Goal: Information Seeking & Learning: Learn about a topic

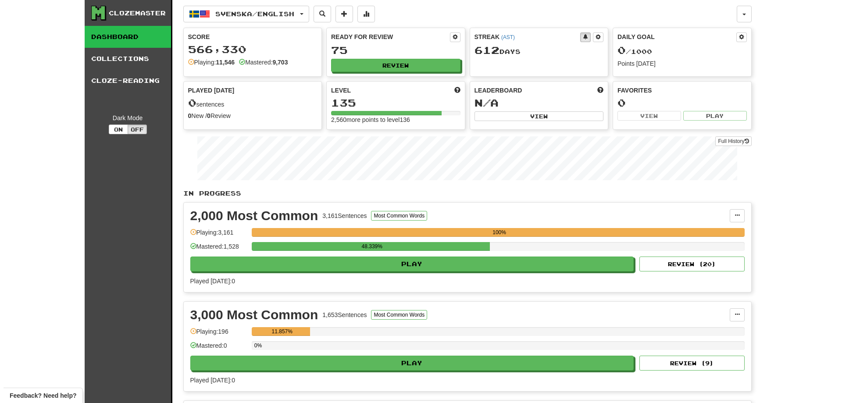
scroll to position [44, 0]
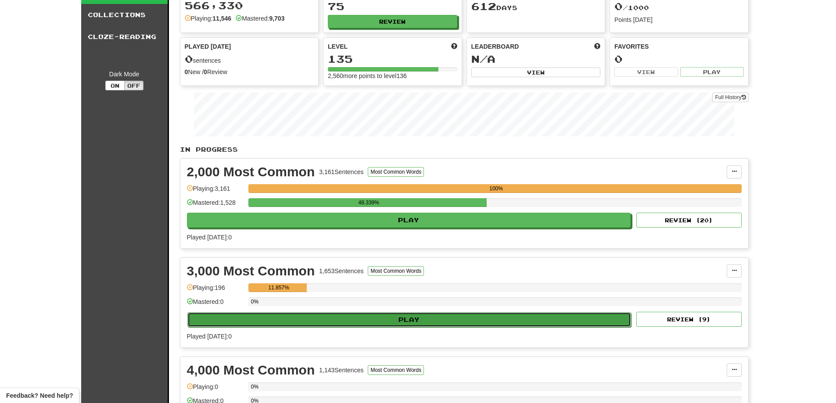
click at [384, 321] on button "Play" at bounding box center [409, 319] width 444 height 15
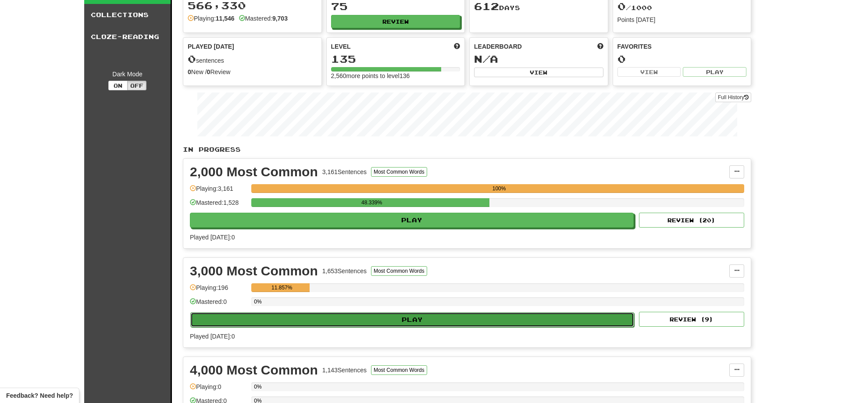
select select "**"
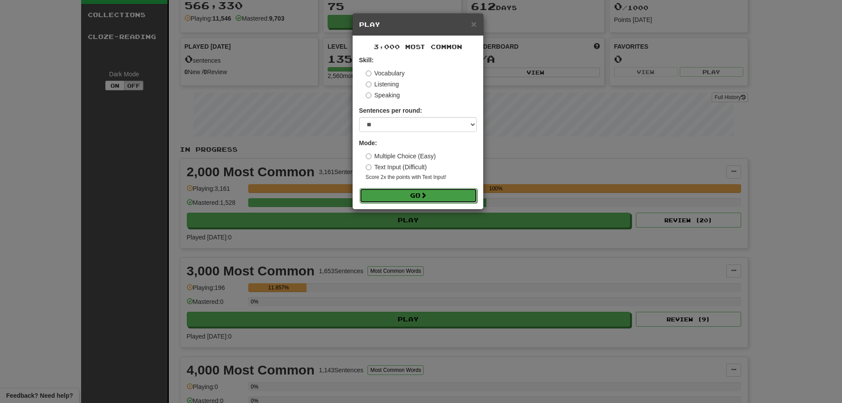
click at [436, 190] on button "Go" at bounding box center [419, 195] width 118 height 15
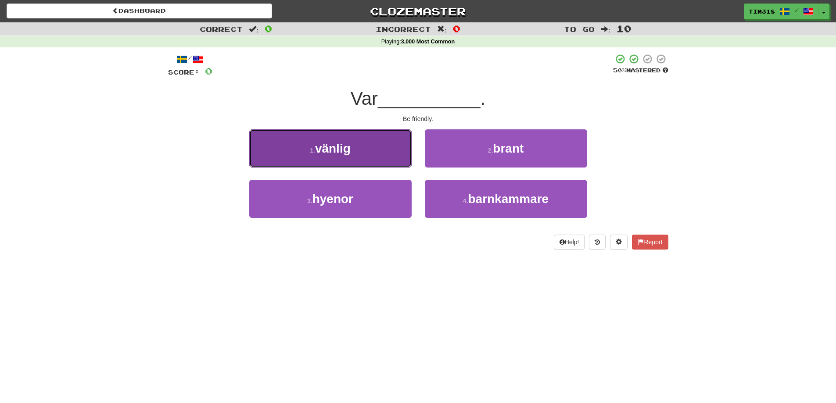
click at [372, 154] on button "1 . vänlig" at bounding box center [330, 148] width 162 height 38
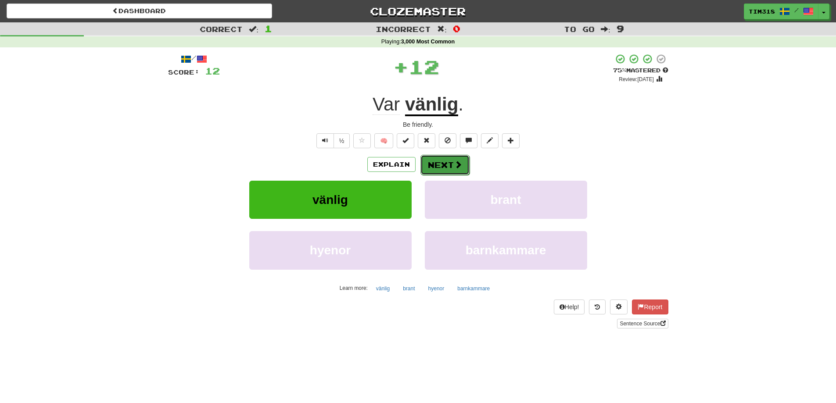
click at [444, 166] on button "Next" at bounding box center [444, 165] width 49 height 20
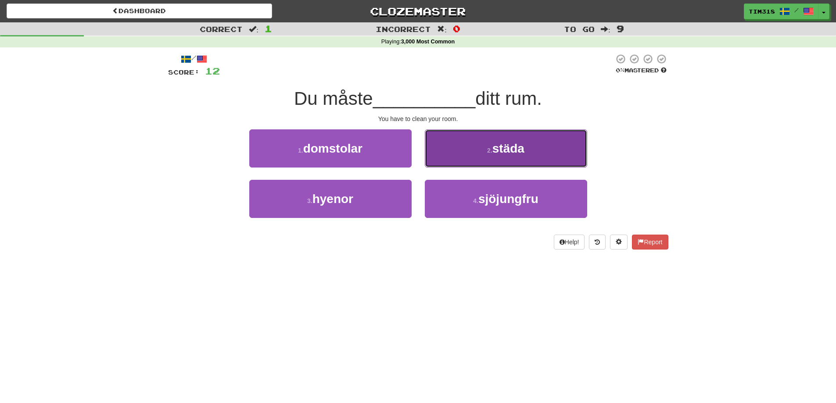
click at [476, 149] on button "2 . städa" at bounding box center [506, 148] width 162 height 38
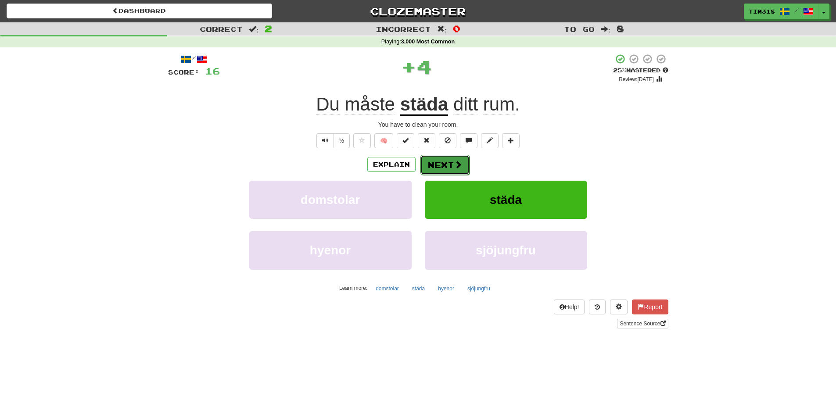
click at [452, 167] on button "Next" at bounding box center [444, 165] width 49 height 20
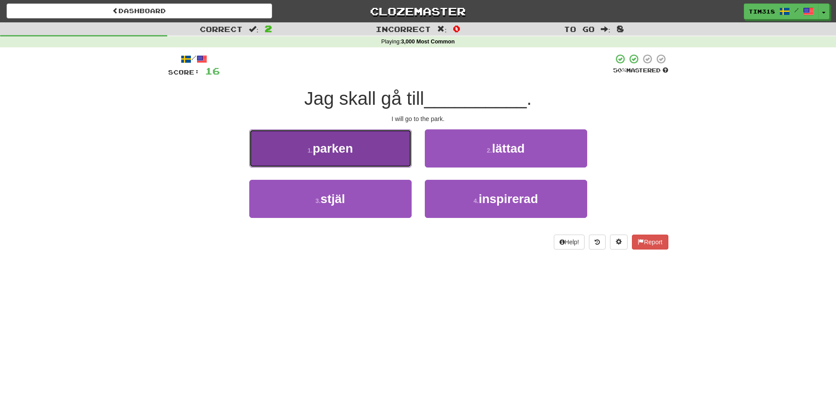
click at [383, 160] on button "1 . parken" at bounding box center [330, 148] width 162 height 38
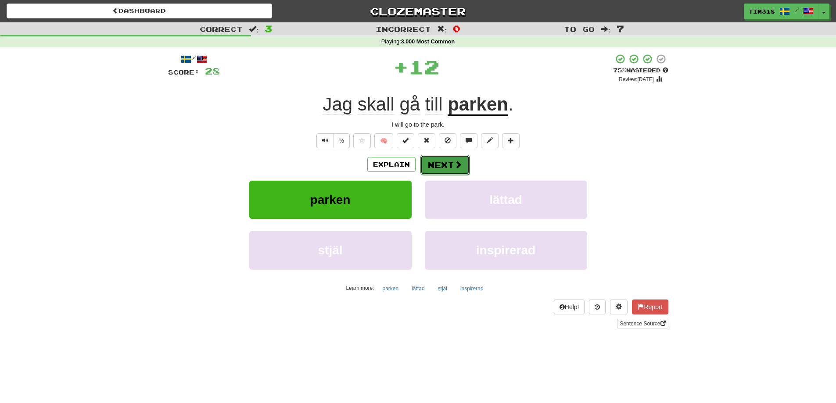
click at [439, 168] on button "Next" at bounding box center [444, 165] width 49 height 20
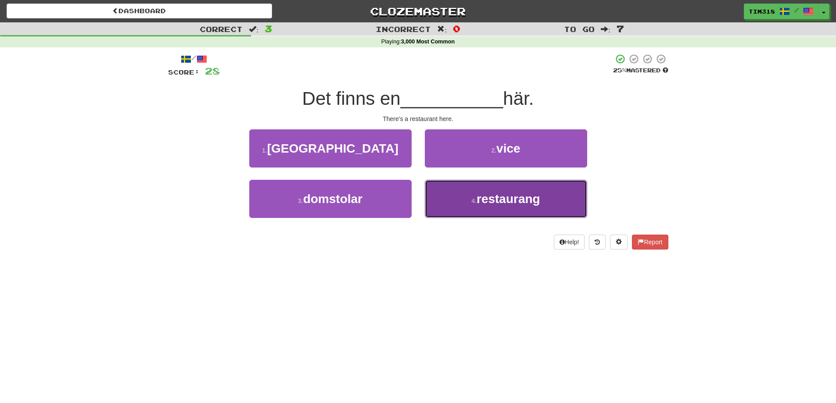
click at [503, 200] on span "restaurang" at bounding box center [508, 199] width 64 height 14
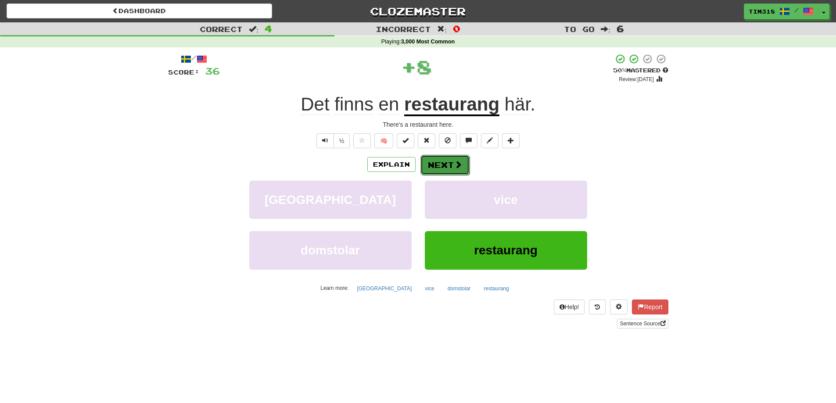
click at [456, 166] on span at bounding box center [458, 165] width 8 height 8
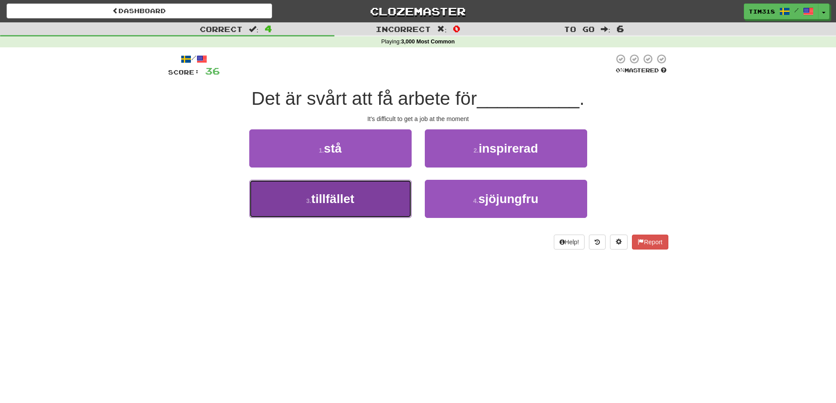
click at [357, 208] on button "3 . tillfället" at bounding box center [330, 199] width 162 height 38
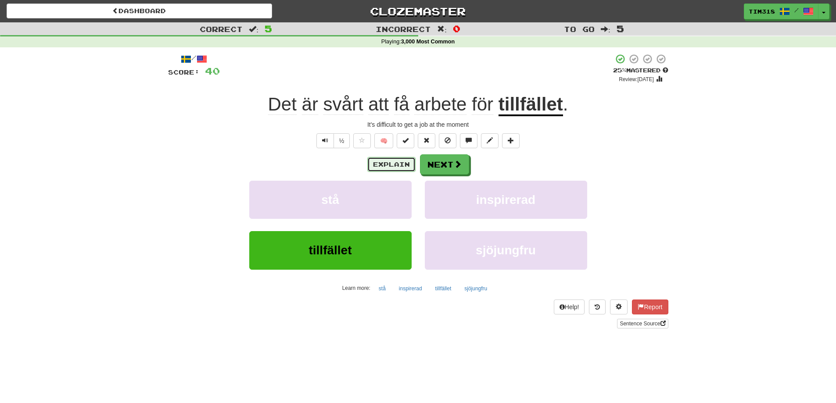
click at [395, 165] on button "Explain" at bounding box center [391, 164] width 48 height 15
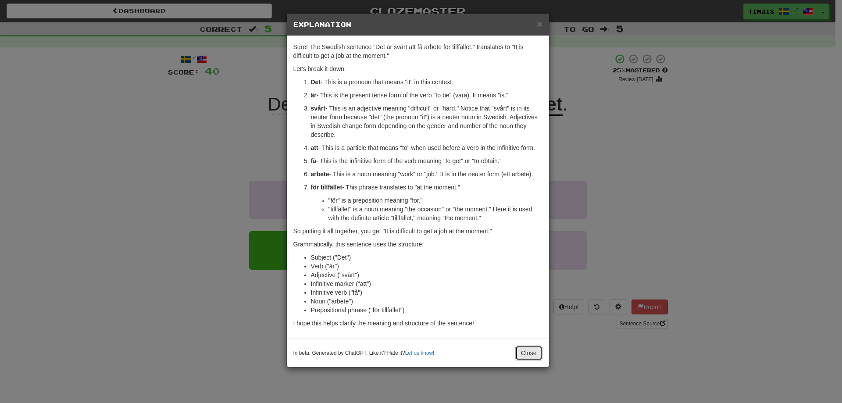
click at [533, 353] on button "Close" at bounding box center [529, 353] width 27 height 15
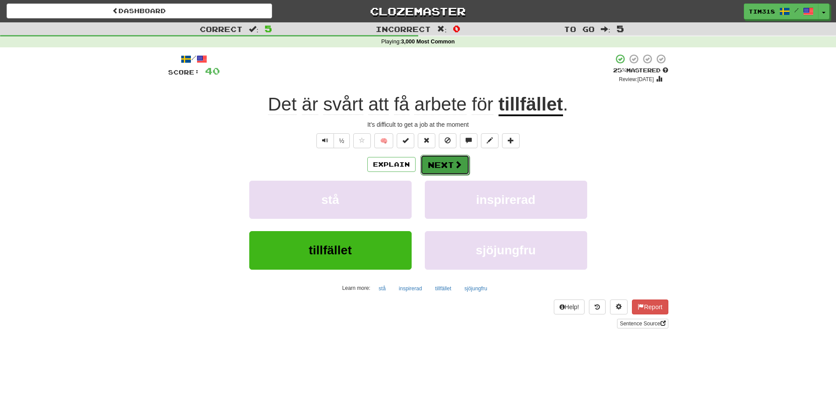
click at [454, 163] on span at bounding box center [458, 165] width 8 height 8
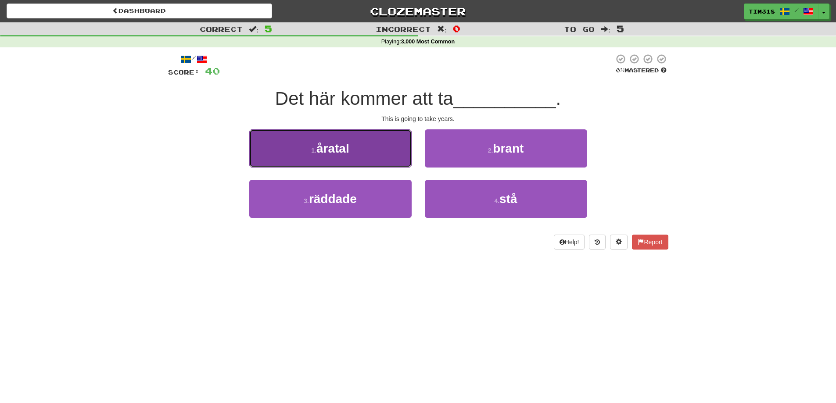
click at [394, 155] on button "1 . åratal" at bounding box center [330, 148] width 162 height 38
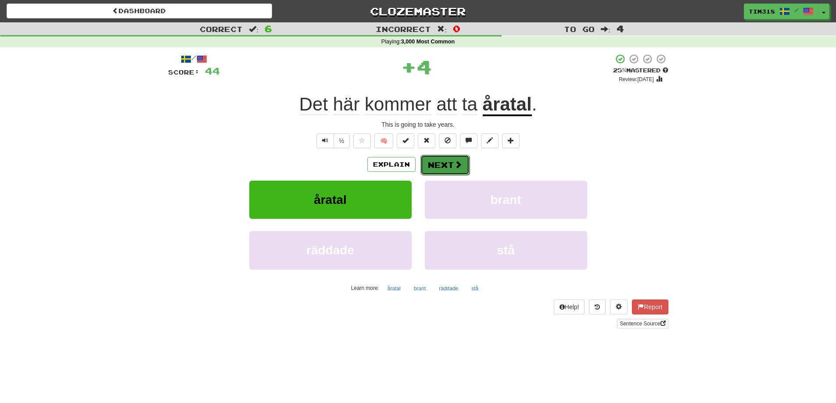
click at [440, 167] on button "Next" at bounding box center [444, 165] width 49 height 20
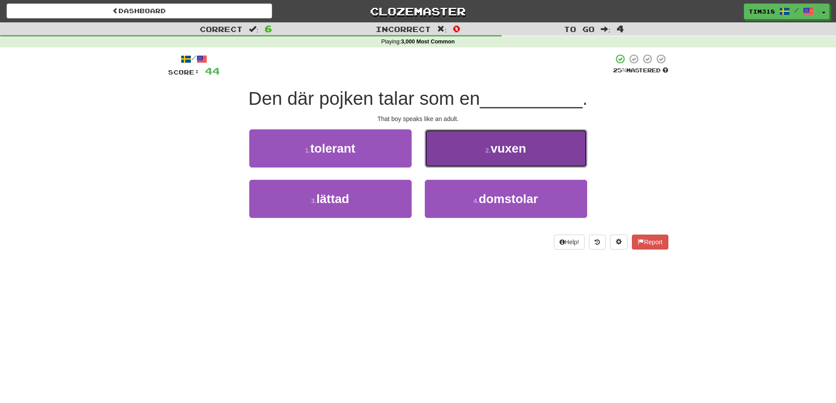
click at [481, 150] on button "2 . vuxen" at bounding box center [506, 148] width 162 height 38
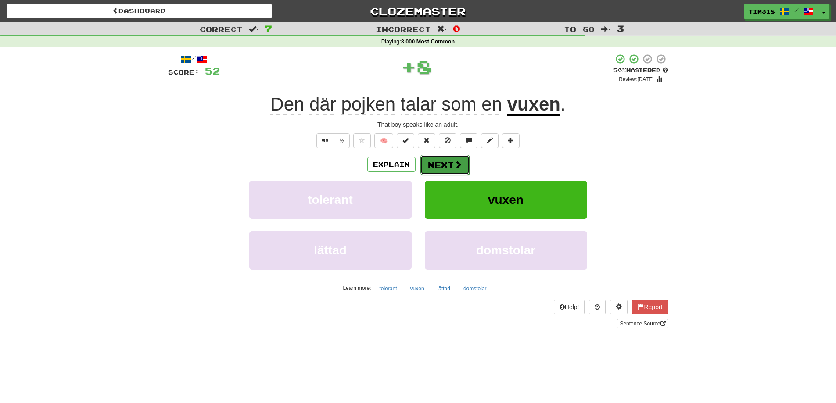
click at [452, 165] on button "Next" at bounding box center [444, 165] width 49 height 20
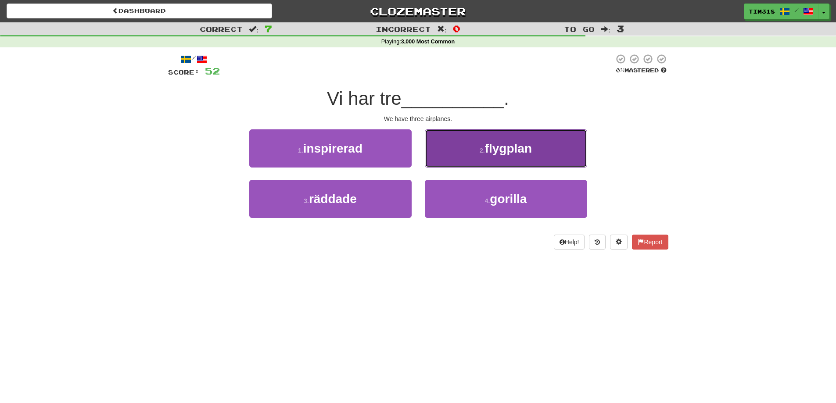
click at [493, 145] on span "flygplan" at bounding box center [508, 149] width 47 height 14
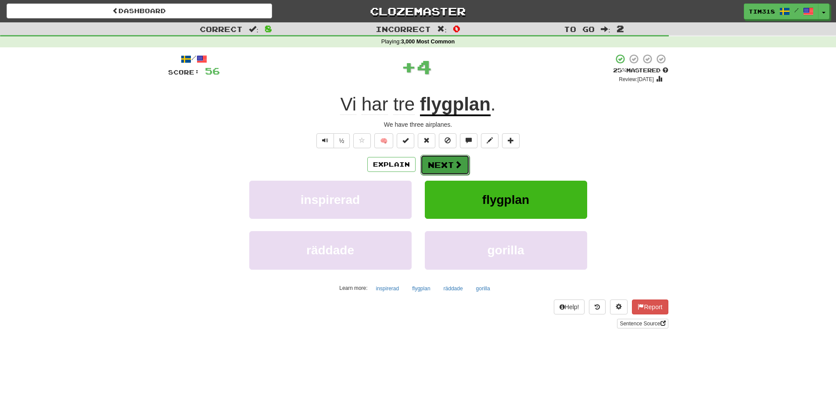
click at [452, 163] on button "Next" at bounding box center [444, 165] width 49 height 20
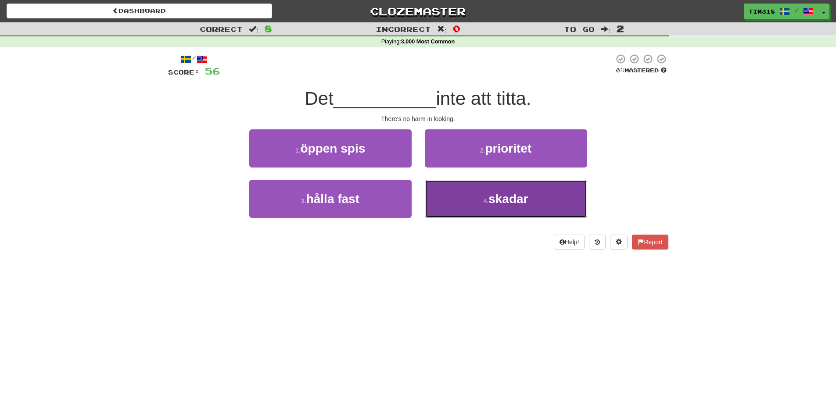
click at [498, 194] on span "skadar" at bounding box center [507, 199] width 39 height 14
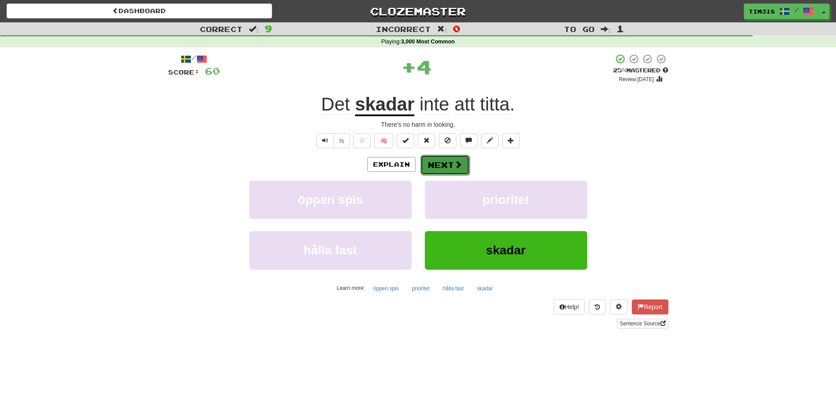
click at [462, 164] on button "Next" at bounding box center [444, 165] width 49 height 20
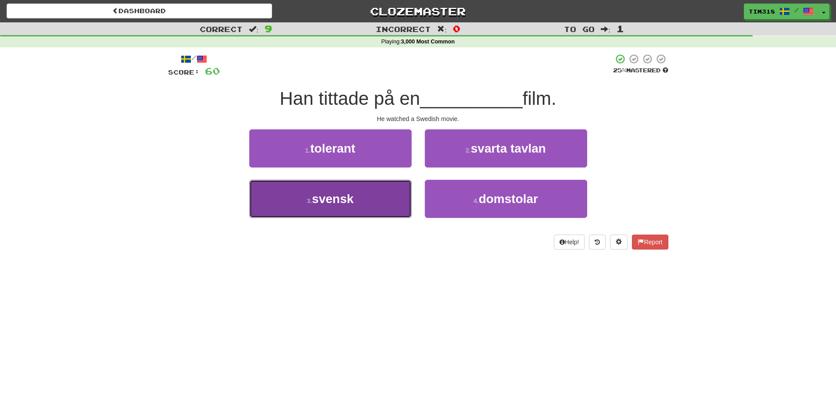
click at [395, 196] on button "3 . svensk" at bounding box center [330, 199] width 162 height 38
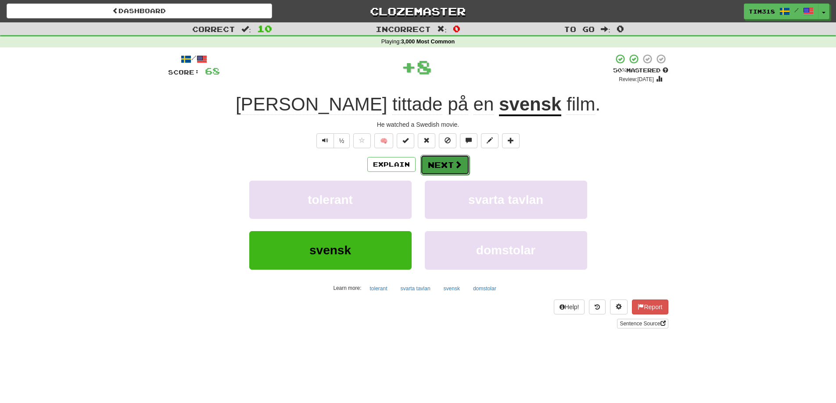
click at [437, 170] on button "Next" at bounding box center [444, 165] width 49 height 20
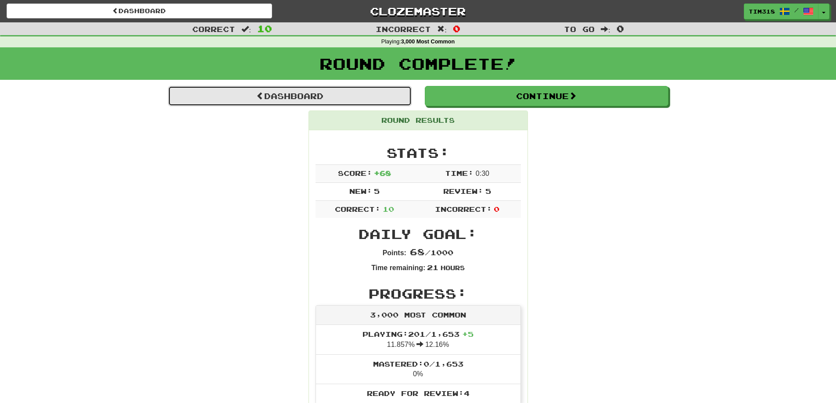
click at [353, 103] on link "Dashboard" at bounding box center [290, 96] width 244 height 20
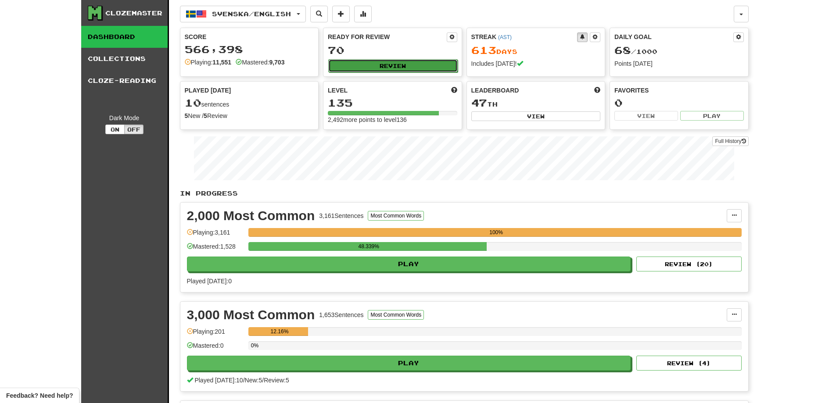
click at [412, 59] on button "Review" at bounding box center [392, 65] width 129 height 13
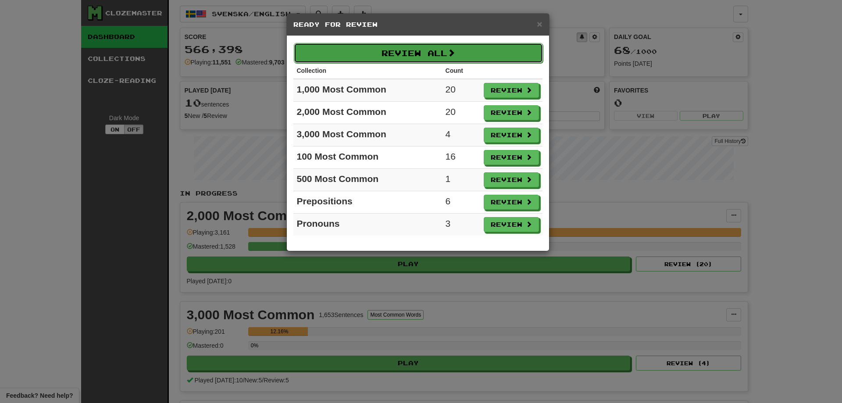
click at [386, 52] on button "Review All" at bounding box center [418, 53] width 249 height 20
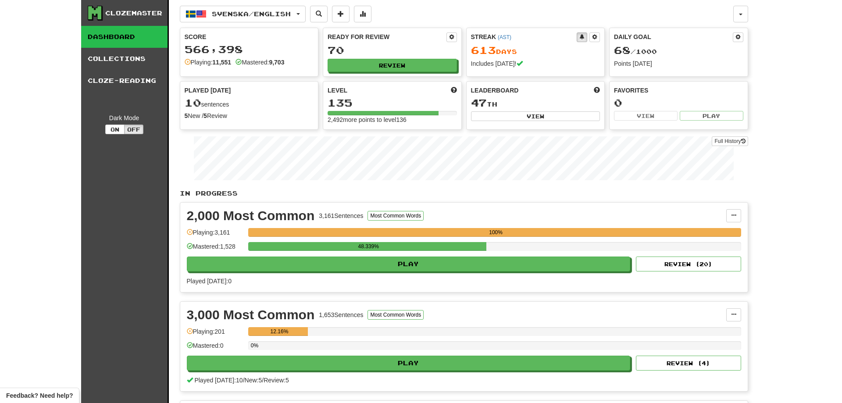
select select "**"
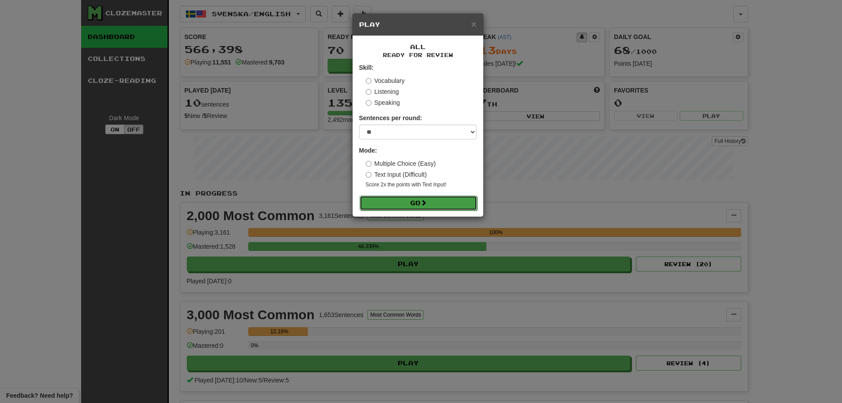
click at [421, 204] on button "Go" at bounding box center [419, 203] width 118 height 15
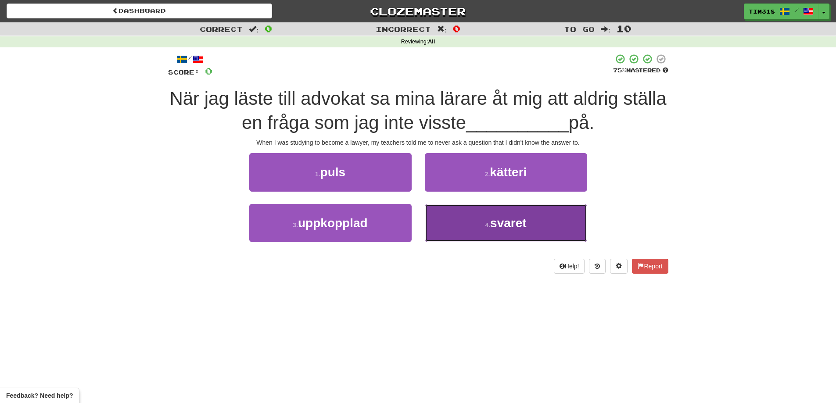
click at [493, 229] on button "4 . svaret" at bounding box center [506, 223] width 162 height 38
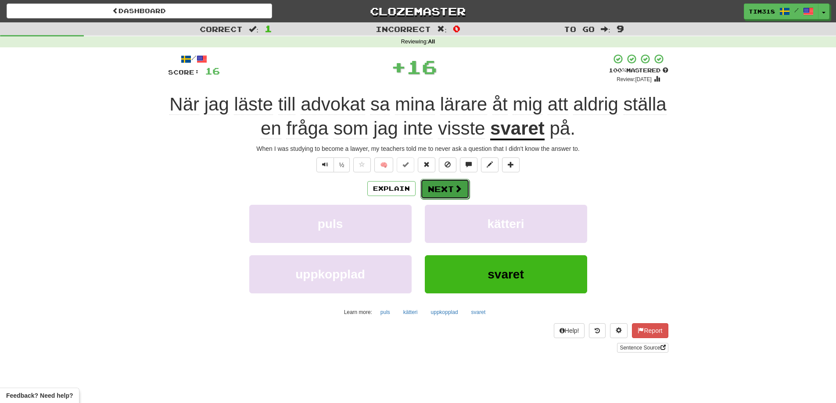
click at [455, 188] on span at bounding box center [458, 189] width 8 height 8
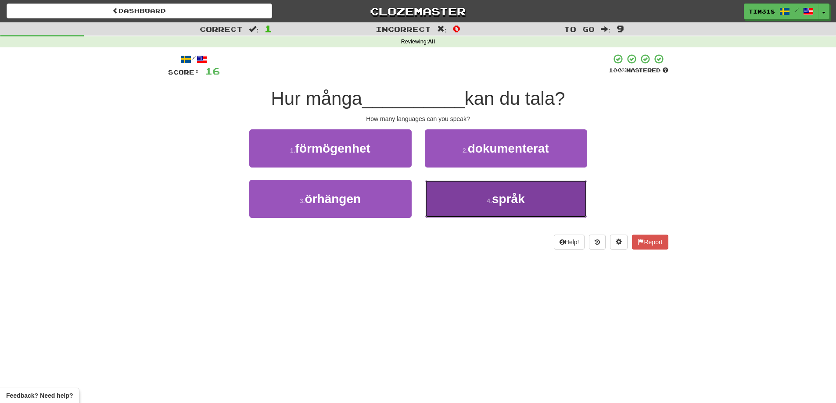
click at [484, 208] on button "4 . språk" at bounding box center [506, 199] width 162 height 38
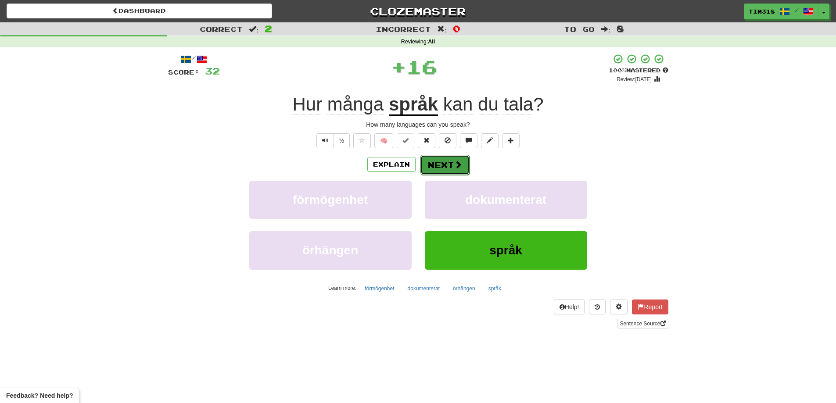
click at [455, 165] on span at bounding box center [458, 165] width 8 height 8
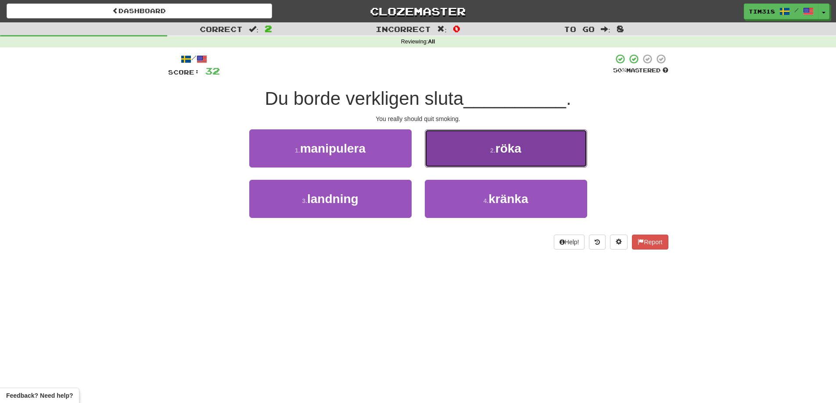
click at [529, 151] on button "2 . röka" at bounding box center [506, 148] width 162 height 38
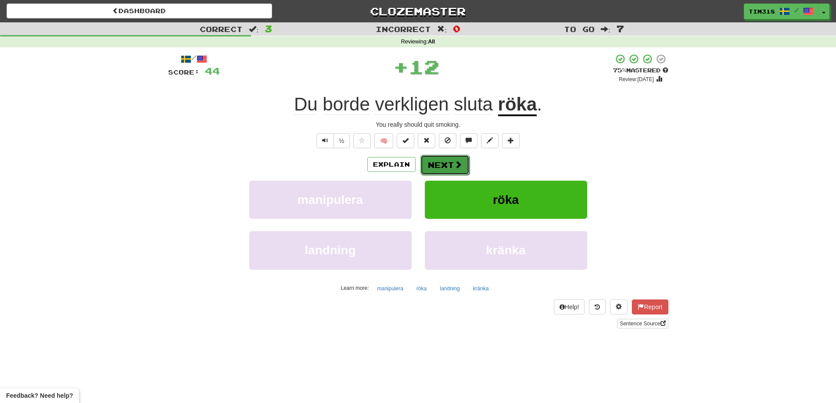
click at [451, 167] on button "Next" at bounding box center [444, 165] width 49 height 20
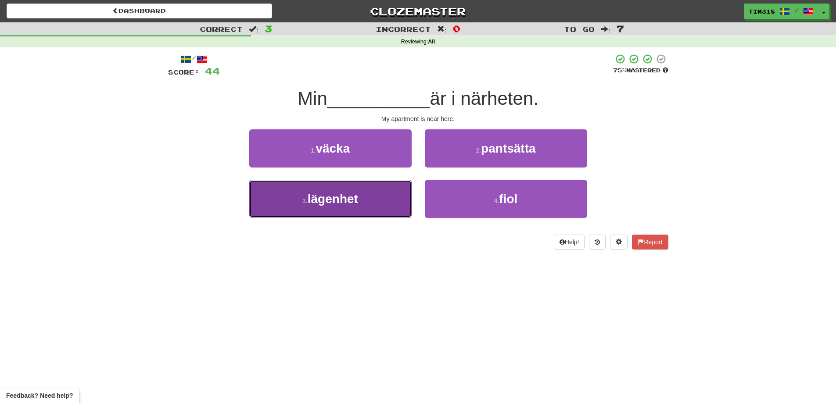
click at [351, 193] on span "lägenhet" at bounding box center [333, 199] width 50 height 14
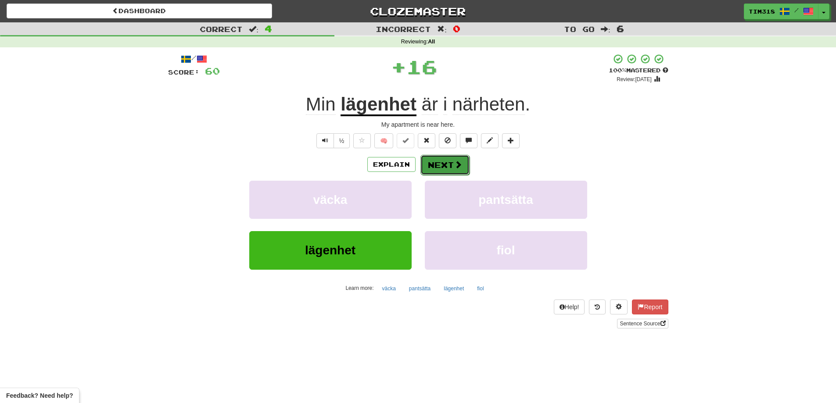
click at [450, 169] on button "Next" at bounding box center [444, 165] width 49 height 20
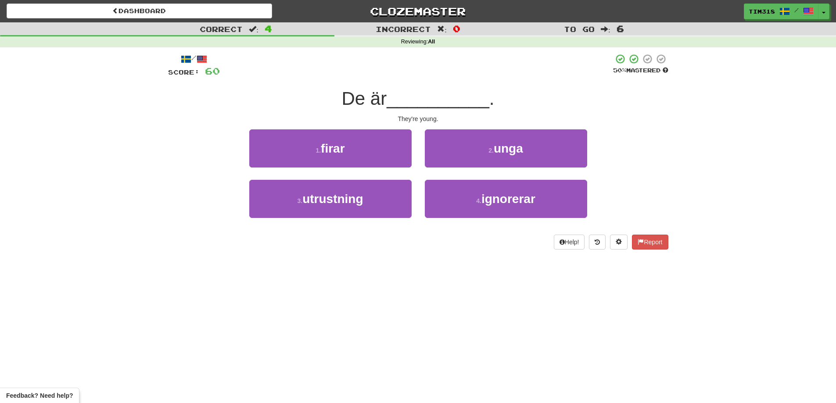
click at [479, 170] on div "2 . unga" at bounding box center [505, 154] width 175 height 50
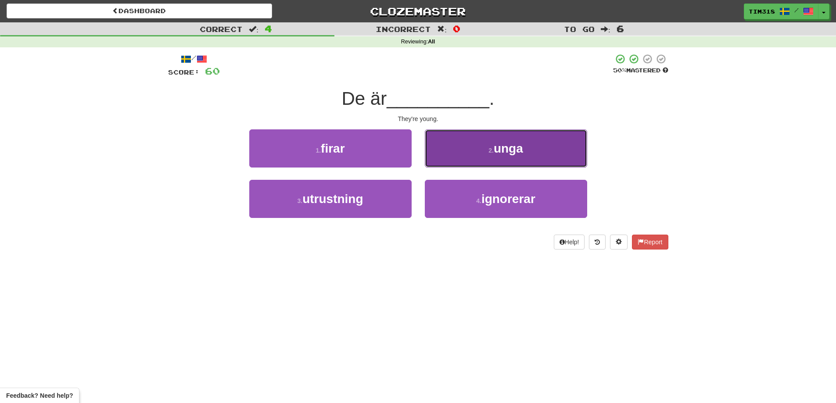
click at [490, 153] on small "2 ." at bounding box center [490, 150] width 5 height 7
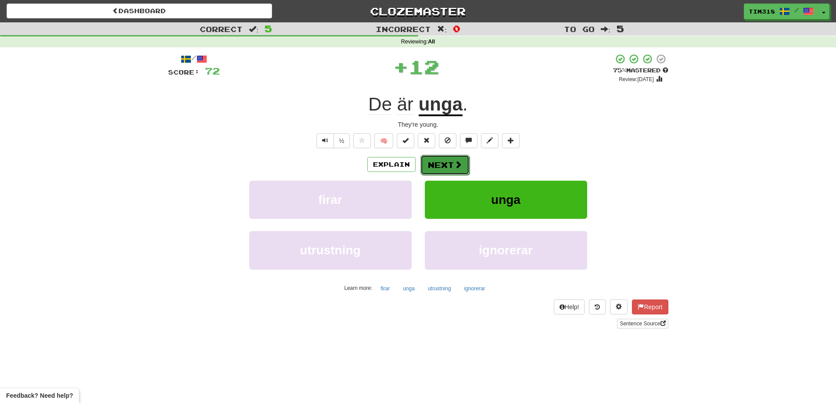
click at [446, 162] on button "Next" at bounding box center [444, 165] width 49 height 20
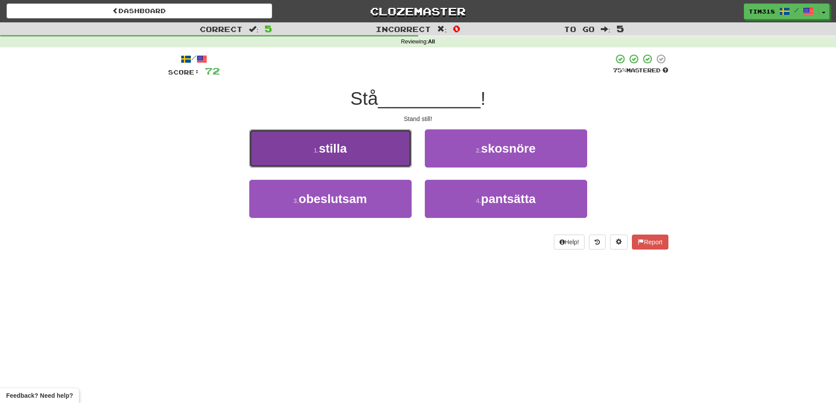
click at [371, 147] on button "1 . stilla" at bounding box center [330, 148] width 162 height 38
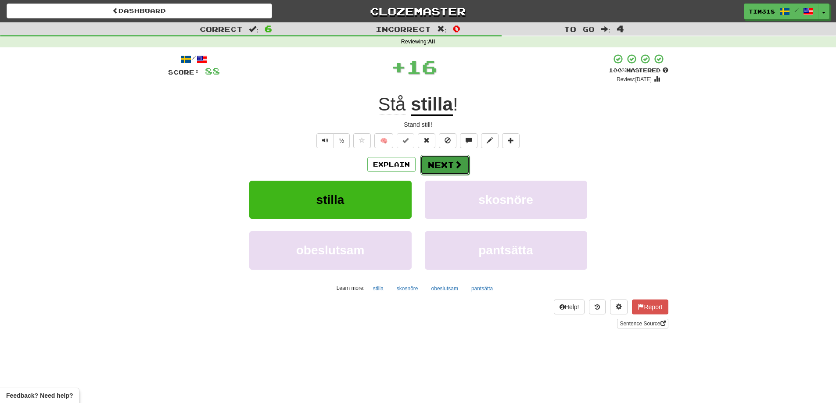
click at [454, 161] on span at bounding box center [458, 165] width 8 height 8
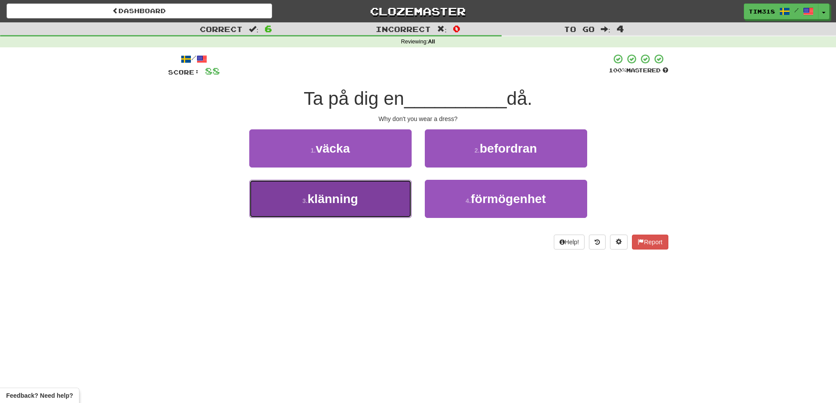
click at [360, 203] on button "3 . klänning" at bounding box center [330, 199] width 162 height 38
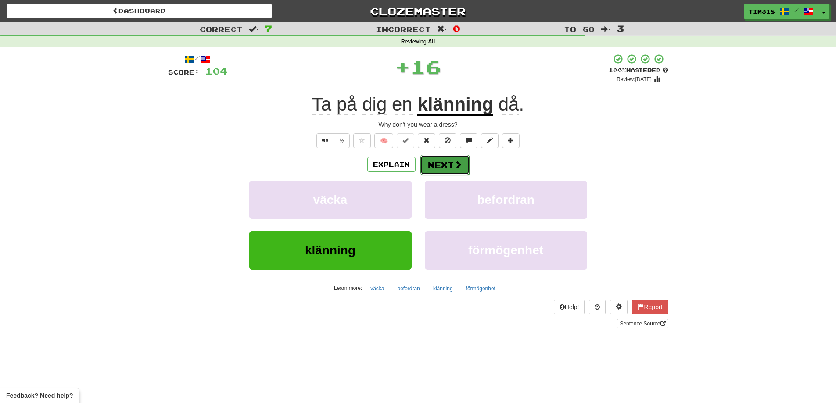
click at [463, 160] on button "Next" at bounding box center [444, 165] width 49 height 20
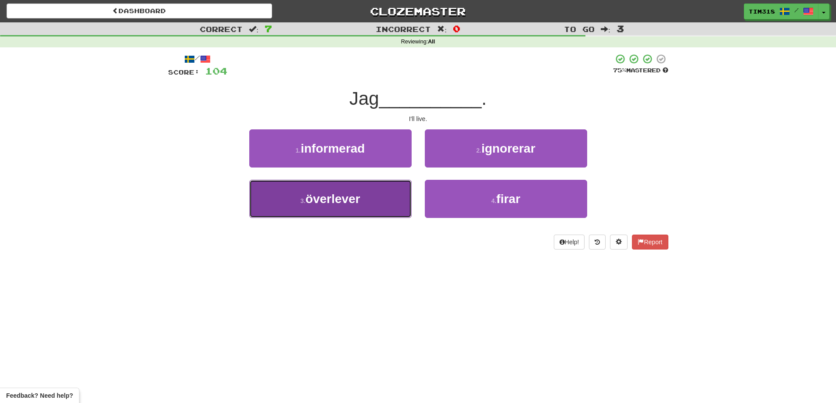
click at [356, 208] on button "3 . överlever" at bounding box center [330, 199] width 162 height 38
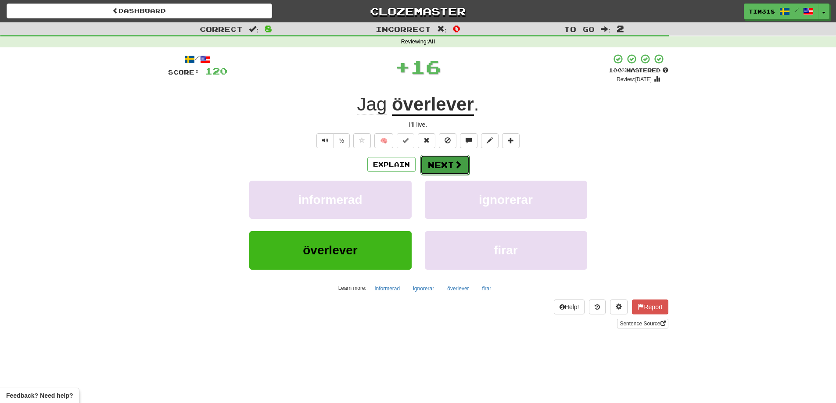
click at [446, 161] on button "Next" at bounding box center [444, 165] width 49 height 20
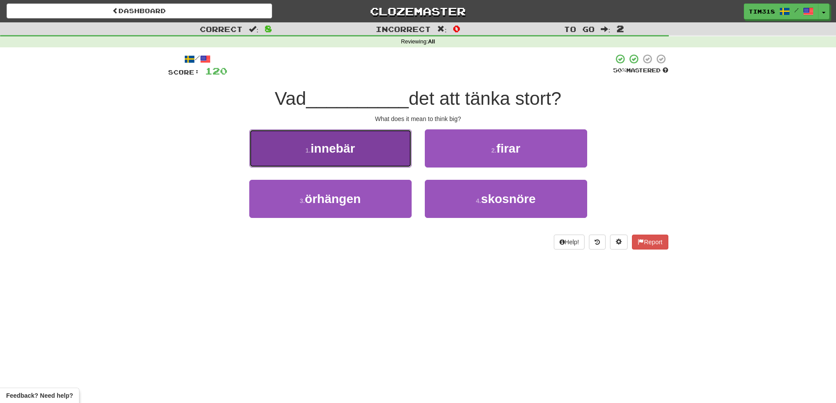
click at [365, 151] on button "1 . innebär" at bounding box center [330, 148] width 162 height 38
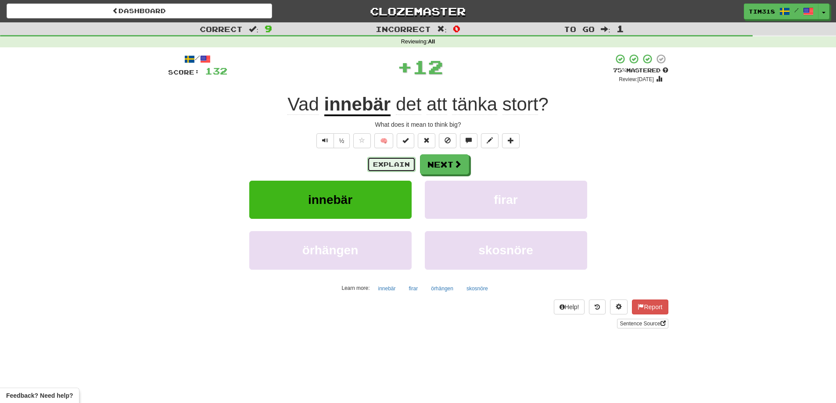
click at [389, 166] on button "Explain" at bounding box center [391, 164] width 48 height 15
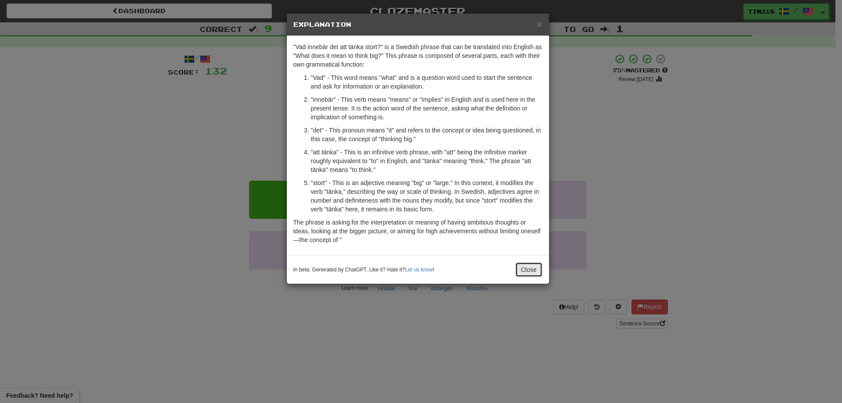
click at [537, 271] on button "Close" at bounding box center [529, 269] width 27 height 15
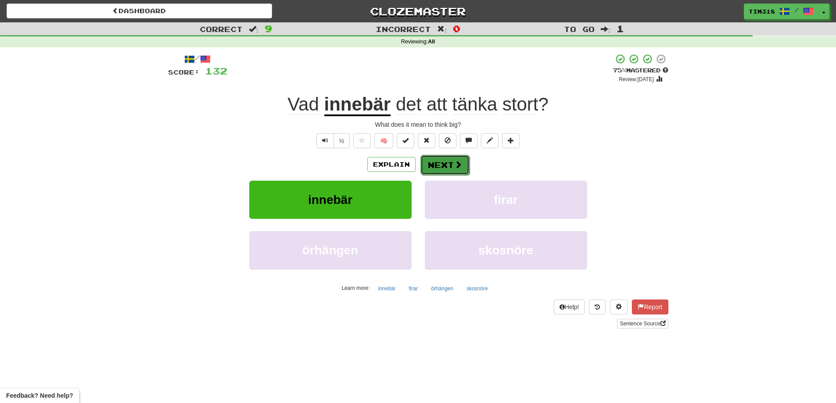
click at [433, 161] on button "Next" at bounding box center [444, 165] width 49 height 20
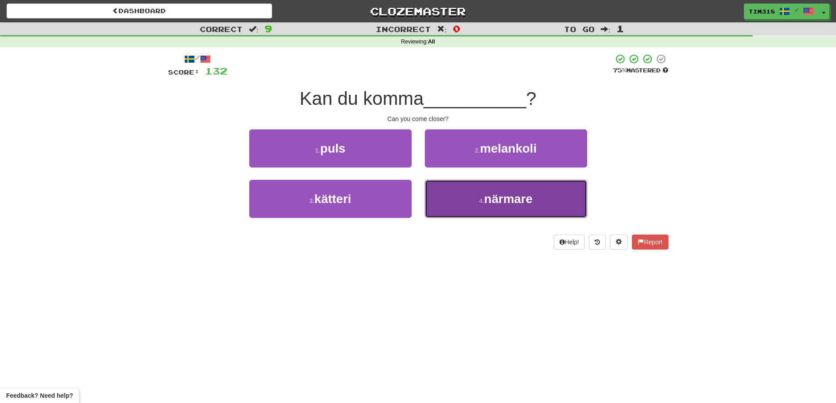
click at [511, 194] on span "närmare" at bounding box center [508, 199] width 49 height 14
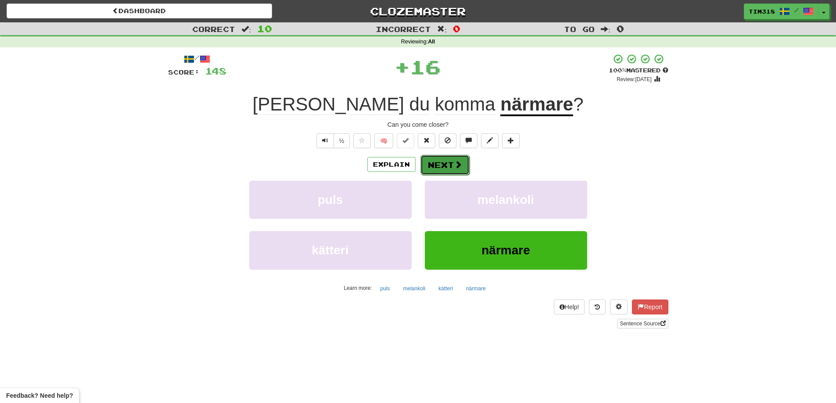
click at [461, 164] on span at bounding box center [458, 165] width 8 height 8
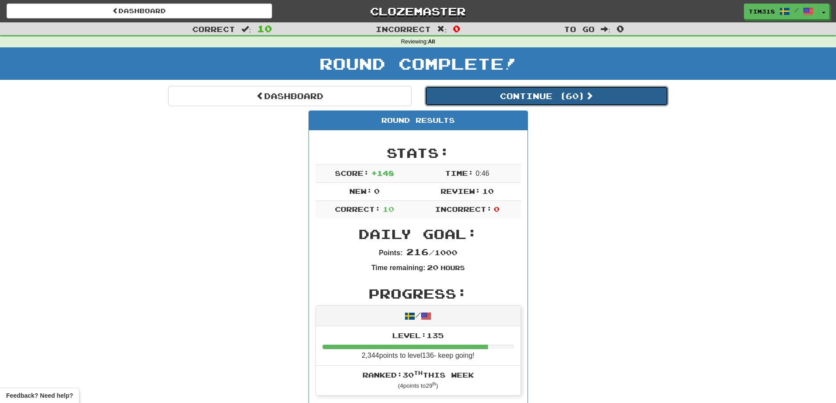
click at [565, 101] on button "Continue ( 60 )" at bounding box center [547, 96] width 244 height 20
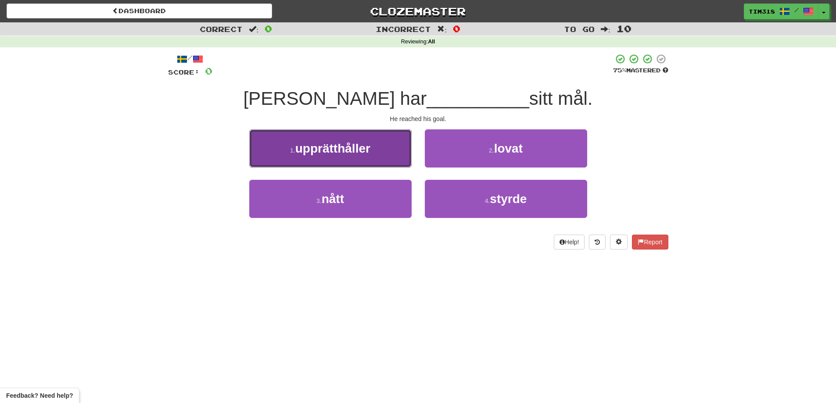
click at [367, 154] on span "upprätthåller" at bounding box center [332, 149] width 75 height 14
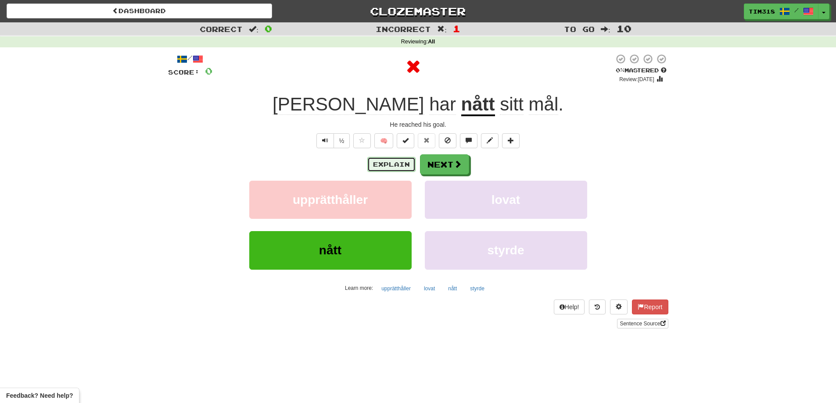
click at [386, 166] on button "Explain" at bounding box center [391, 164] width 48 height 15
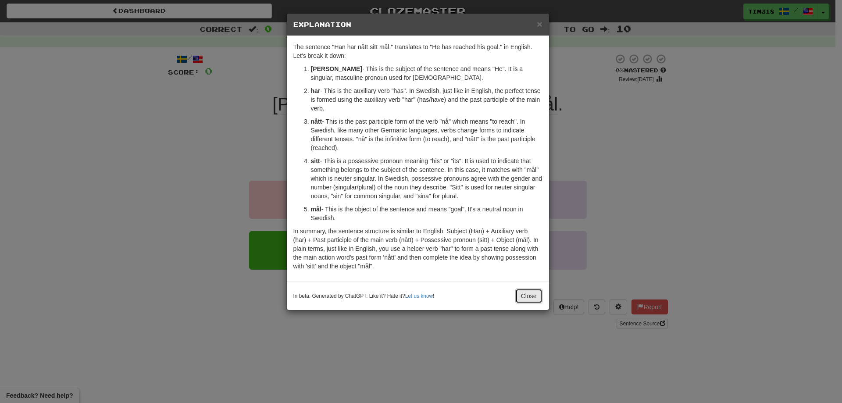
click at [534, 293] on button "Close" at bounding box center [529, 296] width 27 height 15
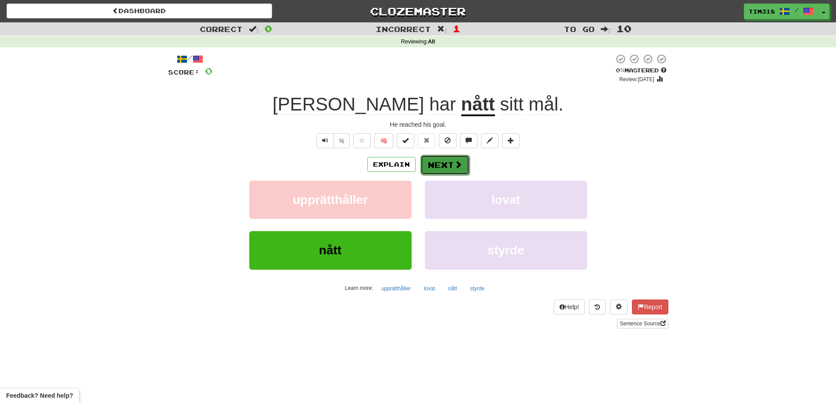
click at [460, 166] on span at bounding box center [458, 165] width 8 height 8
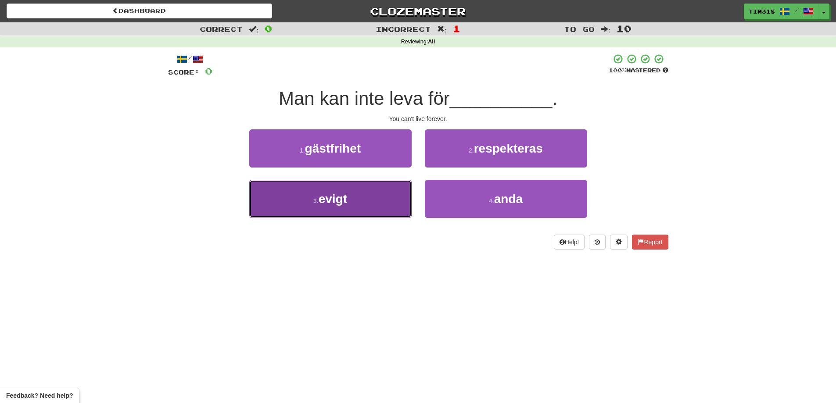
click at [344, 200] on span "evigt" at bounding box center [333, 199] width 29 height 14
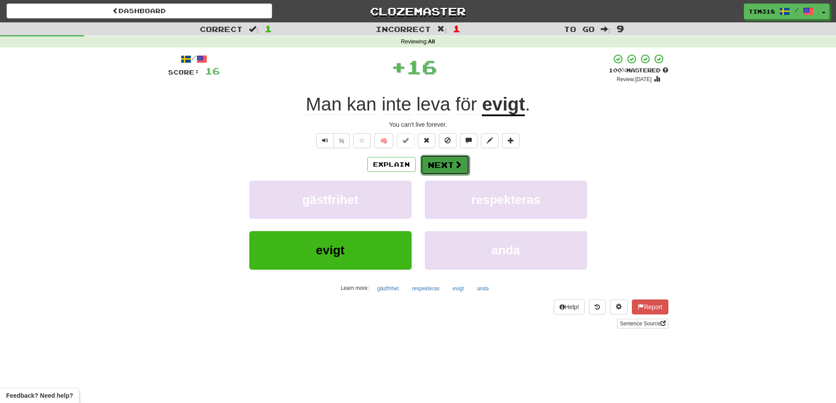
click at [454, 165] on span at bounding box center [458, 165] width 8 height 8
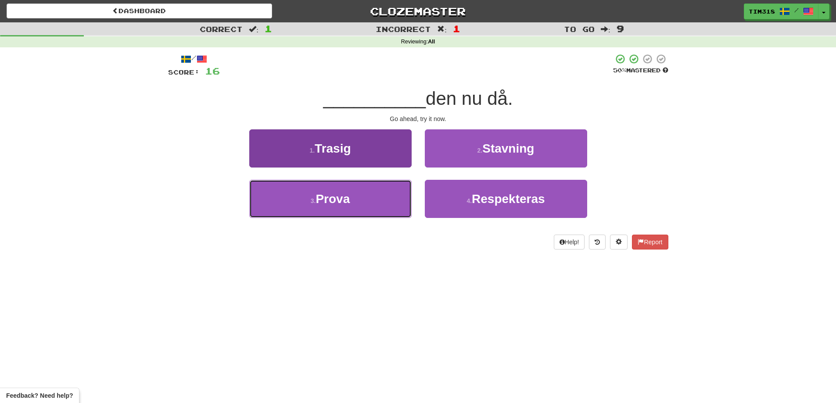
drag, startPoint x: 371, startPoint y: 192, endPoint x: 374, endPoint y: 196, distance: 5.0
click at [370, 193] on button "3 . Prova" at bounding box center [330, 199] width 162 height 38
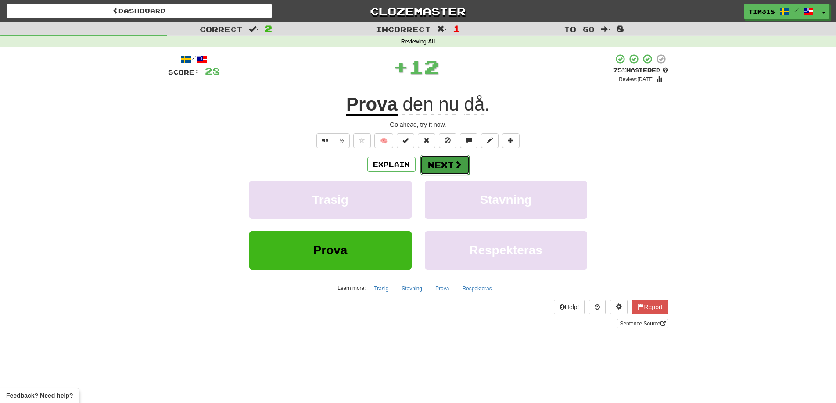
click at [442, 168] on button "Next" at bounding box center [444, 165] width 49 height 20
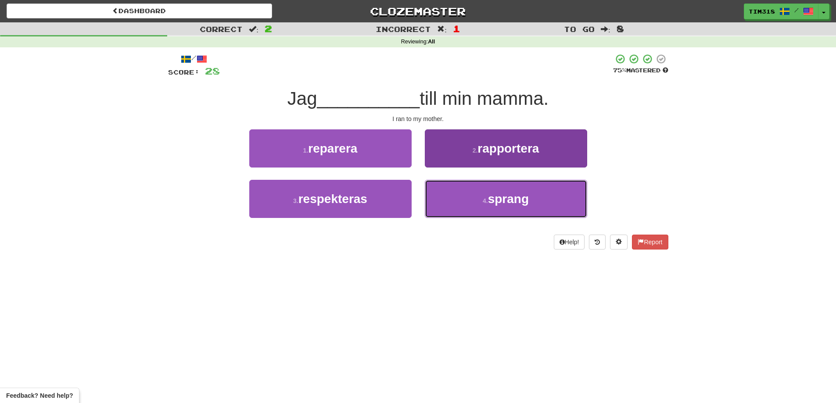
click at [485, 201] on small "4 ." at bounding box center [485, 200] width 5 height 7
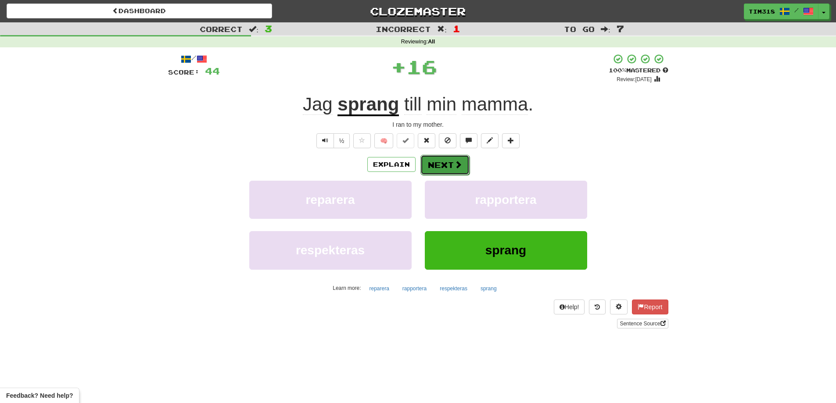
click at [444, 165] on button "Next" at bounding box center [444, 165] width 49 height 20
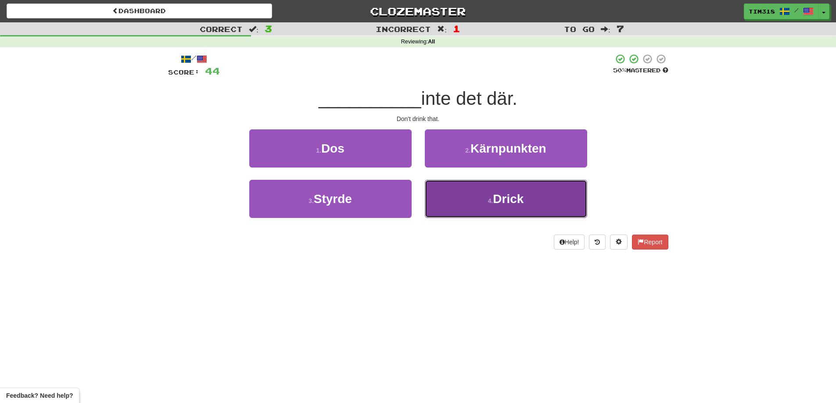
click at [487, 207] on button "4 . Drick" at bounding box center [506, 199] width 162 height 38
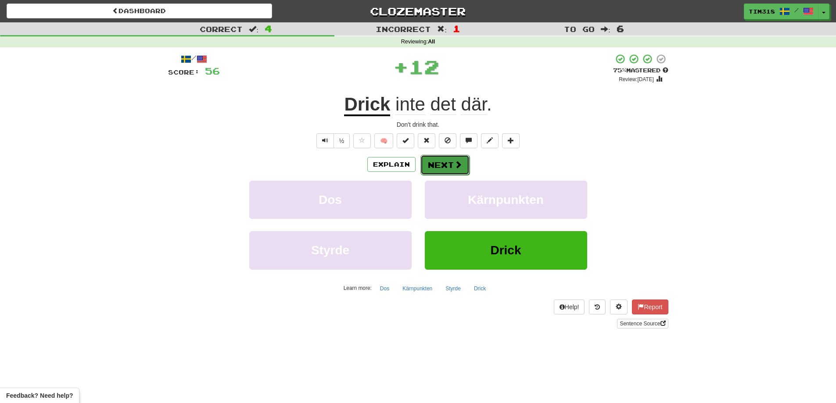
click at [455, 171] on button "Next" at bounding box center [444, 165] width 49 height 20
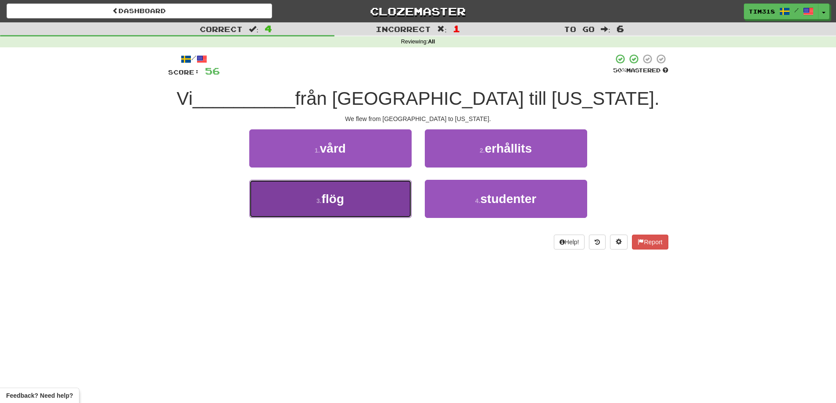
click at [341, 210] on button "3 . flög" at bounding box center [330, 199] width 162 height 38
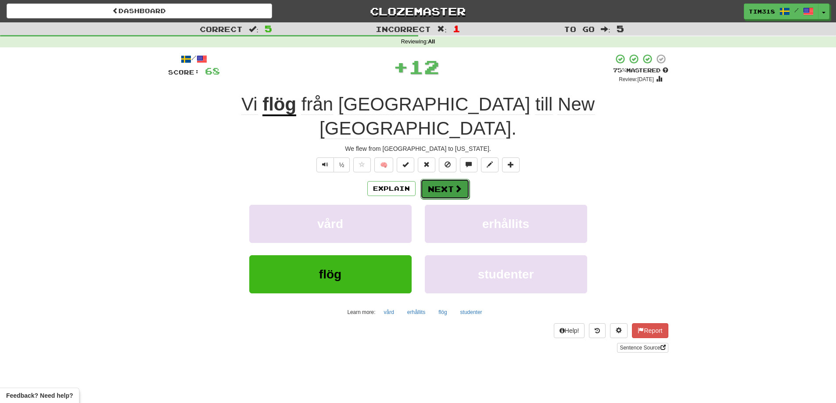
click at [445, 179] on button "Next" at bounding box center [444, 189] width 49 height 20
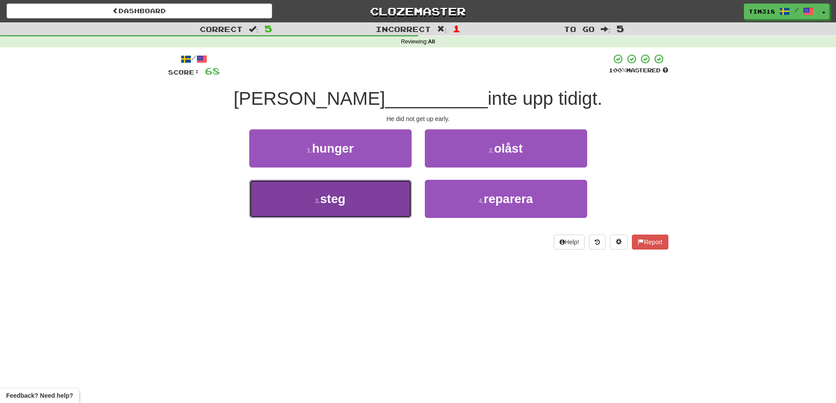
click at [372, 193] on button "3 . steg" at bounding box center [330, 199] width 162 height 38
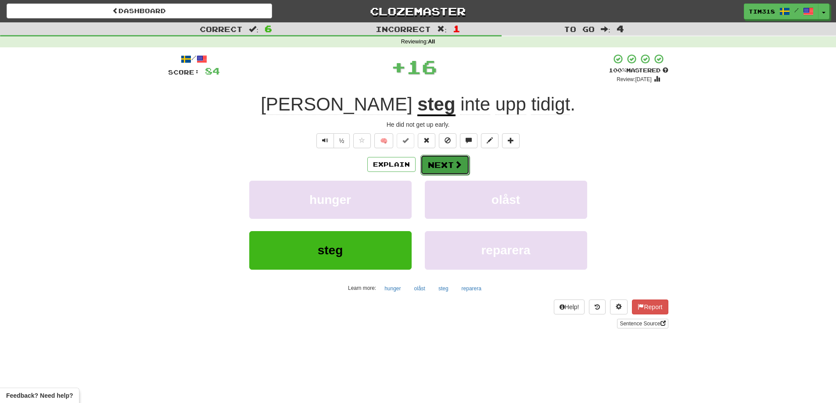
click at [451, 164] on button "Next" at bounding box center [444, 165] width 49 height 20
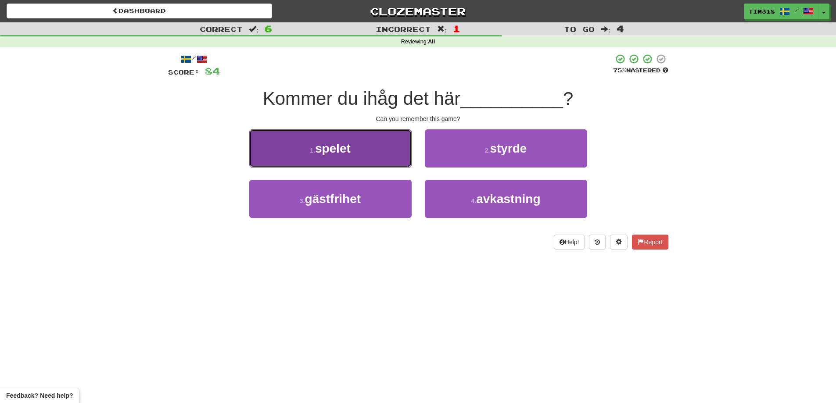
click at [384, 157] on button "1 . spelet" at bounding box center [330, 148] width 162 height 38
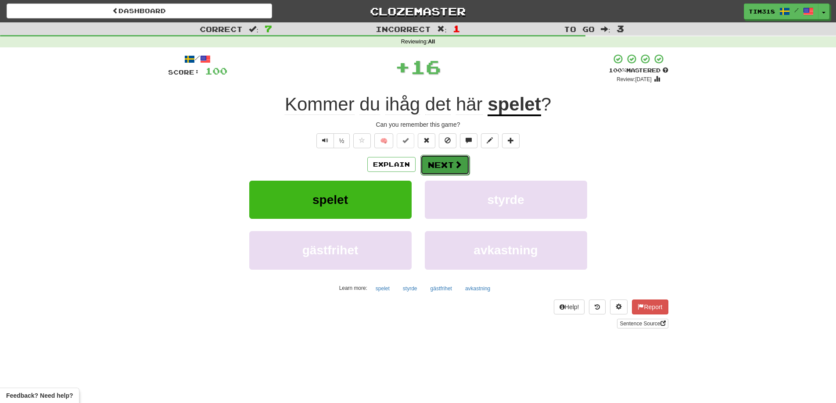
click at [452, 168] on button "Next" at bounding box center [444, 165] width 49 height 20
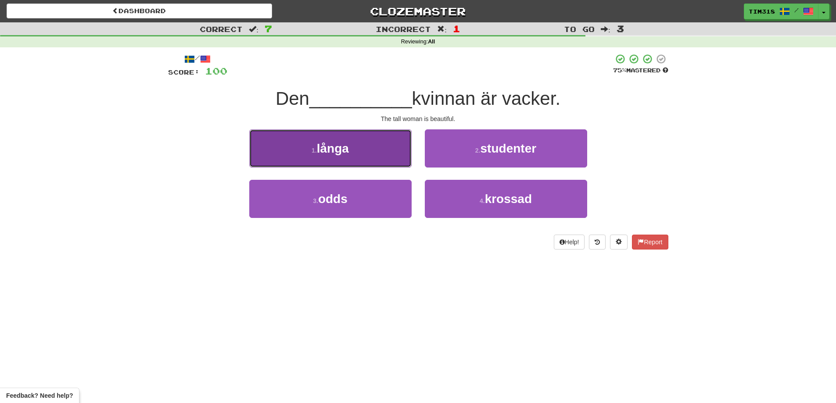
click at [384, 154] on button "1 . långa" at bounding box center [330, 148] width 162 height 38
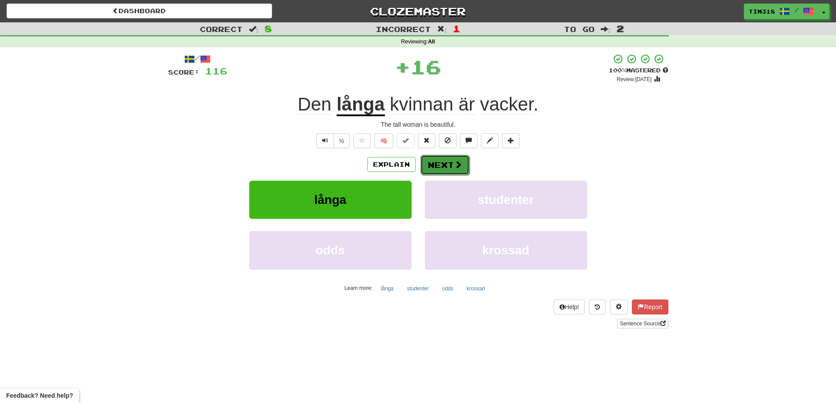
click at [462, 160] on button "Next" at bounding box center [444, 165] width 49 height 20
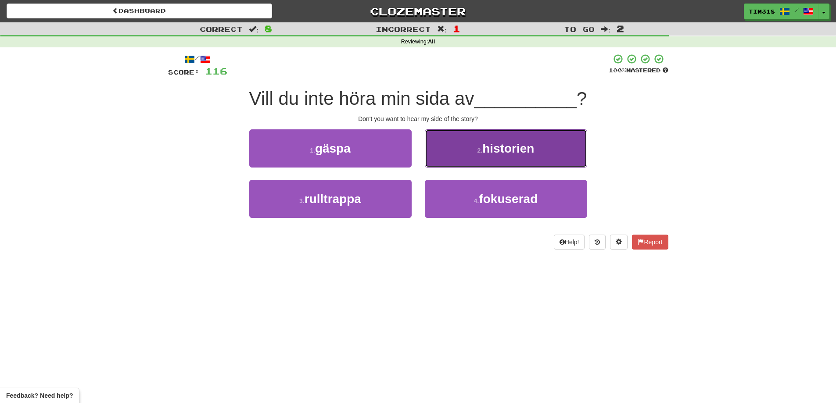
click at [466, 158] on button "2 . historien" at bounding box center [506, 148] width 162 height 38
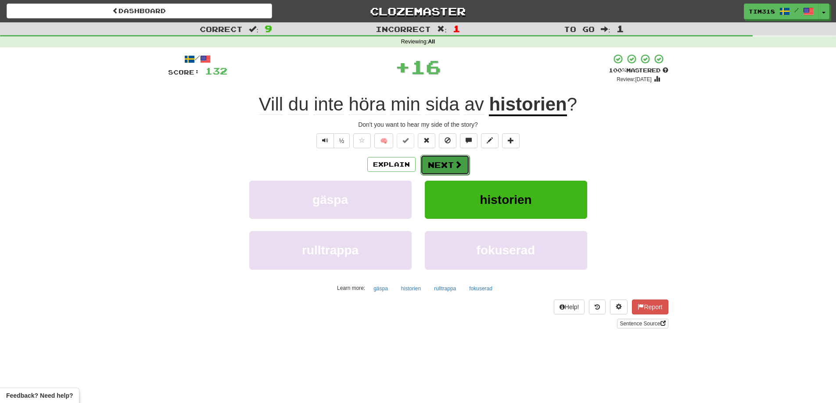
click at [441, 161] on button "Next" at bounding box center [444, 165] width 49 height 20
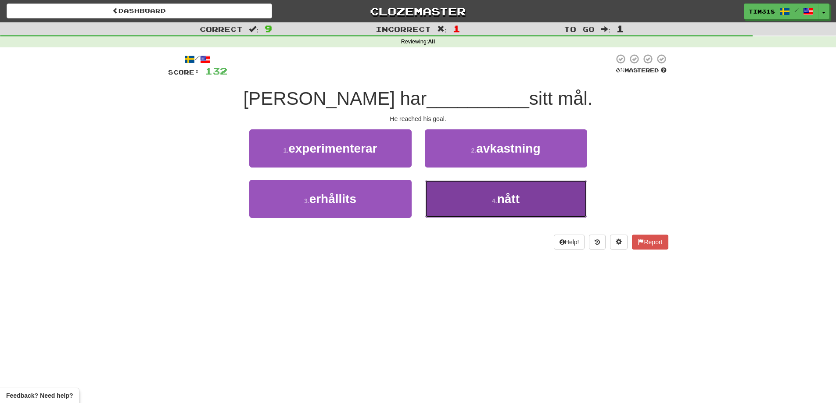
click at [456, 200] on button "4 . nått" at bounding box center [506, 199] width 162 height 38
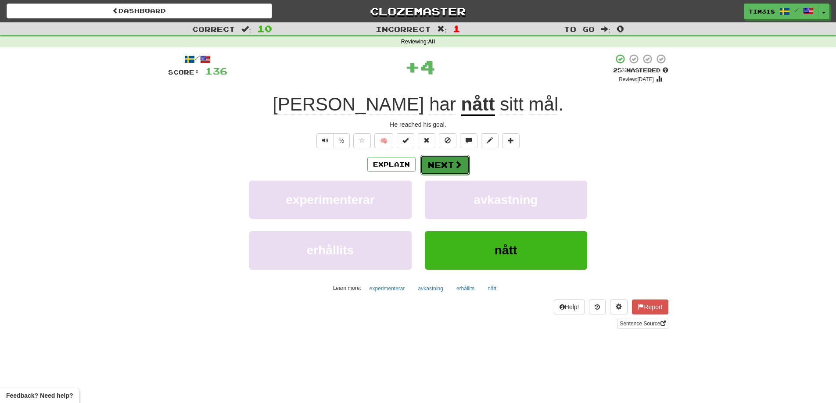
click at [443, 168] on button "Next" at bounding box center [444, 165] width 49 height 20
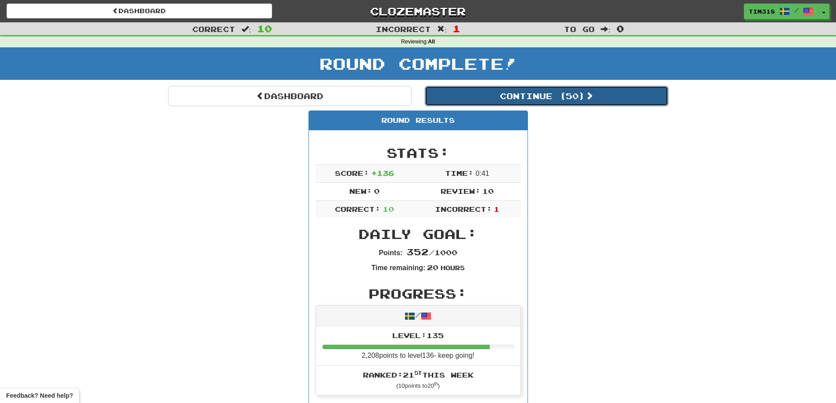
click at [552, 91] on button "Continue ( 50 )" at bounding box center [547, 96] width 244 height 20
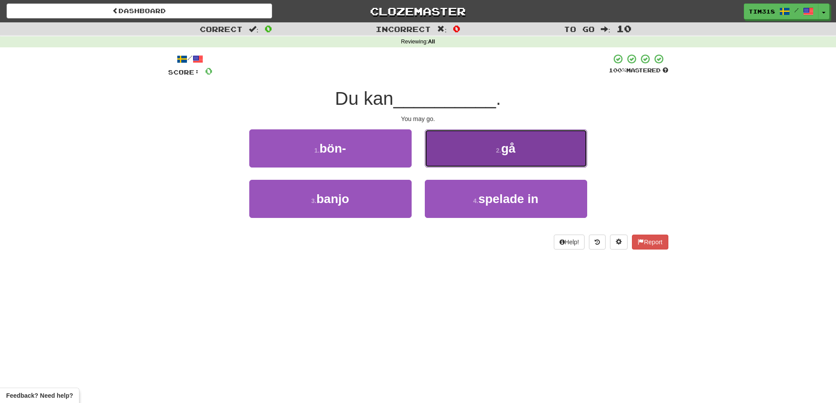
click at [496, 154] on button "2 . gå" at bounding box center [506, 148] width 162 height 38
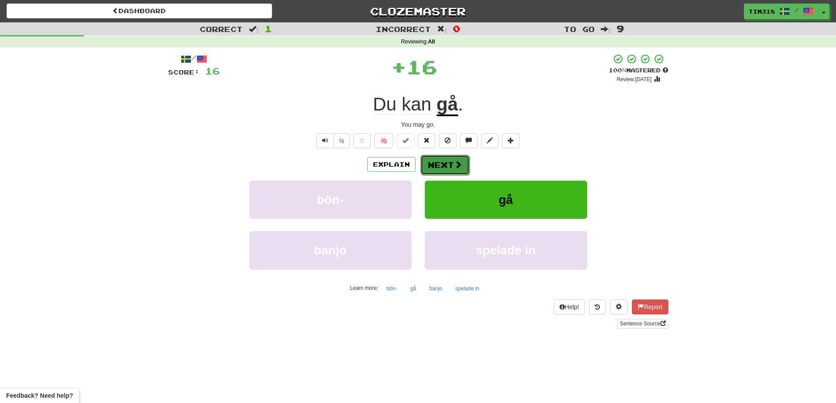
click at [448, 168] on button "Next" at bounding box center [444, 165] width 49 height 20
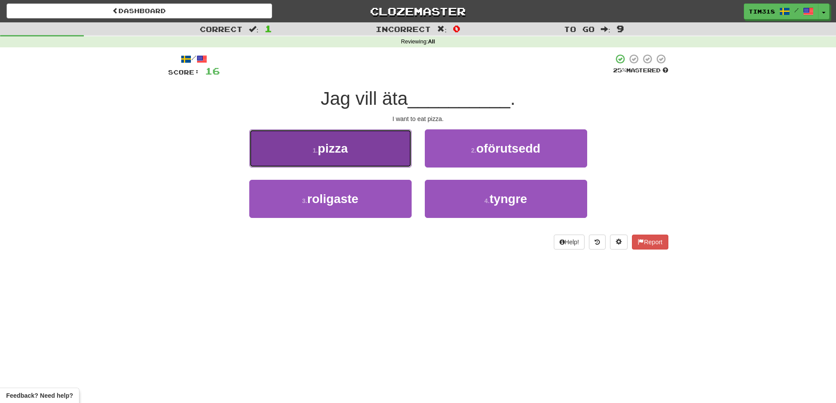
click at [368, 158] on button "1 . pizza" at bounding box center [330, 148] width 162 height 38
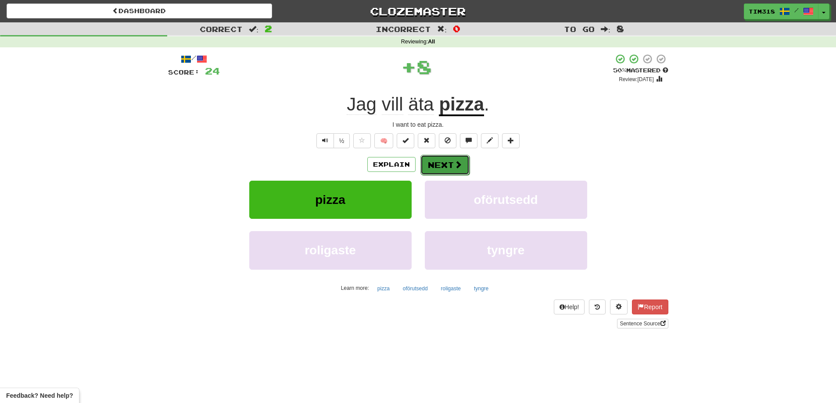
click at [433, 163] on button "Next" at bounding box center [444, 165] width 49 height 20
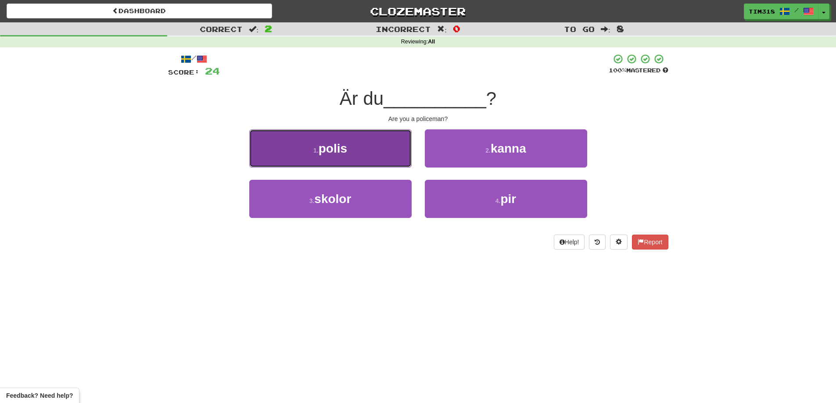
click at [375, 148] on button "1 . polis" at bounding box center [330, 148] width 162 height 38
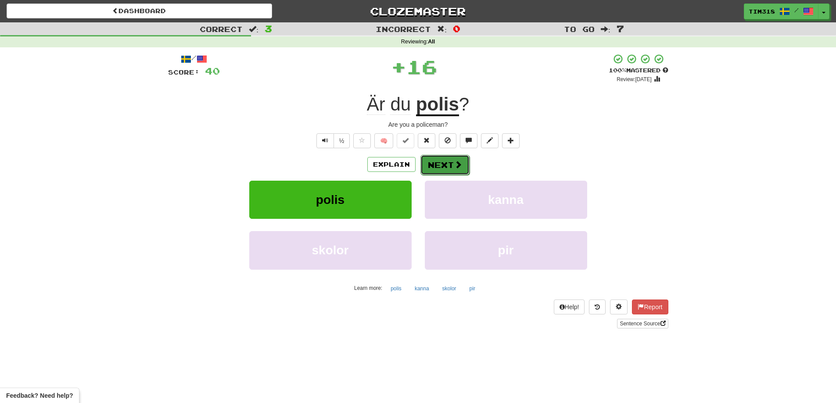
click at [440, 166] on button "Next" at bounding box center [444, 165] width 49 height 20
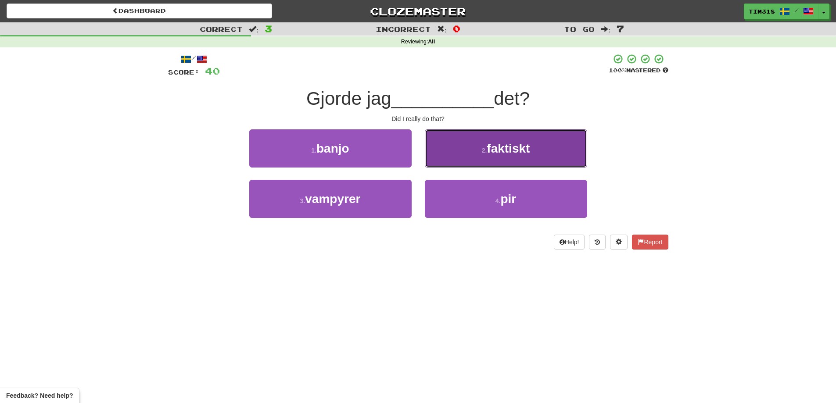
click at [457, 153] on button "2 . faktiskt" at bounding box center [506, 148] width 162 height 38
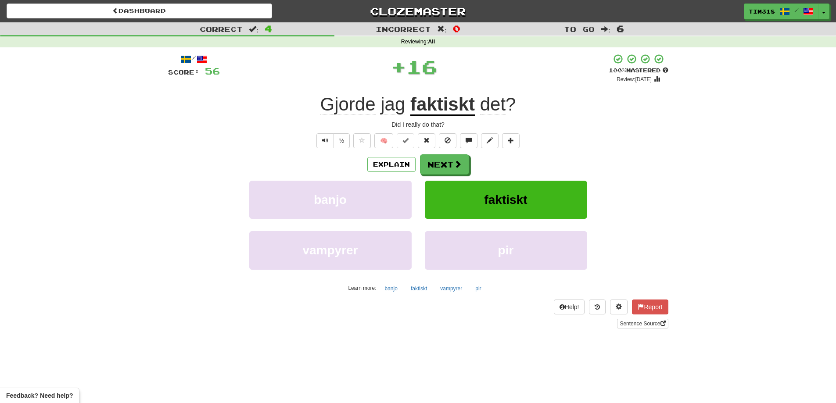
click at [451, 154] on div "/ Score: 56 + 16 100 % Mastered Review: 2026-03-21 Gjorde jag faktiskt det ? Di…" at bounding box center [418, 191] width 500 height 275
click at [444, 159] on button "Next" at bounding box center [444, 165] width 49 height 20
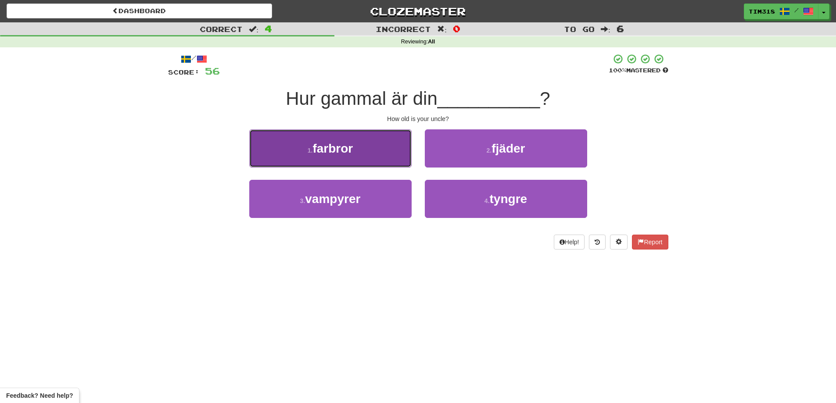
click at [365, 160] on button "1 . farbror" at bounding box center [330, 148] width 162 height 38
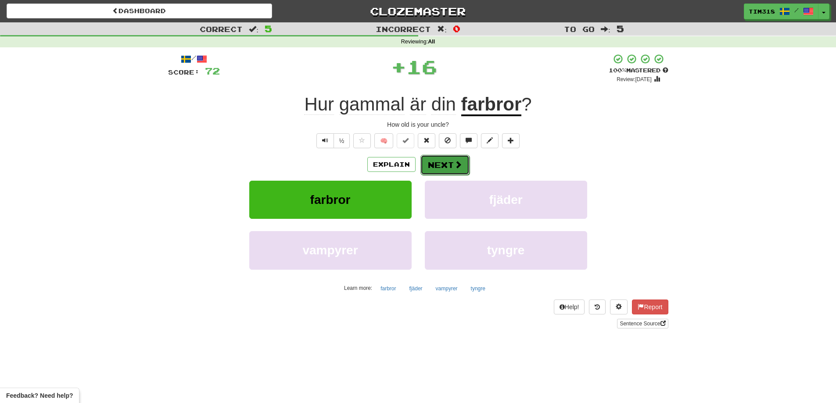
click at [458, 166] on span at bounding box center [458, 165] width 8 height 8
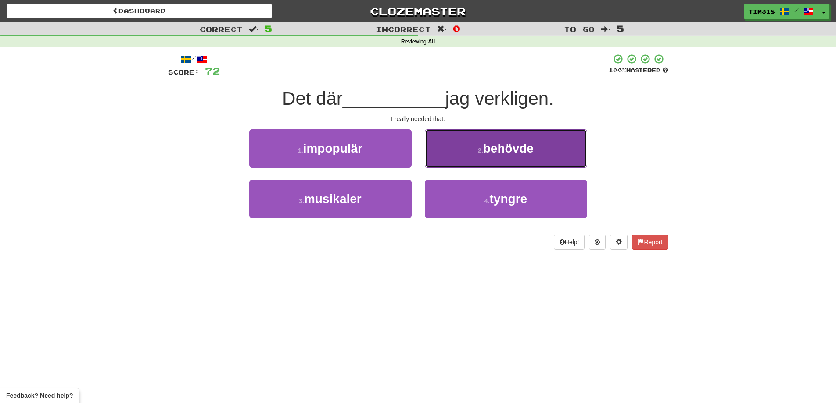
click at [479, 143] on button "2 . behövde" at bounding box center [506, 148] width 162 height 38
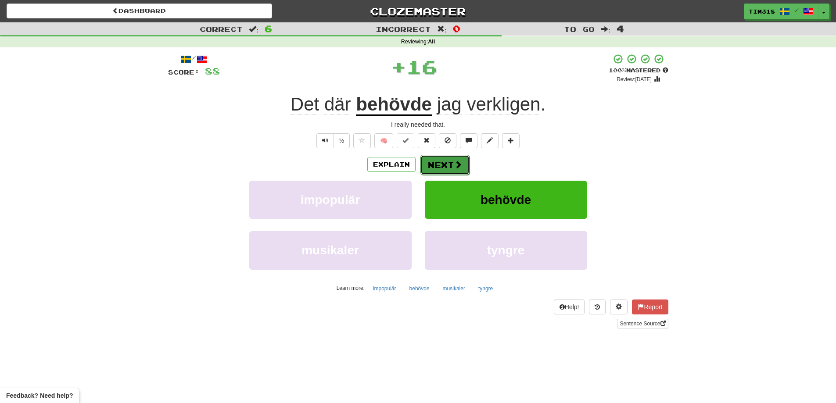
click at [431, 161] on button "Next" at bounding box center [444, 165] width 49 height 20
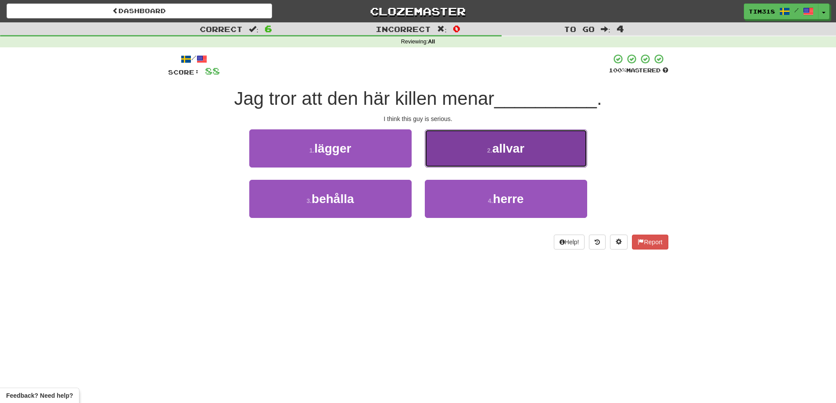
click at [479, 148] on button "2 . allvar" at bounding box center [506, 148] width 162 height 38
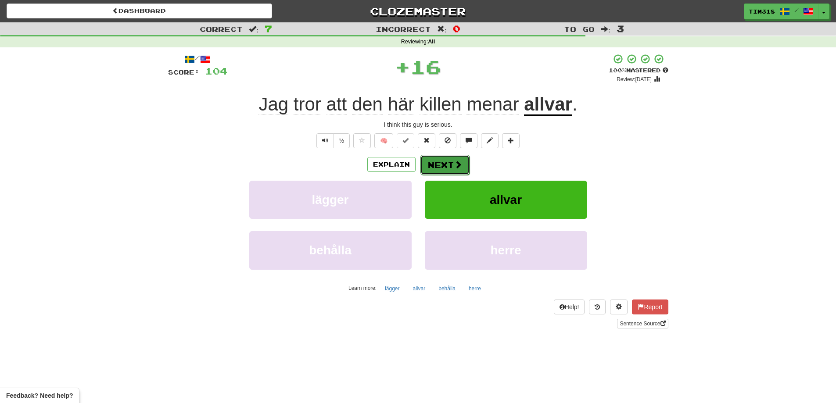
click at [441, 158] on button "Next" at bounding box center [444, 165] width 49 height 20
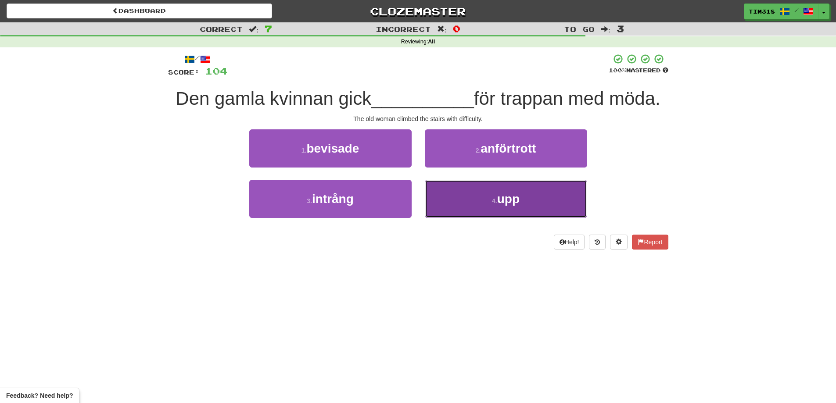
click at [450, 197] on button "4 . upp" at bounding box center [506, 199] width 162 height 38
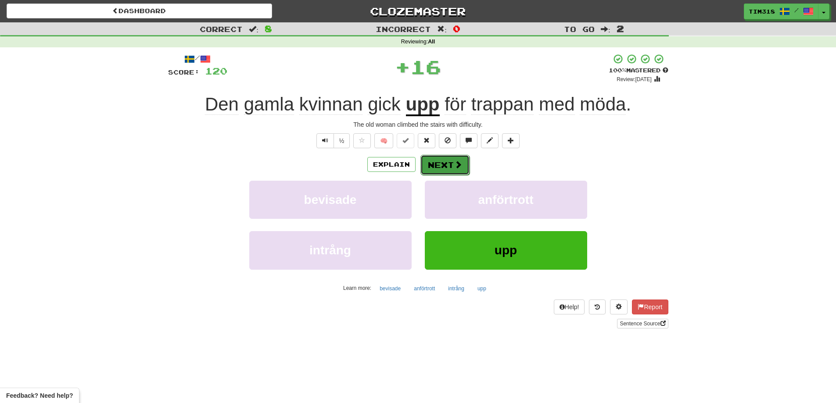
click at [454, 167] on span at bounding box center [458, 165] width 8 height 8
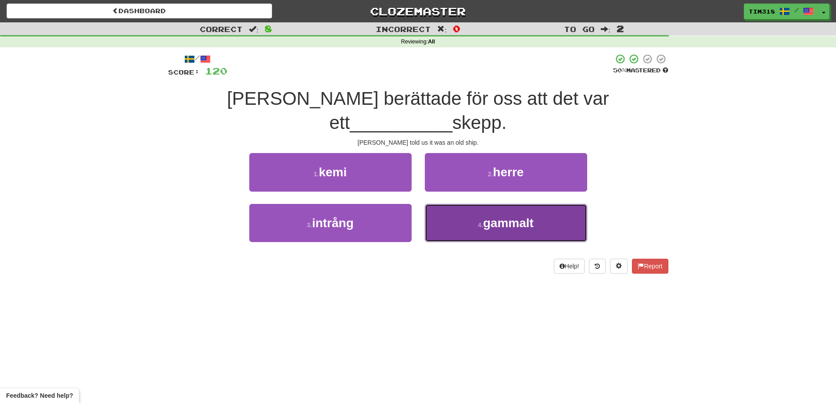
drag, startPoint x: 501, startPoint y: 206, endPoint x: 494, endPoint y: 201, distance: 8.9
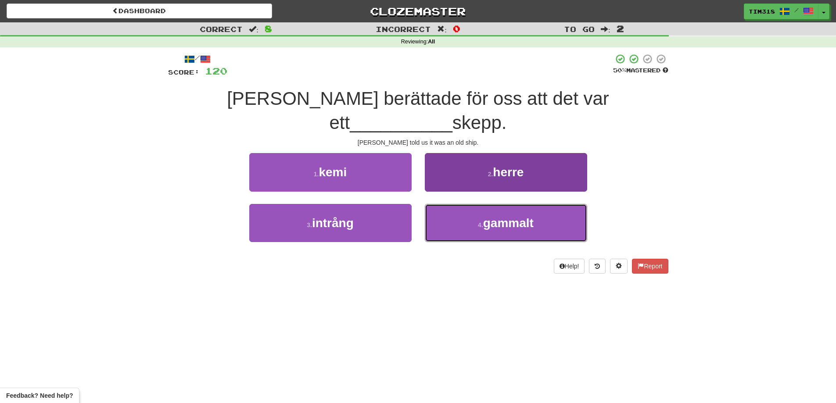
click at [500, 205] on button "4 . gammalt" at bounding box center [506, 223] width 162 height 38
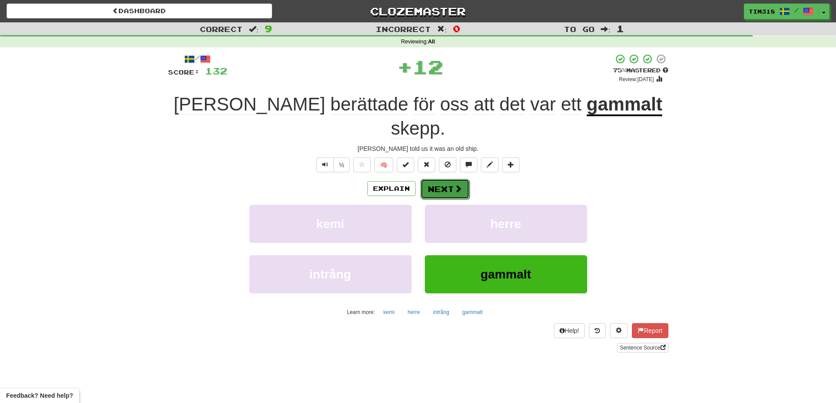
click at [448, 179] on button "Next" at bounding box center [444, 189] width 49 height 20
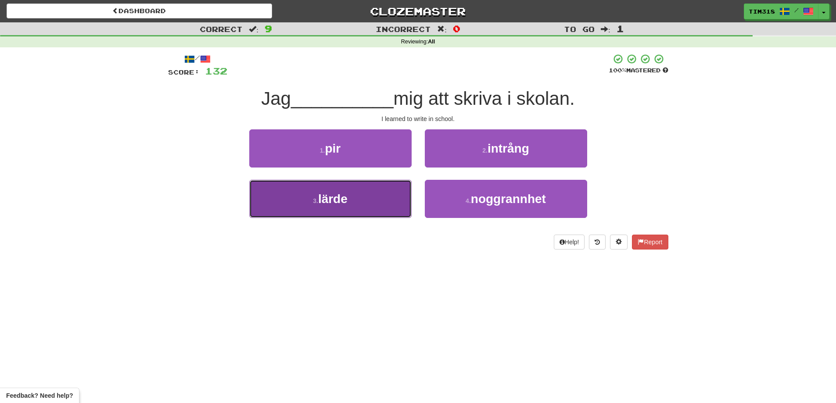
click at [351, 192] on button "3 . lärde" at bounding box center [330, 199] width 162 height 38
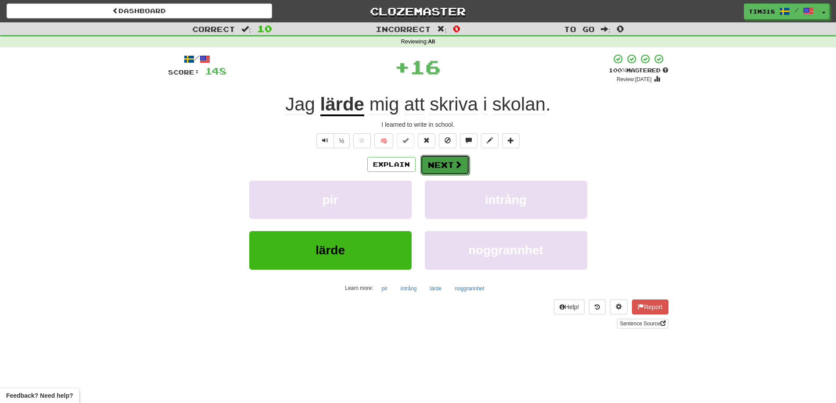
click at [438, 159] on button "Next" at bounding box center [444, 165] width 49 height 20
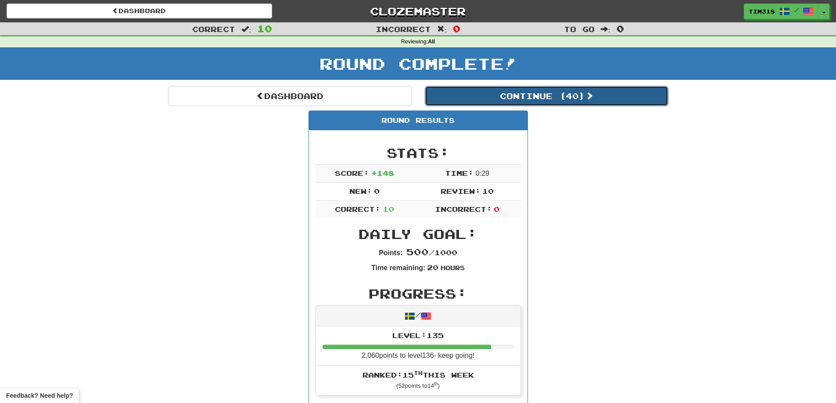
click at [549, 94] on button "Continue ( 40 )" at bounding box center [547, 96] width 244 height 20
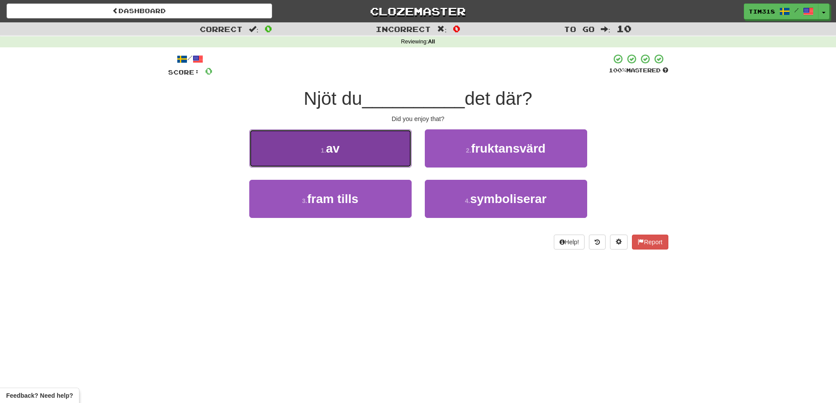
click at [381, 159] on button "1 . av" at bounding box center [330, 148] width 162 height 38
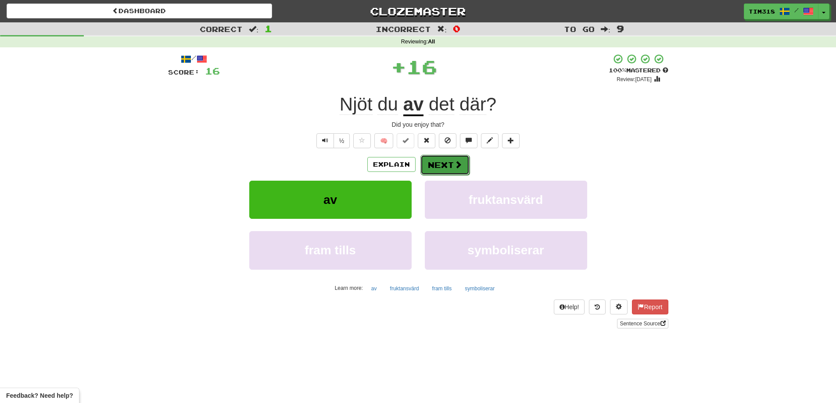
click at [438, 165] on button "Next" at bounding box center [444, 165] width 49 height 20
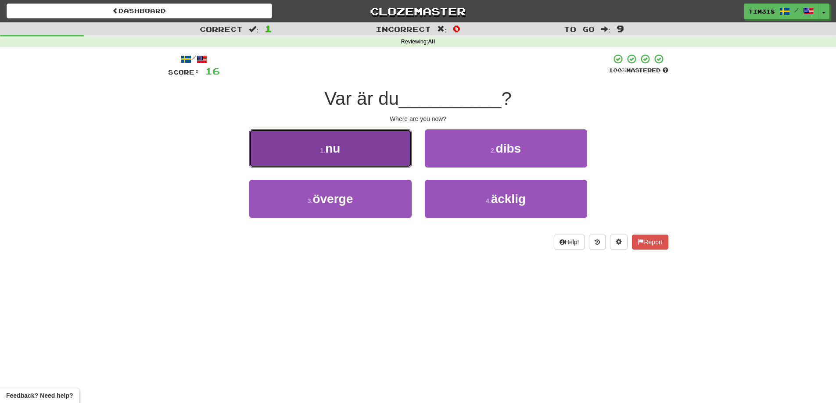
click at [353, 154] on button "1 . nu" at bounding box center [330, 148] width 162 height 38
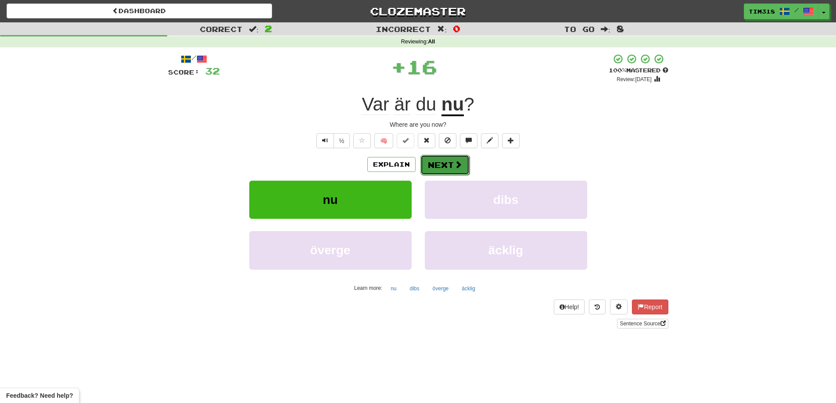
click at [448, 155] on button "Next" at bounding box center [444, 165] width 49 height 20
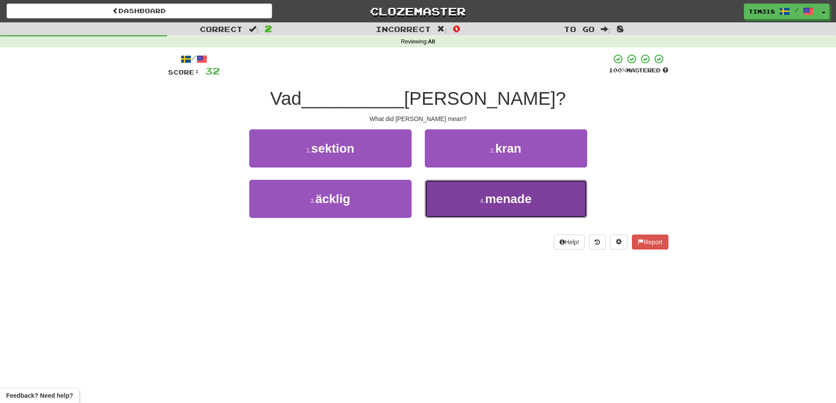
click at [485, 202] on small "4 ." at bounding box center [482, 200] width 5 height 7
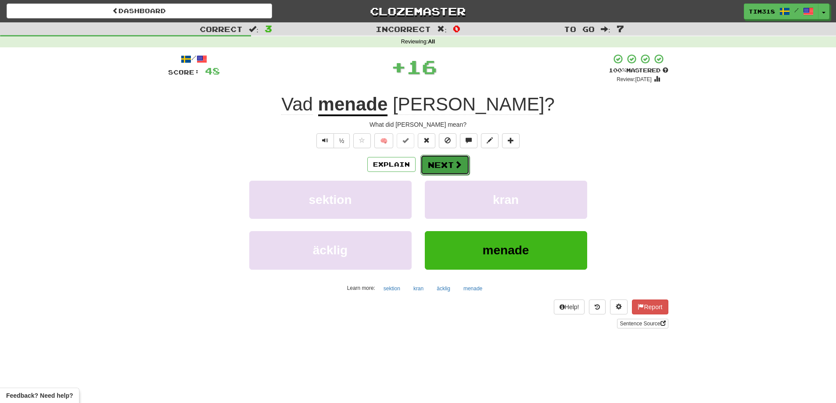
click at [447, 166] on button "Next" at bounding box center [444, 165] width 49 height 20
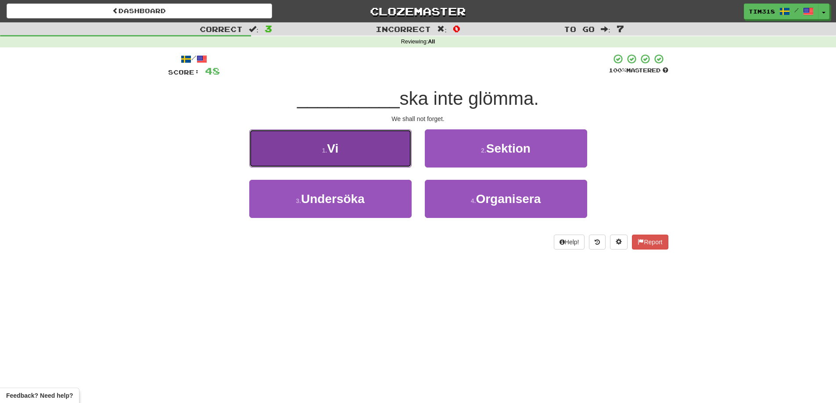
click at [352, 154] on button "1 . Vi" at bounding box center [330, 148] width 162 height 38
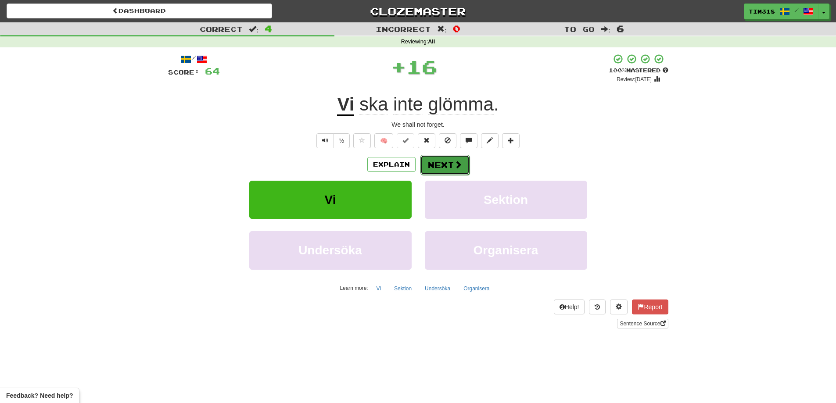
click at [440, 166] on button "Next" at bounding box center [444, 165] width 49 height 20
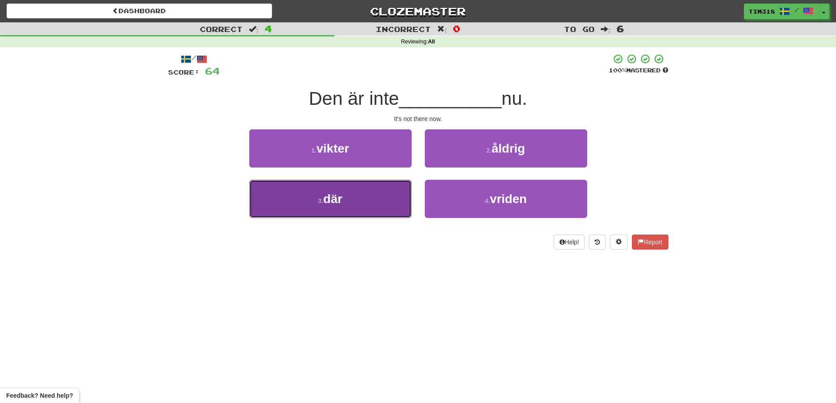
click at [340, 217] on button "3 . där" at bounding box center [330, 199] width 162 height 38
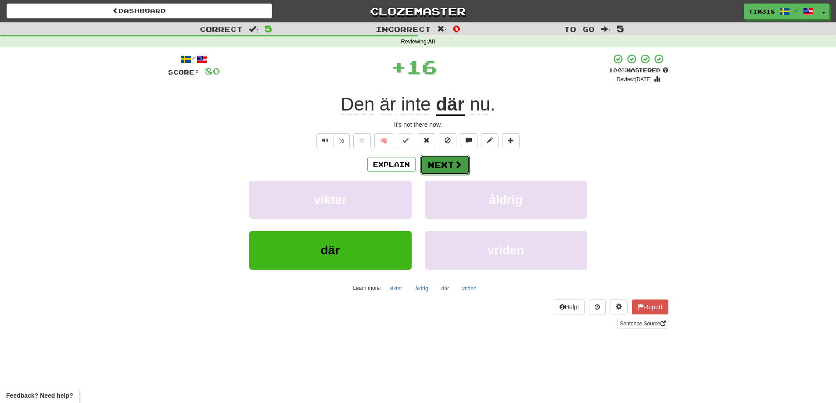
click at [436, 165] on button "Next" at bounding box center [444, 165] width 49 height 20
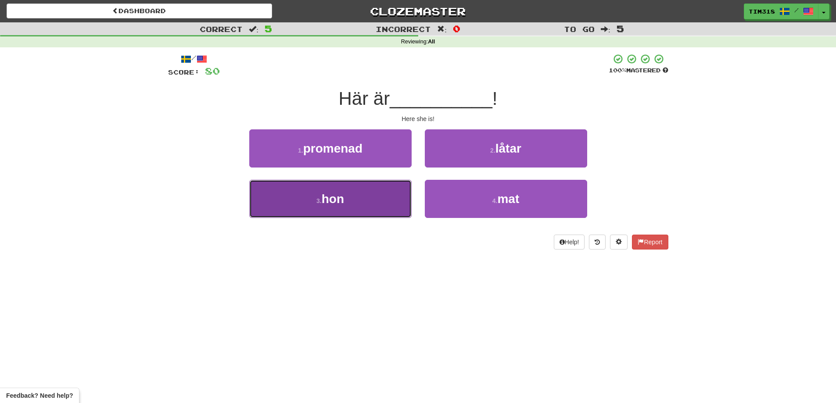
click at [350, 201] on button "3 . hon" at bounding box center [330, 199] width 162 height 38
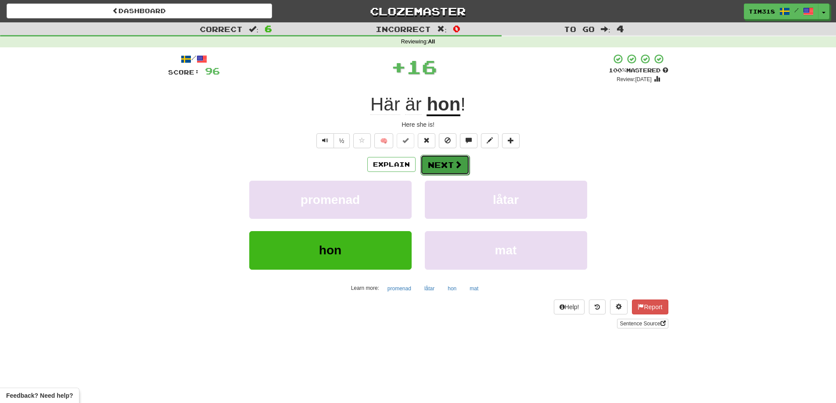
click at [436, 159] on button "Next" at bounding box center [444, 165] width 49 height 20
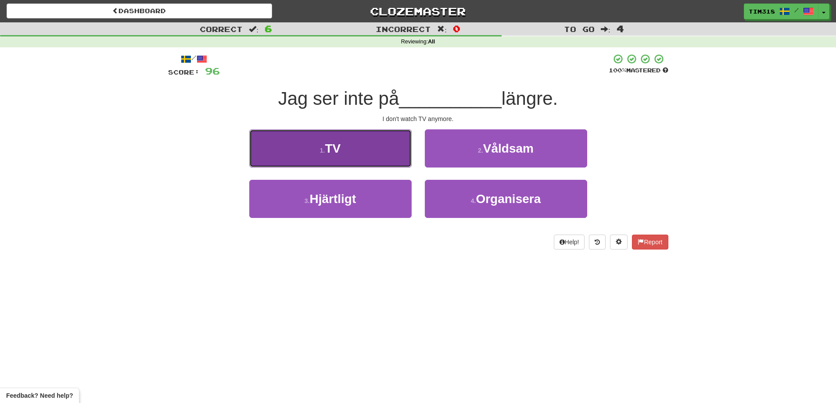
click at [369, 158] on button "1 . TV" at bounding box center [330, 148] width 162 height 38
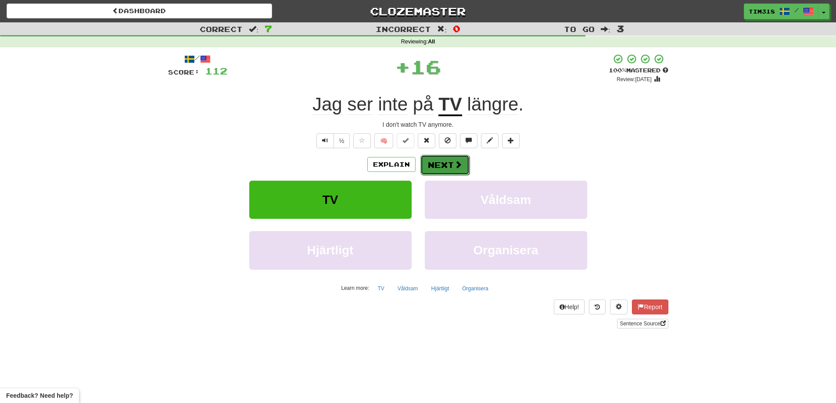
click at [448, 163] on button "Next" at bounding box center [444, 165] width 49 height 20
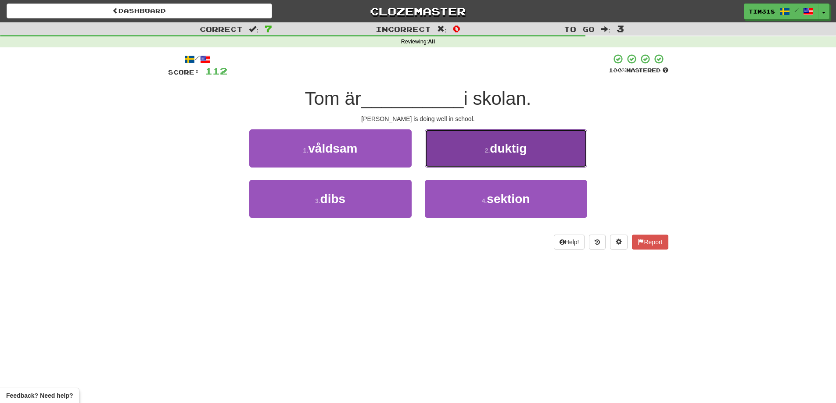
click at [498, 156] on button "2 . duktig" at bounding box center [506, 148] width 162 height 38
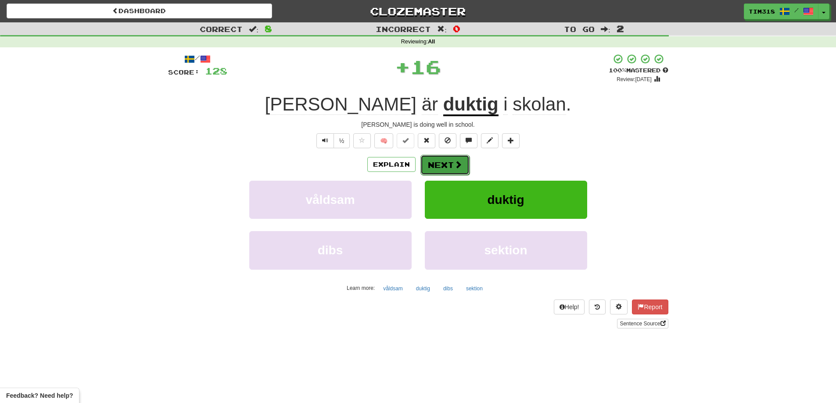
click at [436, 161] on button "Next" at bounding box center [444, 165] width 49 height 20
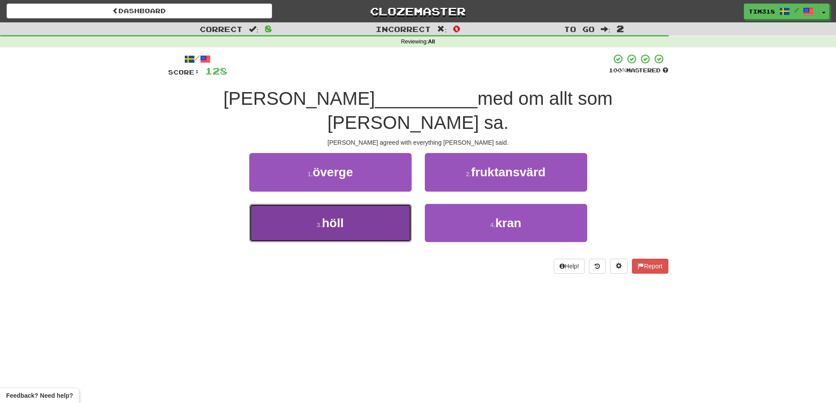
click at [358, 204] on button "3 . höll" at bounding box center [330, 223] width 162 height 38
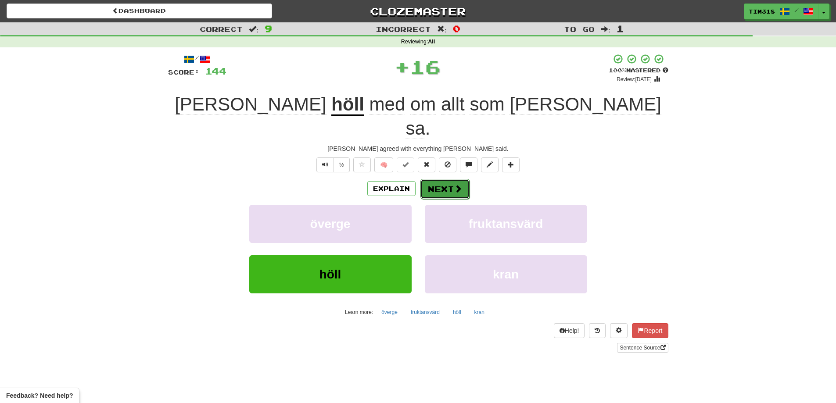
click at [448, 179] on button "Next" at bounding box center [444, 189] width 49 height 20
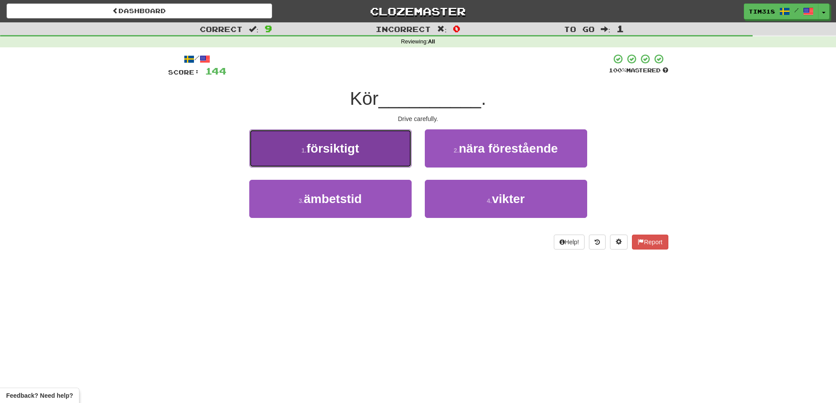
click at [361, 150] on button "1 . försiktigt" at bounding box center [330, 148] width 162 height 38
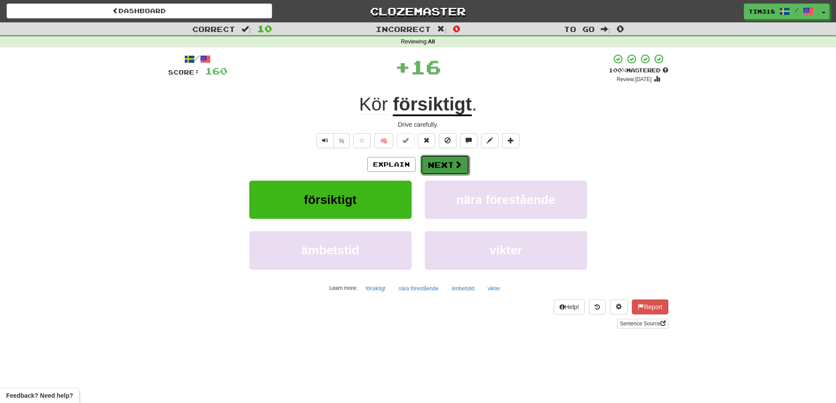
click at [458, 162] on span at bounding box center [458, 165] width 8 height 8
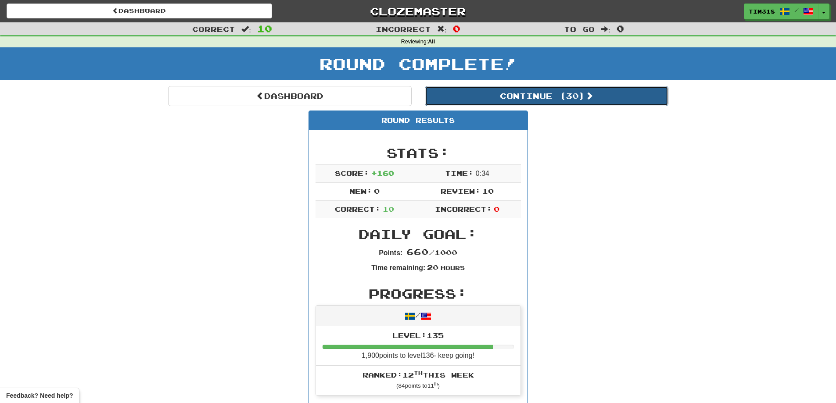
click at [577, 98] on button "Continue ( 30 )" at bounding box center [547, 96] width 244 height 20
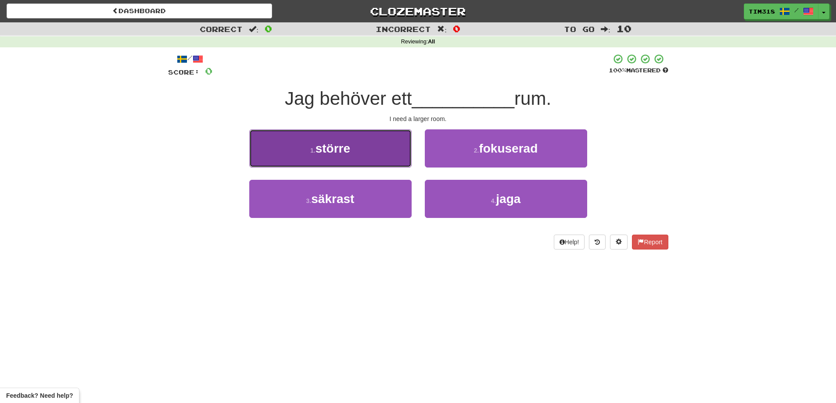
click at [375, 152] on button "1 . större" at bounding box center [330, 148] width 162 height 38
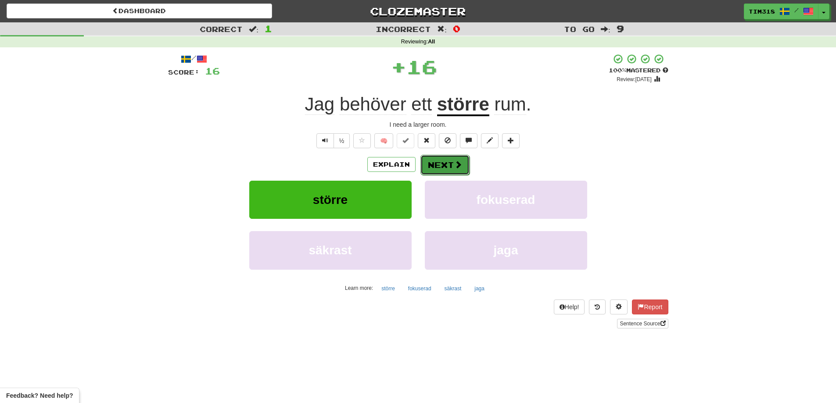
click at [442, 163] on button "Next" at bounding box center [444, 165] width 49 height 20
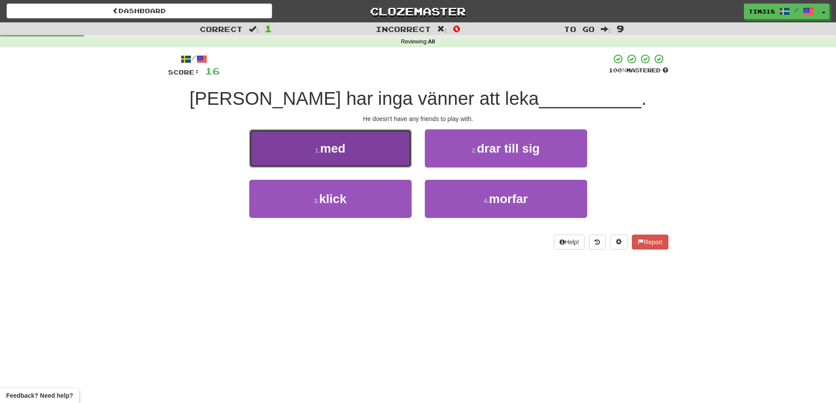
click at [374, 158] on button "1 . med" at bounding box center [330, 148] width 162 height 38
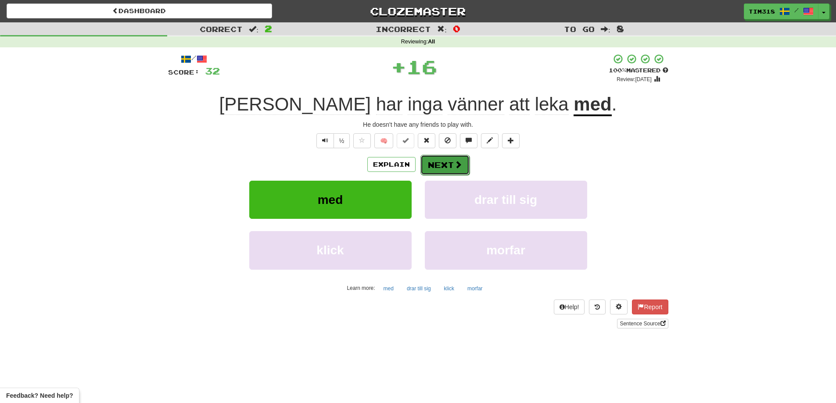
click at [448, 164] on button "Next" at bounding box center [444, 165] width 49 height 20
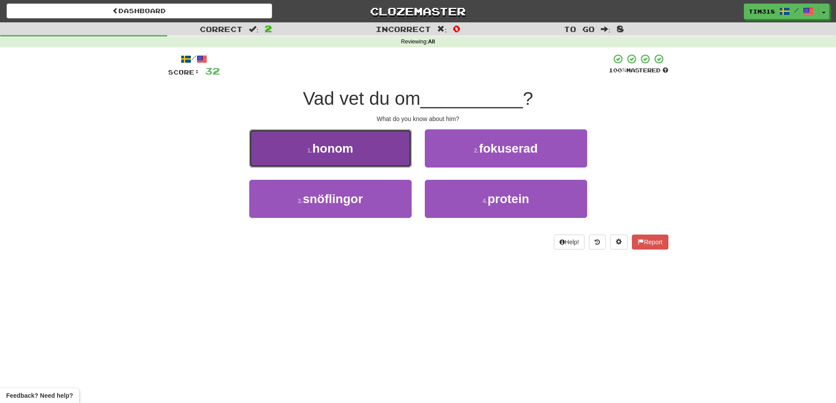
click at [374, 140] on button "1 . honom" at bounding box center [330, 148] width 162 height 38
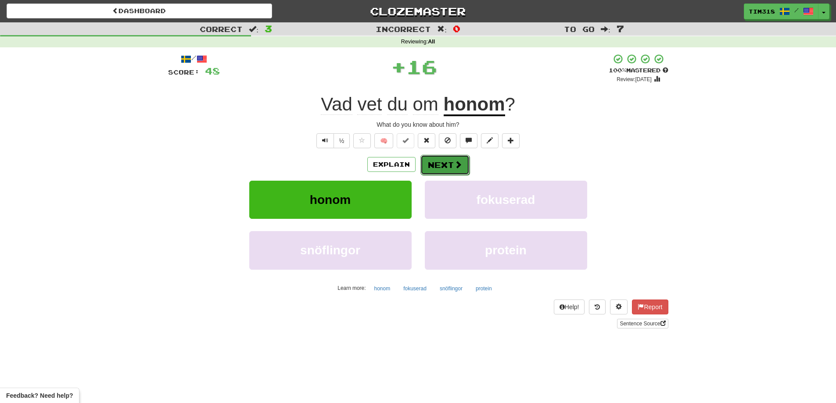
click at [440, 161] on button "Next" at bounding box center [444, 165] width 49 height 20
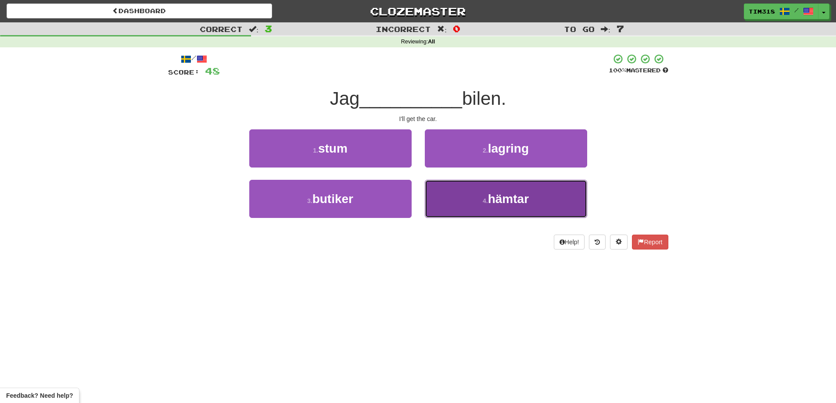
click at [498, 211] on button "4 . hämtar" at bounding box center [506, 199] width 162 height 38
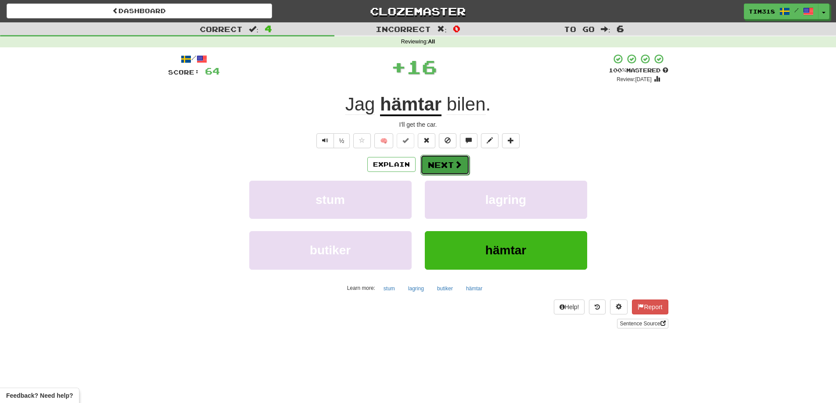
click at [437, 169] on button "Next" at bounding box center [444, 165] width 49 height 20
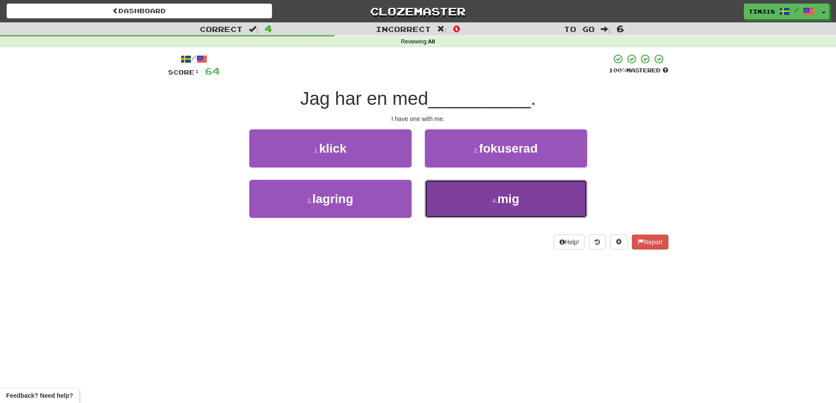
click at [471, 203] on button "4 . mig" at bounding box center [506, 199] width 162 height 38
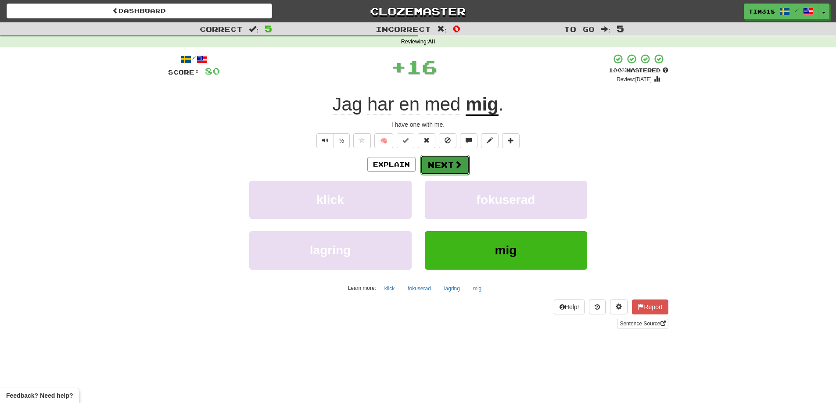
click at [443, 156] on button "Next" at bounding box center [444, 165] width 49 height 20
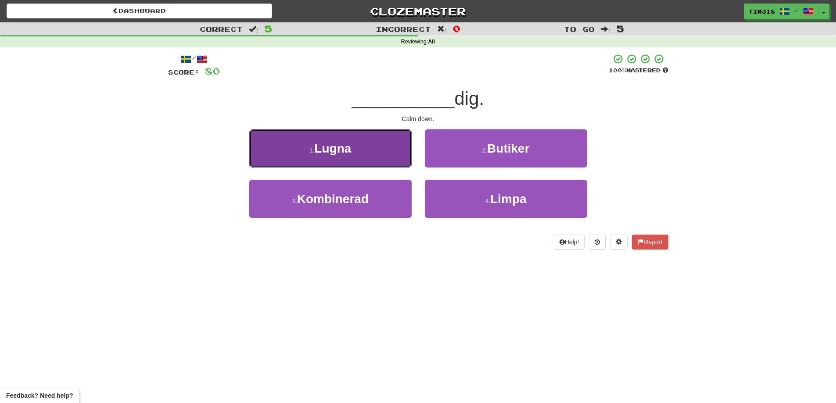
click at [370, 158] on button "1 . Lugna" at bounding box center [330, 148] width 162 height 38
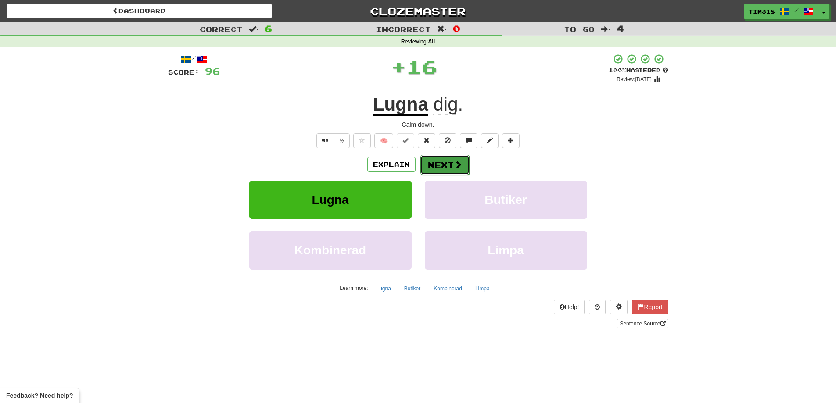
click at [447, 170] on button "Next" at bounding box center [444, 165] width 49 height 20
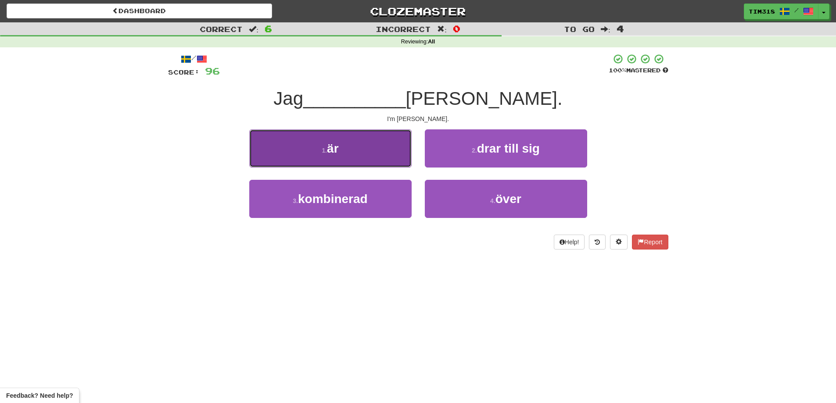
click at [369, 162] on button "1 . är" at bounding box center [330, 148] width 162 height 38
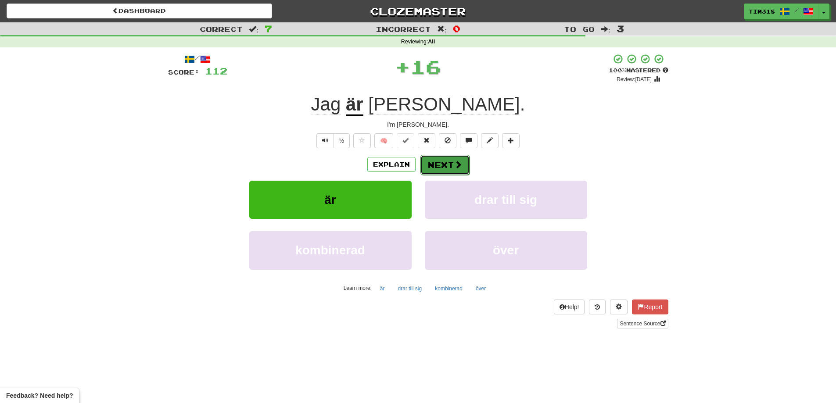
click at [449, 168] on button "Next" at bounding box center [444, 165] width 49 height 20
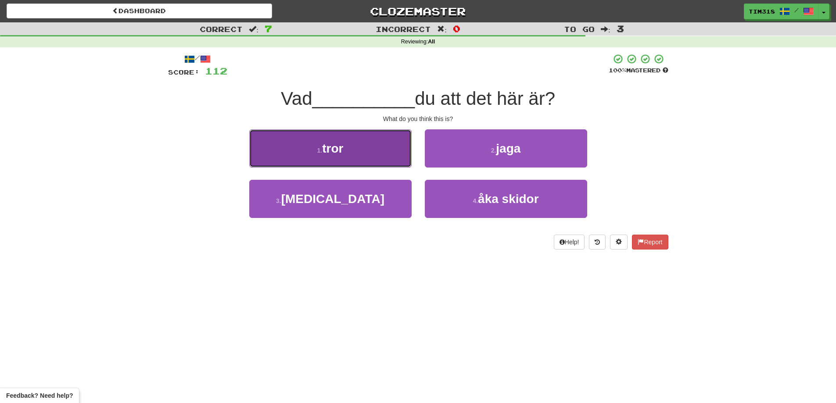
click at [382, 159] on button "1 . tror" at bounding box center [330, 148] width 162 height 38
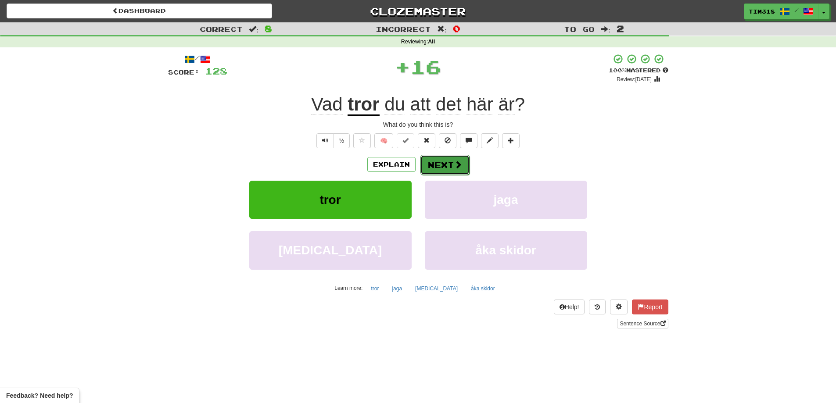
click at [458, 156] on button "Next" at bounding box center [444, 165] width 49 height 20
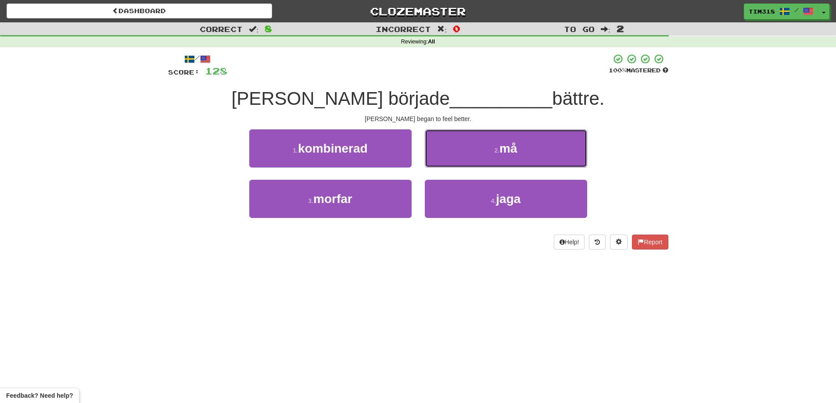
click at [475, 149] on button "2 . må" at bounding box center [506, 148] width 162 height 38
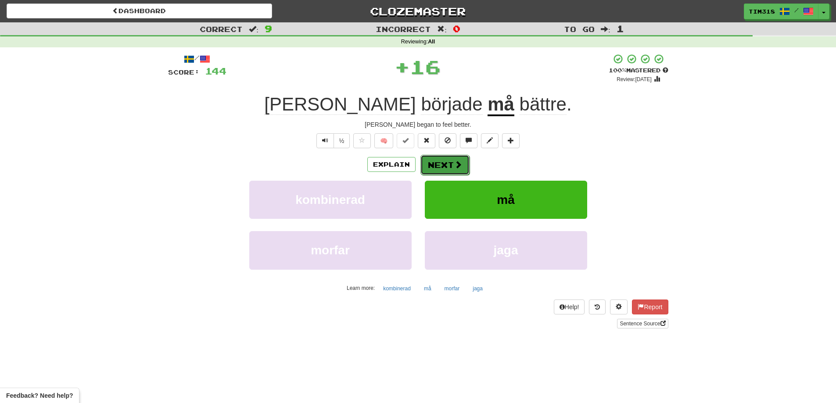
click at [442, 159] on button "Next" at bounding box center [444, 165] width 49 height 20
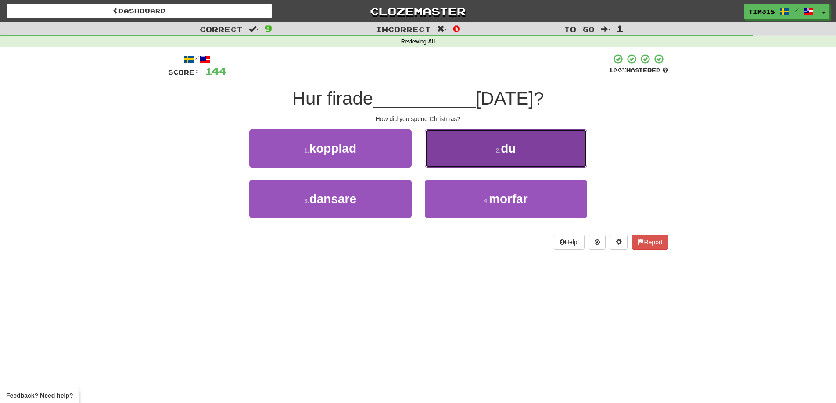
click at [474, 157] on button "2 . du" at bounding box center [506, 148] width 162 height 38
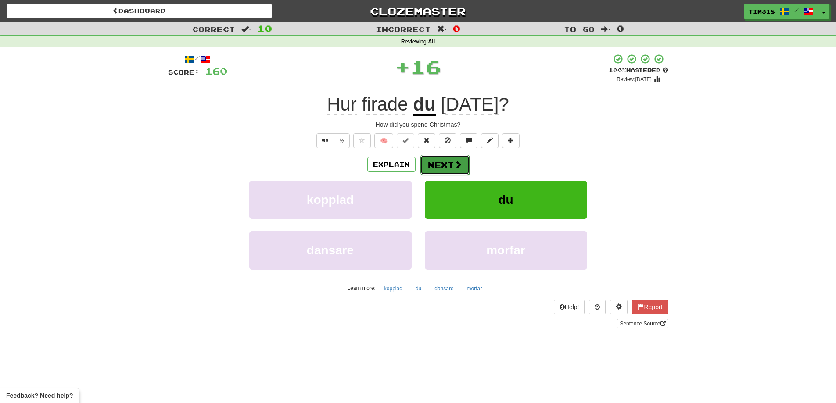
click at [445, 161] on button "Next" at bounding box center [444, 165] width 49 height 20
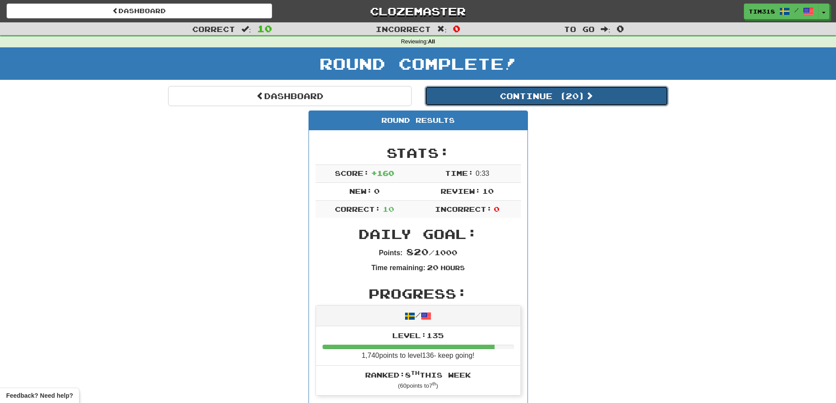
click at [567, 99] on button "Continue ( 20 )" at bounding box center [547, 96] width 244 height 20
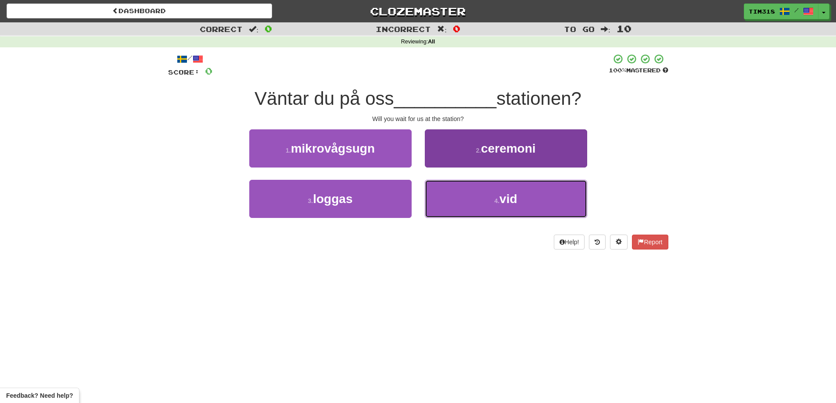
drag, startPoint x: 474, startPoint y: 206, endPoint x: 477, endPoint y: 187, distance: 19.5
click at [475, 206] on button "4 . vid" at bounding box center [506, 199] width 162 height 38
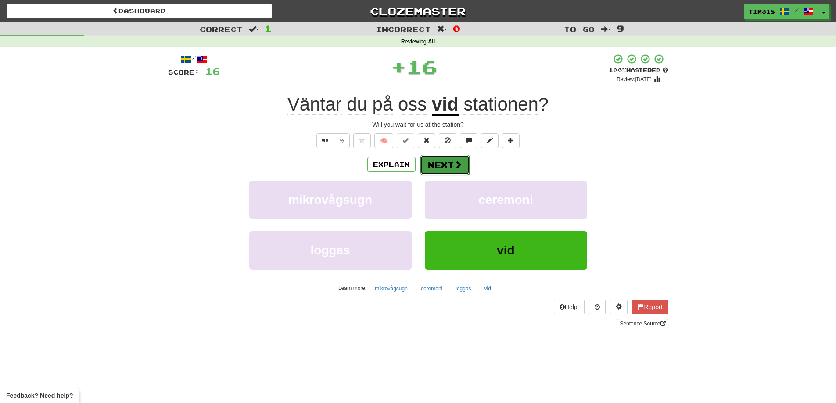
click at [458, 161] on span at bounding box center [458, 165] width 8 height 8
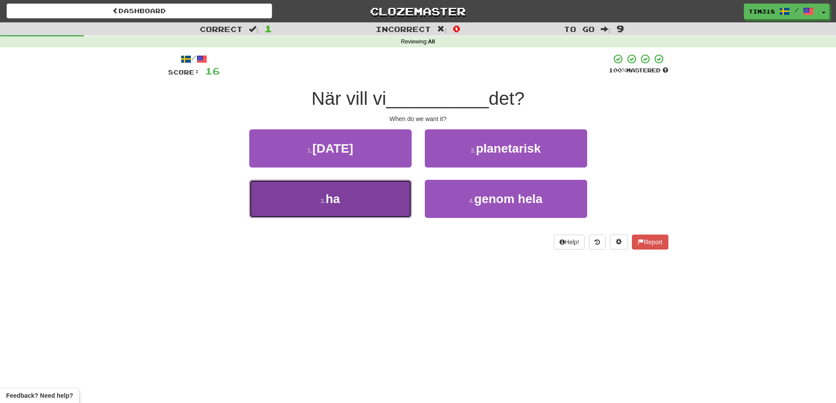
click at [348, 206] on button "3 . ha" at bounding box center [330, 199] width 162 height 38
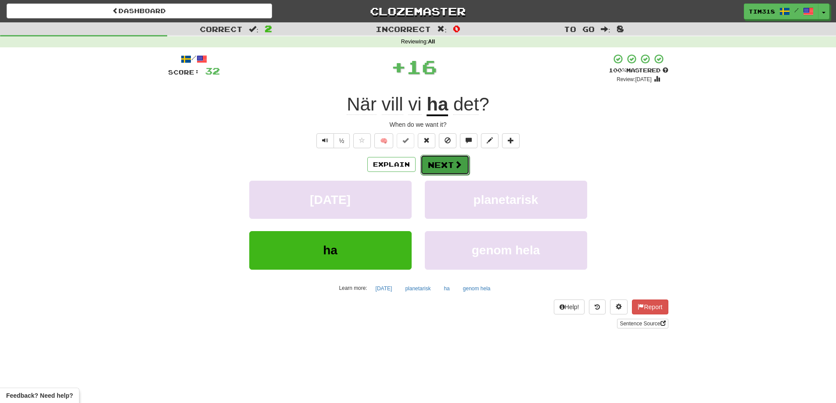
click at [447, 168] on button "Next" at bounding box center [444, 165] width 49 height 20
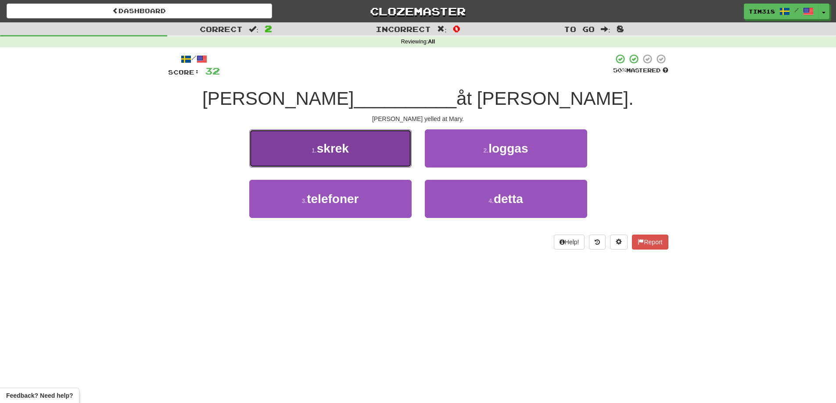
click at [372, 160] on button "1 . skrek" at bounding box center [330, 148] width 162 height 38
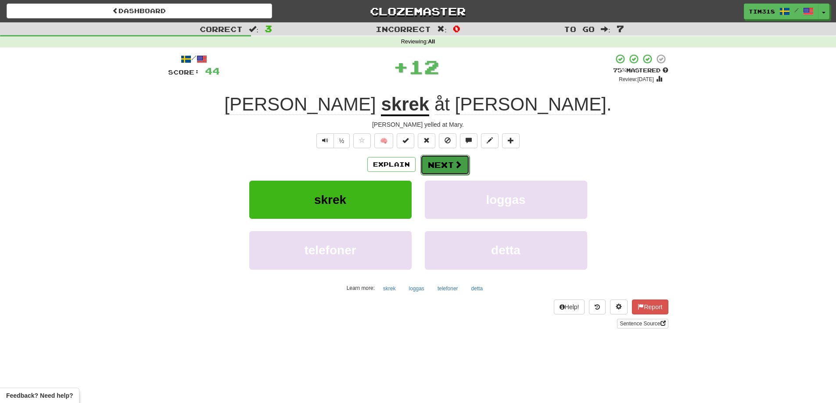
click at [431, 165] on button "Next" at bounding box center [444, 165] width 49 height 20
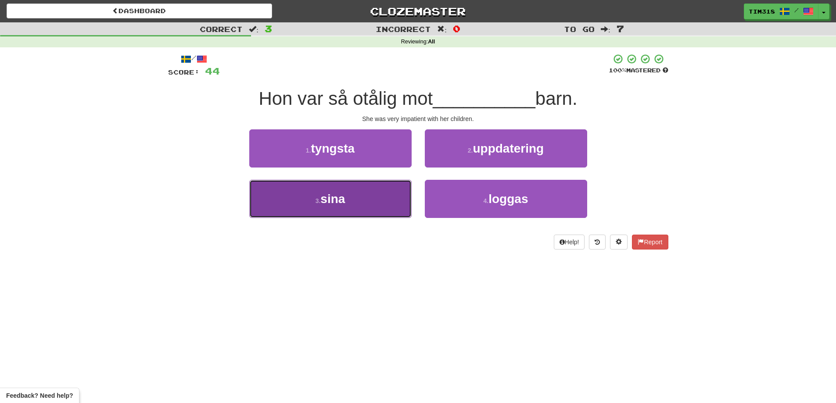
click at [373, 188] on button "3 . sina" at bounding box center [330, 199] width 162 height 38
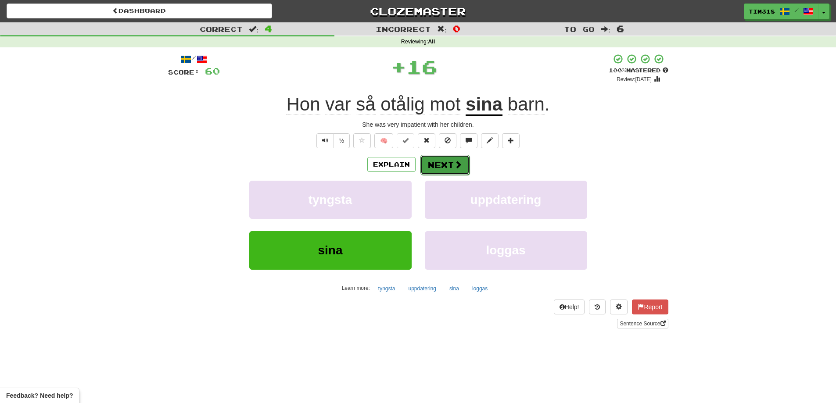
click at [445, 167] on button "Next" at bounding box center [444, 165] width 49 height 20
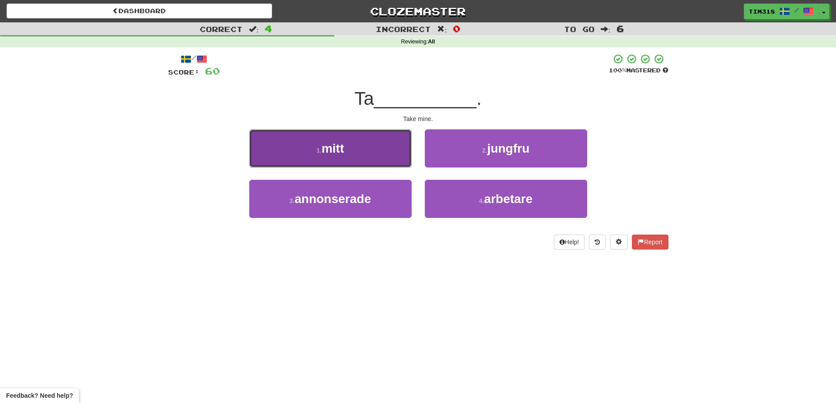
click at [359, 154] on button "1 . mitt" at bounding box center [330, 148] width 162 height 38
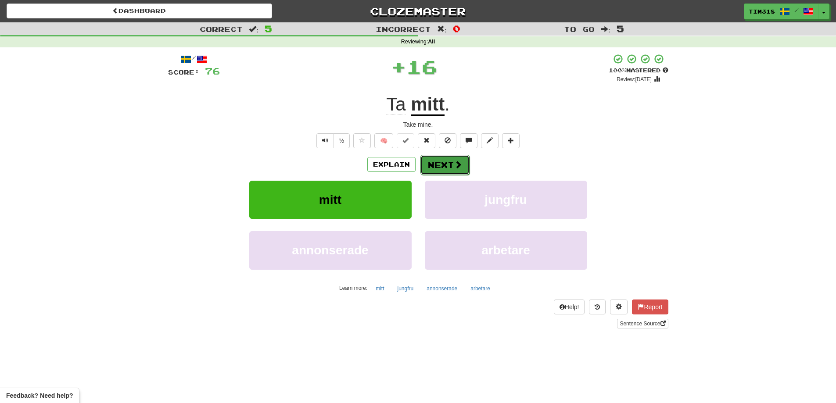
click at [442, 162] on button "Next" at bounding box center [444, 165] width 49 height 20
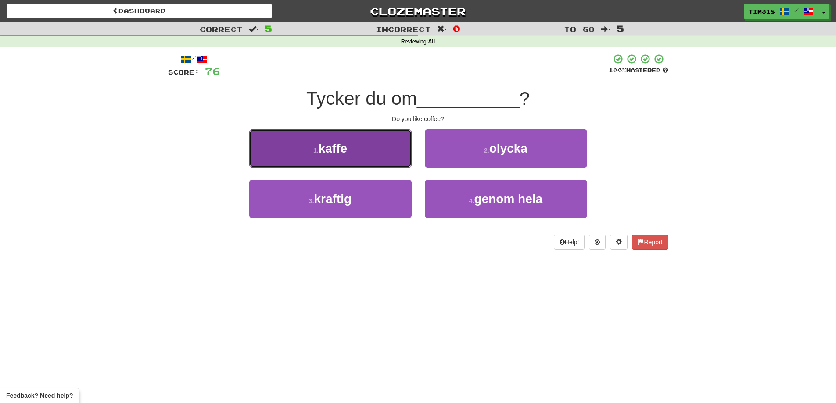
click at [378, 159] on button "1 . kaffe" at bounding box center [330, 148] width 162 height 38
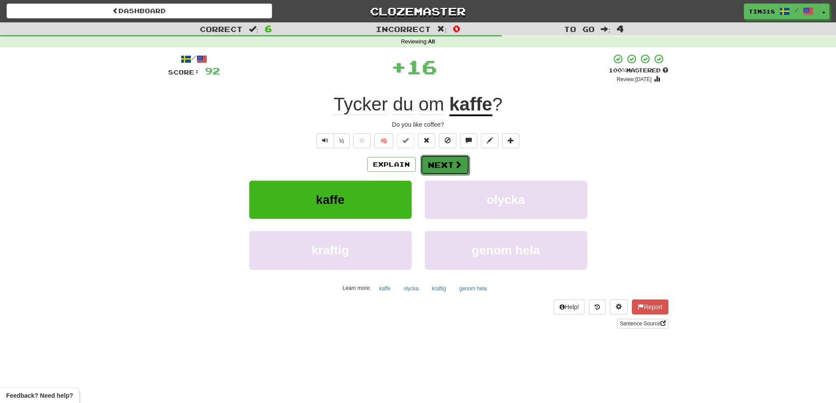
click at [435, 165] on button "Next" at bounding box center [444, 165] width 49 height 20
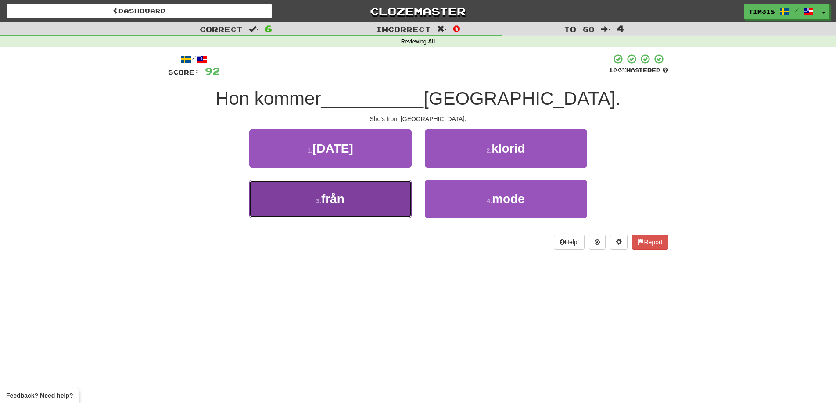
drag, startPoint x: 350, startPoint y: 206, endPoint x: 391, endPoint y: 179, distance: 49.2
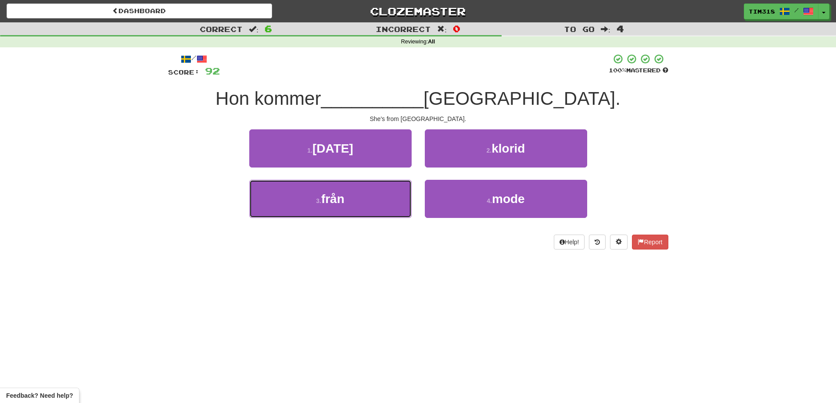
click at [351, 205] on button "3 . från" at bounding box center [330, 199] width 162 height 38
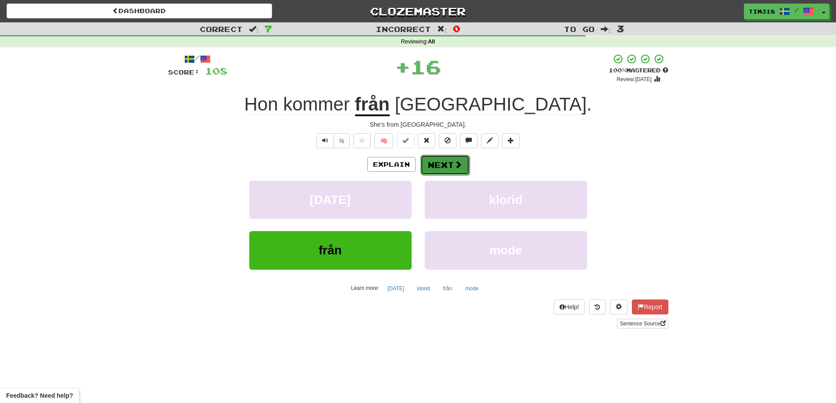
click at [421, 165] on button "Next" at bounding box center [444, 165] width 49 height 20
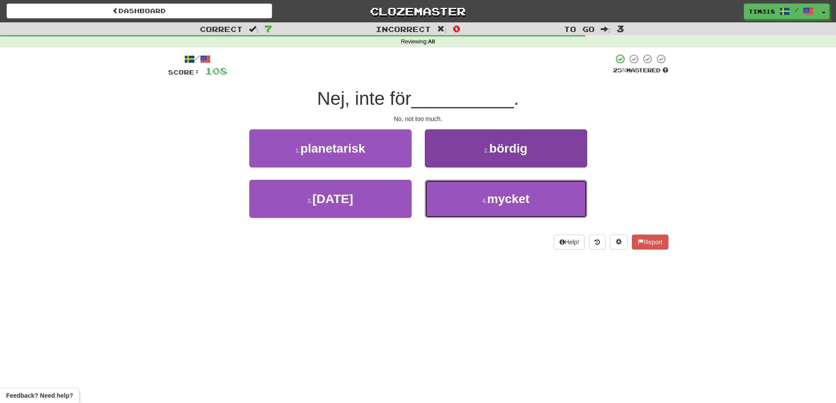
click at [487, 195] on button "4 . mycket" at bounding box center [506, 199] width 162 height 38
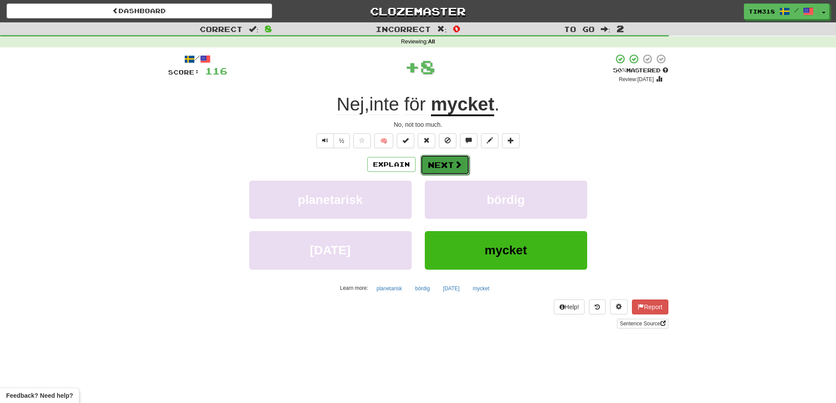
click at [451, 171] on button "Next" at bounding box center [444, 165] width 49 height 20
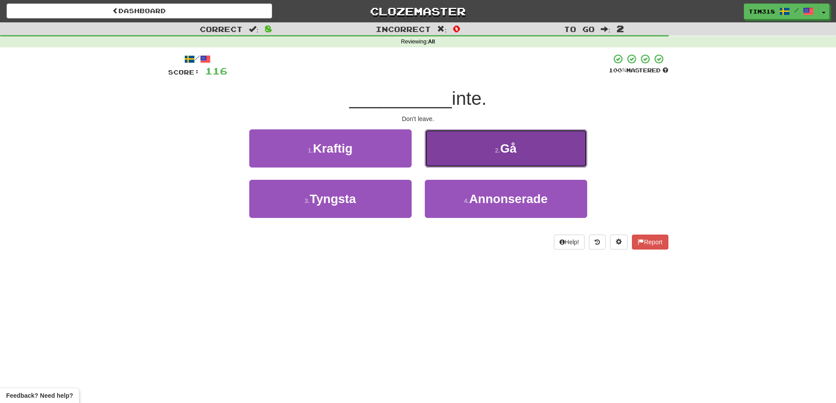
click at [467, 159] on button "2 . Gå" at bounding box center [506, 148] width 162 height 38
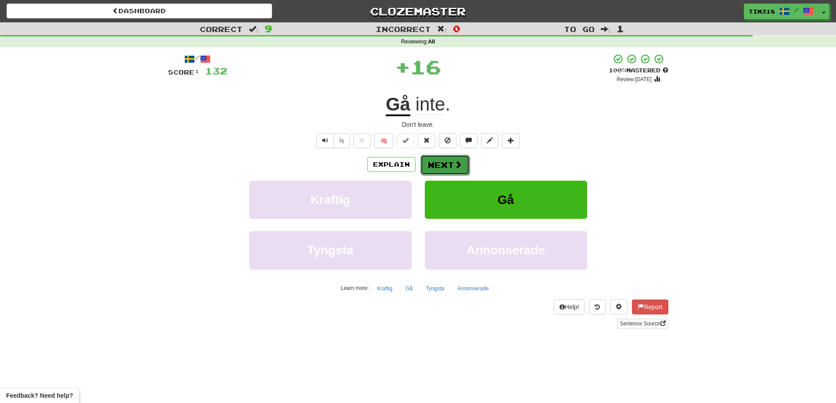
click at [450, 163] on button "Next" at bounding box center [444, 165] width 49 height 20
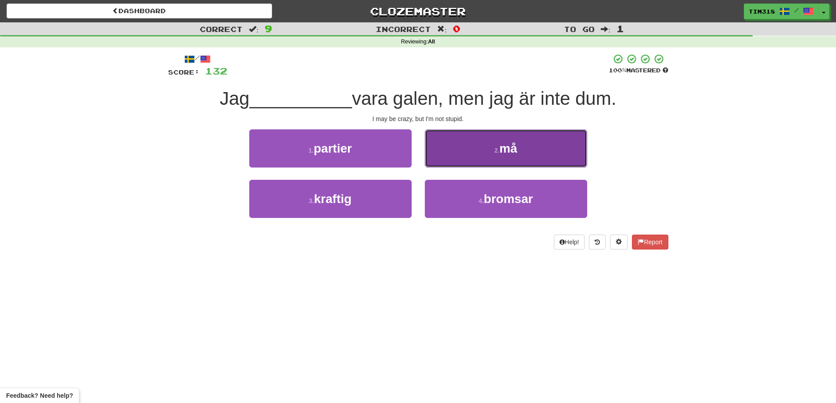
click at [508, 156] on button "2 . må" at bounding box center [506, 148] width 162 height 38
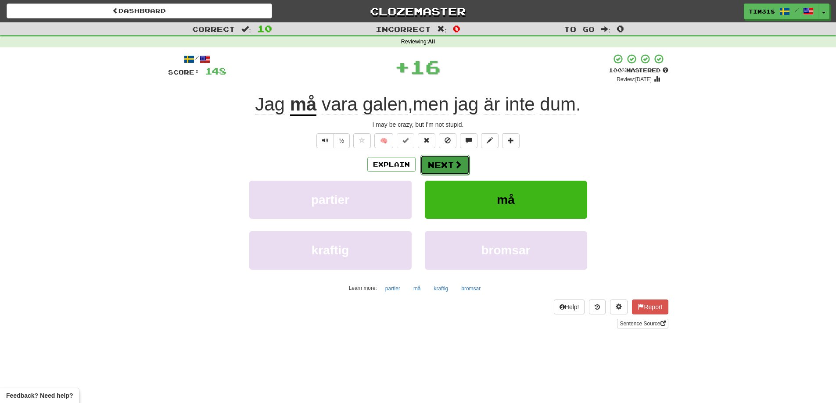
click at [454, 168] on span at bounding box center [458, 165] width 8 height 8
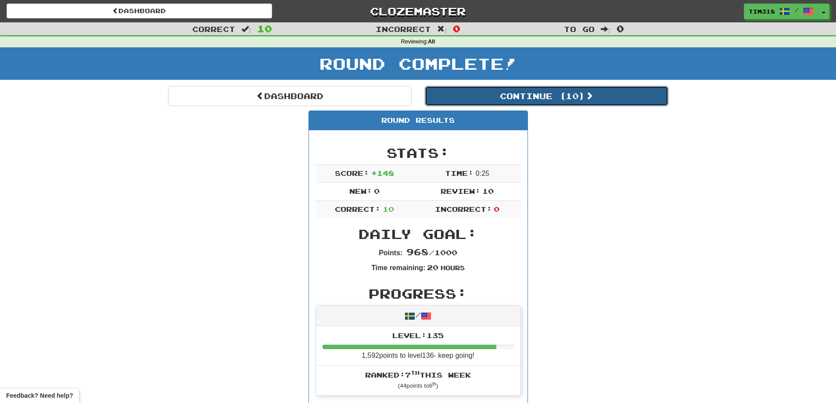
click at [576, 94] on button "Continue ( 10 )" at bounding box center [547, 96] width 244 height 20
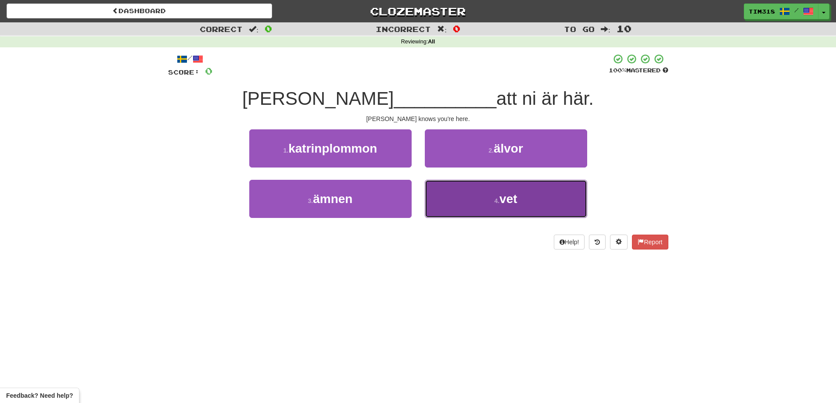
click at [470, 200] on button "4 . vet" at bounding box center [506, 199] width 162 height 38
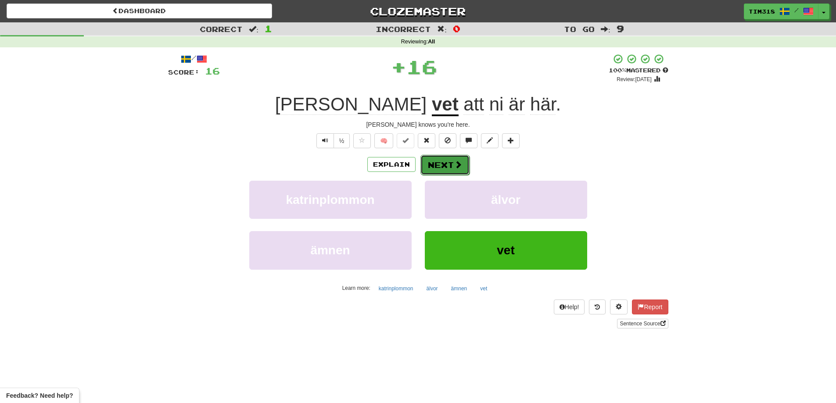
click at [457, 165] on span at bounding box center [458, 165] width 8 height 8
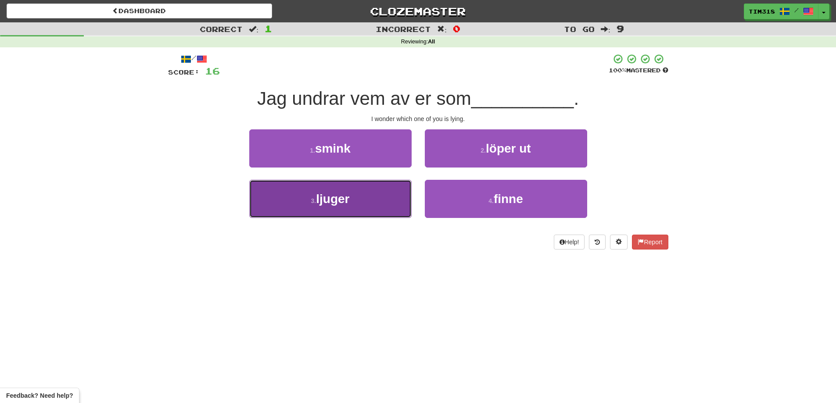
click at [315, 203] on small "3 ." at bounding box center [313, 200] width 5 height 7
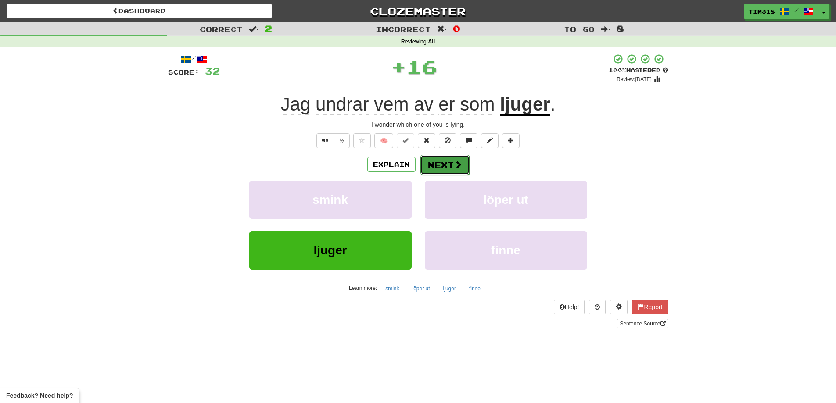
click at [452, 170] on button "Next" at bounding box center [444, 165] width 49 height 20
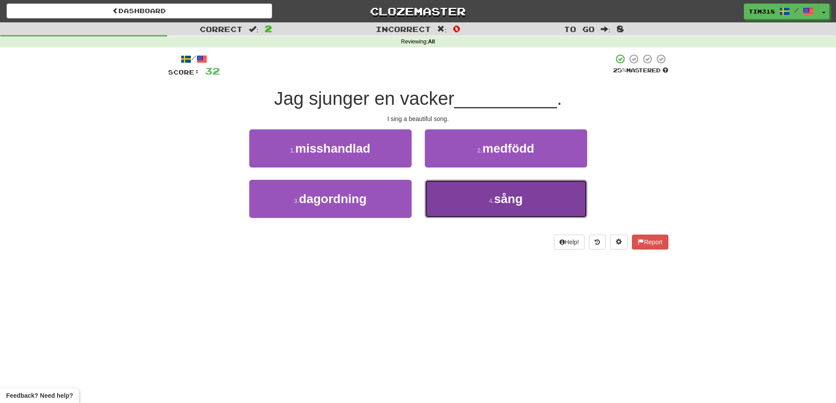
click at [463, 198] on button "4 . sång" at bounding box center [506, 199] width 162 height 38
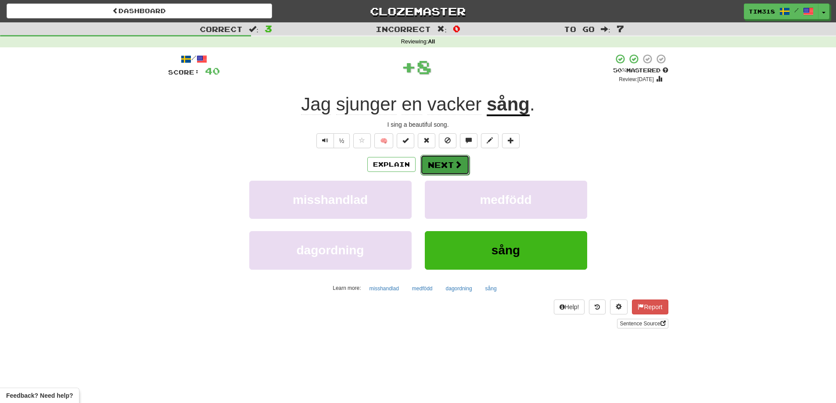
click at [454, 162] on span at bounding box center [458, 165] width 8 height 8
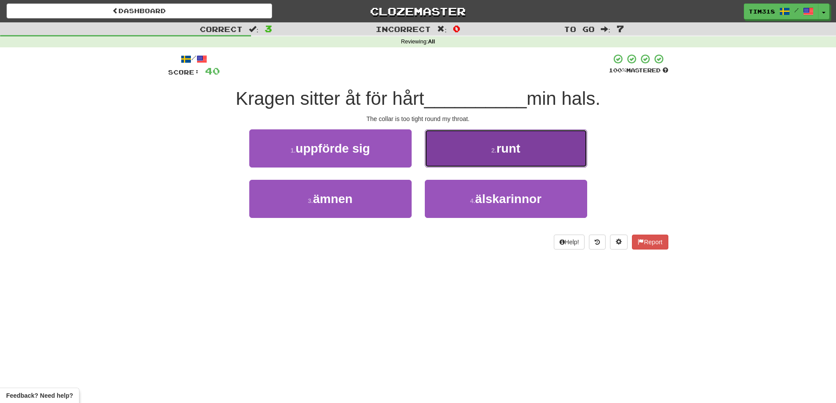
click at [480, 151] on button "2 . runt" at bounding box center [506, 148] width 162 height 38
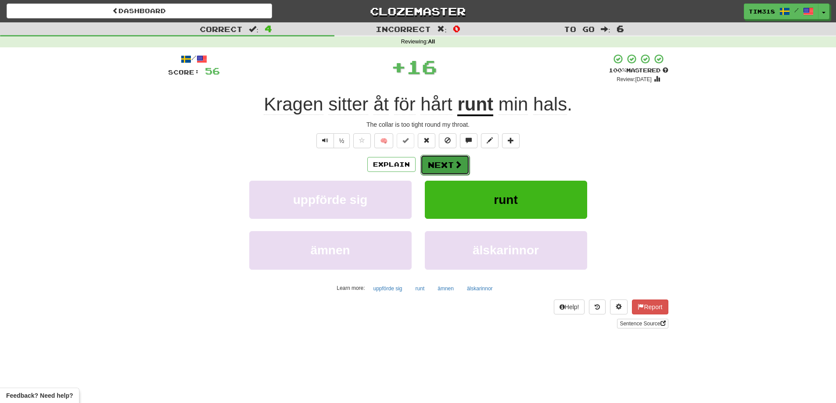
click at [457, 161] on span at bounding box center [458, 165] width 8 height 8
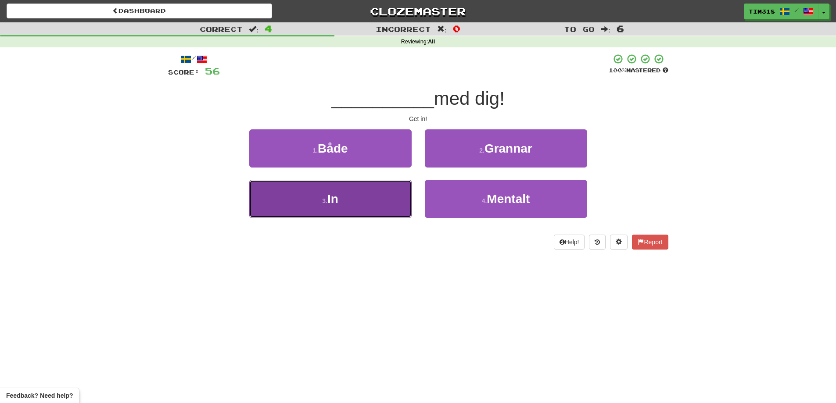
click at [390, 201] on button "3 . In" at bounding box center [330, 199] width 162 height 38
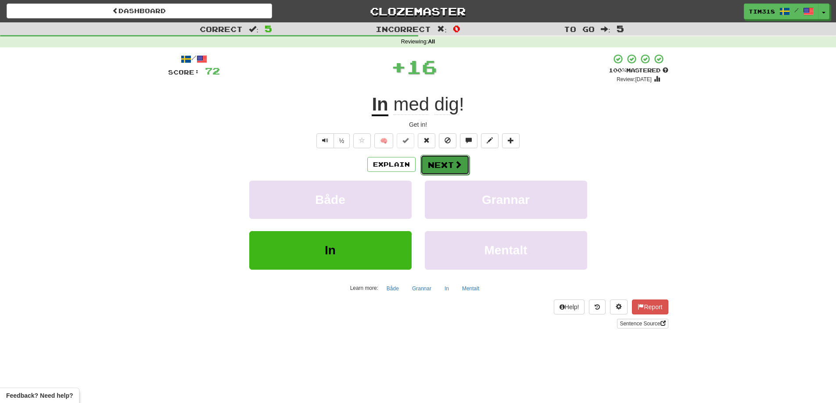
click at [438, 169] on button "Next" at bounding box center [444, 165] width 49 height 20
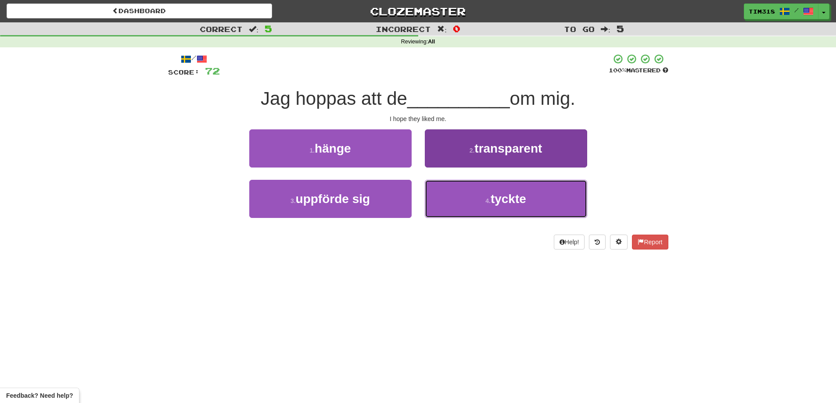
click at [477, 202] on button "4 . tyckte" at bounding box center [506, 199] width 162 height 38
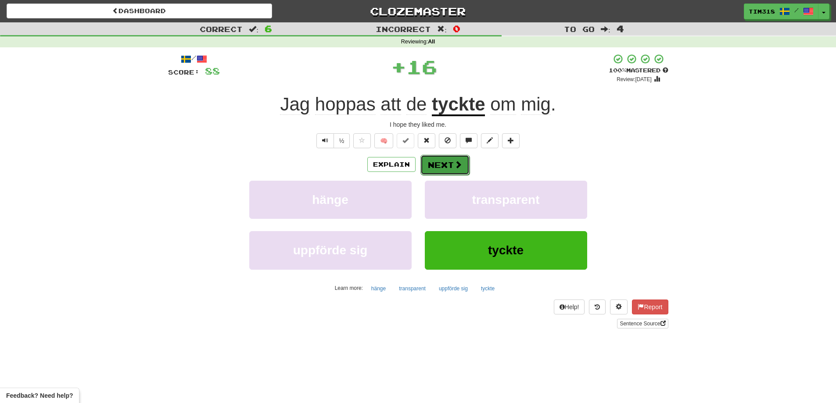
click at [455, 173] on button "Next" at bounding box center [444, 165] width 49 height 20
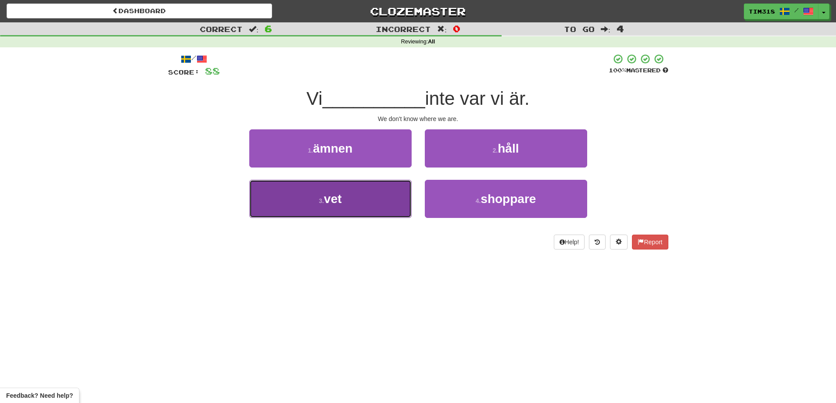
click at [391, 207] on button "3 . vet" at bounding box center [330, 199] width 162 height 38
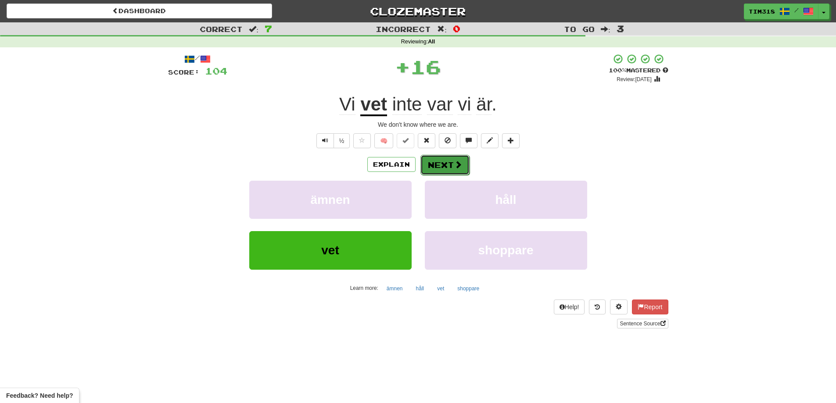
click at [456, 166] on span at bounding box center [458, 165] width 8 height 8
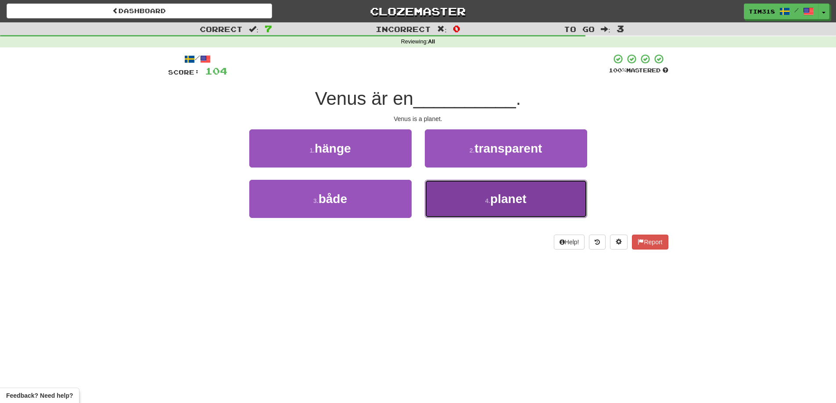
click at [494, 197] on span "planet" at bounding box center [508, 199] width 36 height 14
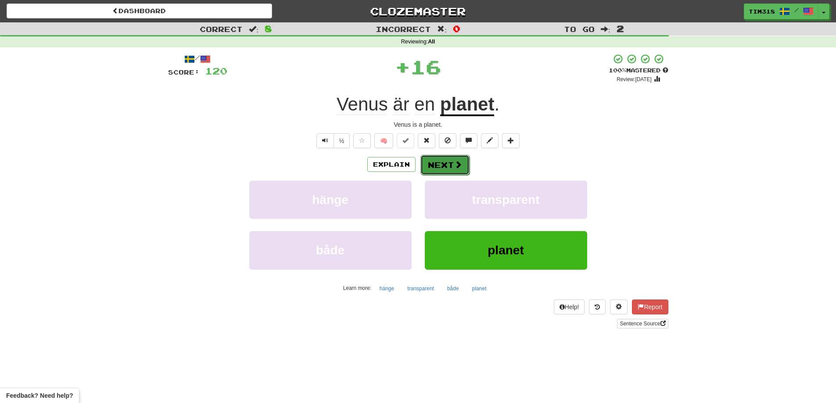
click at [446, 166] on button "Next" at bounding box center [444, 165] width 49 height 20
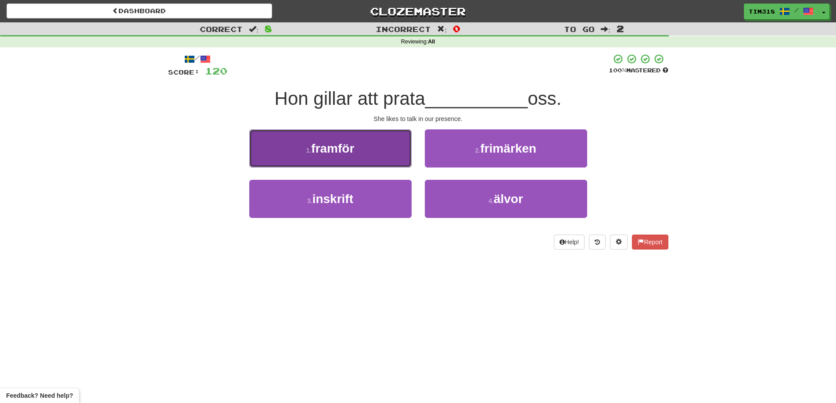
click at [387, 146] on button "1 . framför" at bounding box center [330, 148] width 162 height 38
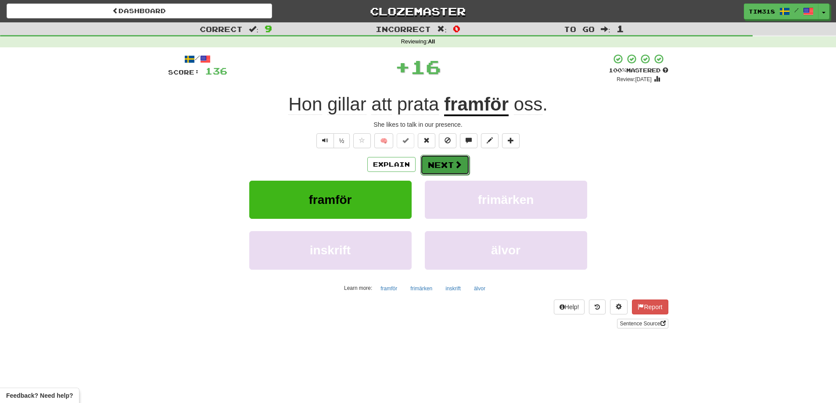
click at [450, 170] on button "Next" at bounding box center [444, 165] width 49 height 20
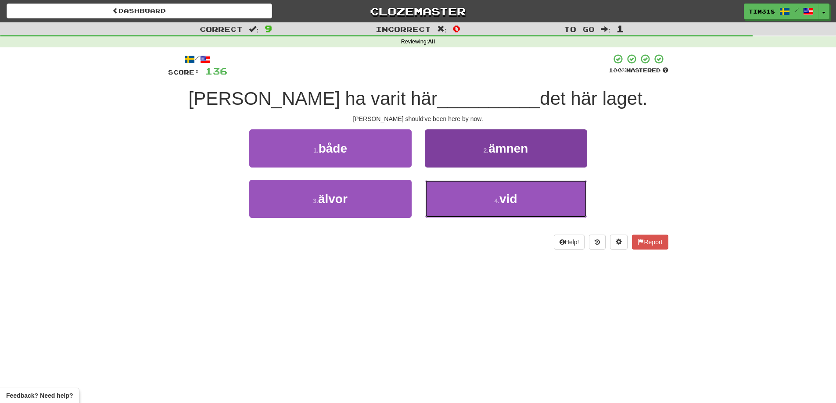
click at [486, 183] on button "4 . vid" at bounding box center [506, 199] width 162 height 38
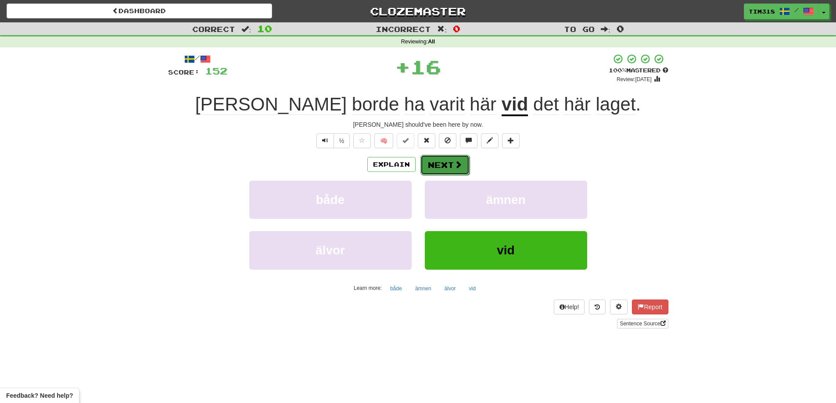
click at [442, 163] on button "Next" at bounding box center [444, 165] width 49 height 20
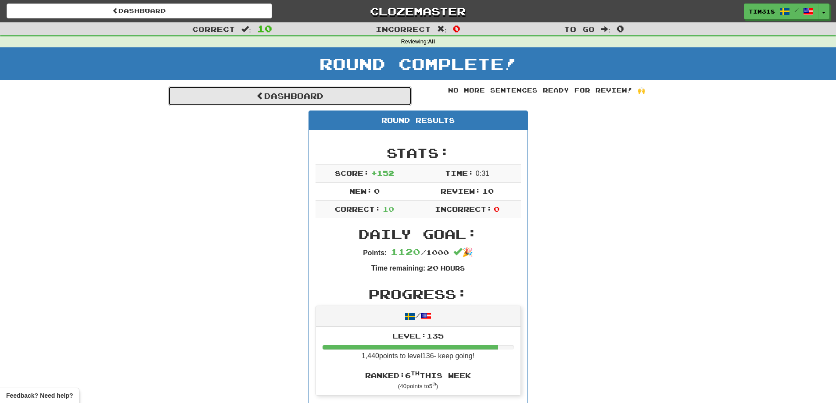
click at [355, 90] on link "Dashboard" at bounding box center [290, 96] width 244 height 20
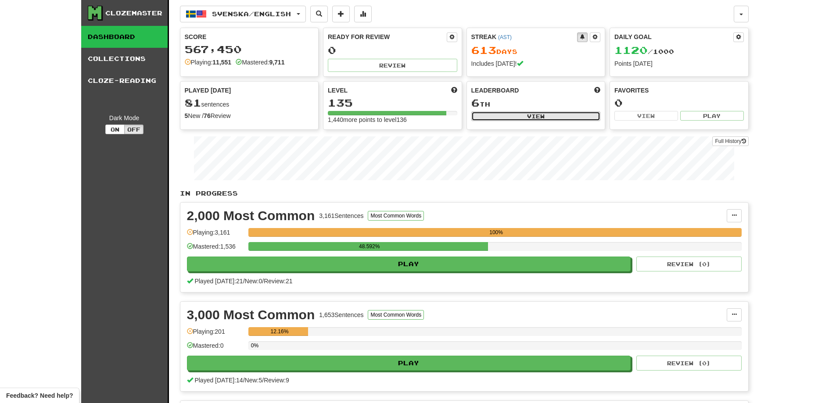
click at [563, 114] on button "View" at bounding box center [535, 116] width 129 height 10
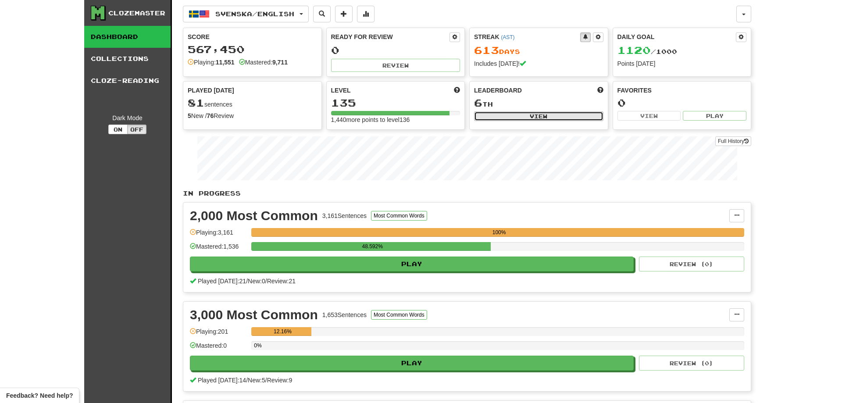
select select "**********"
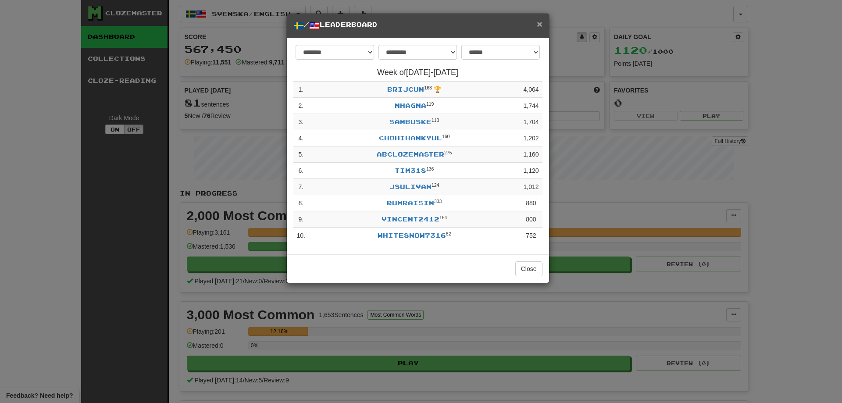
click at [542, 25] on span "×" at bounding box center [539, 24] width 5 height 10
